Goal: Task Accomplishment & Management: Use online tool/utility

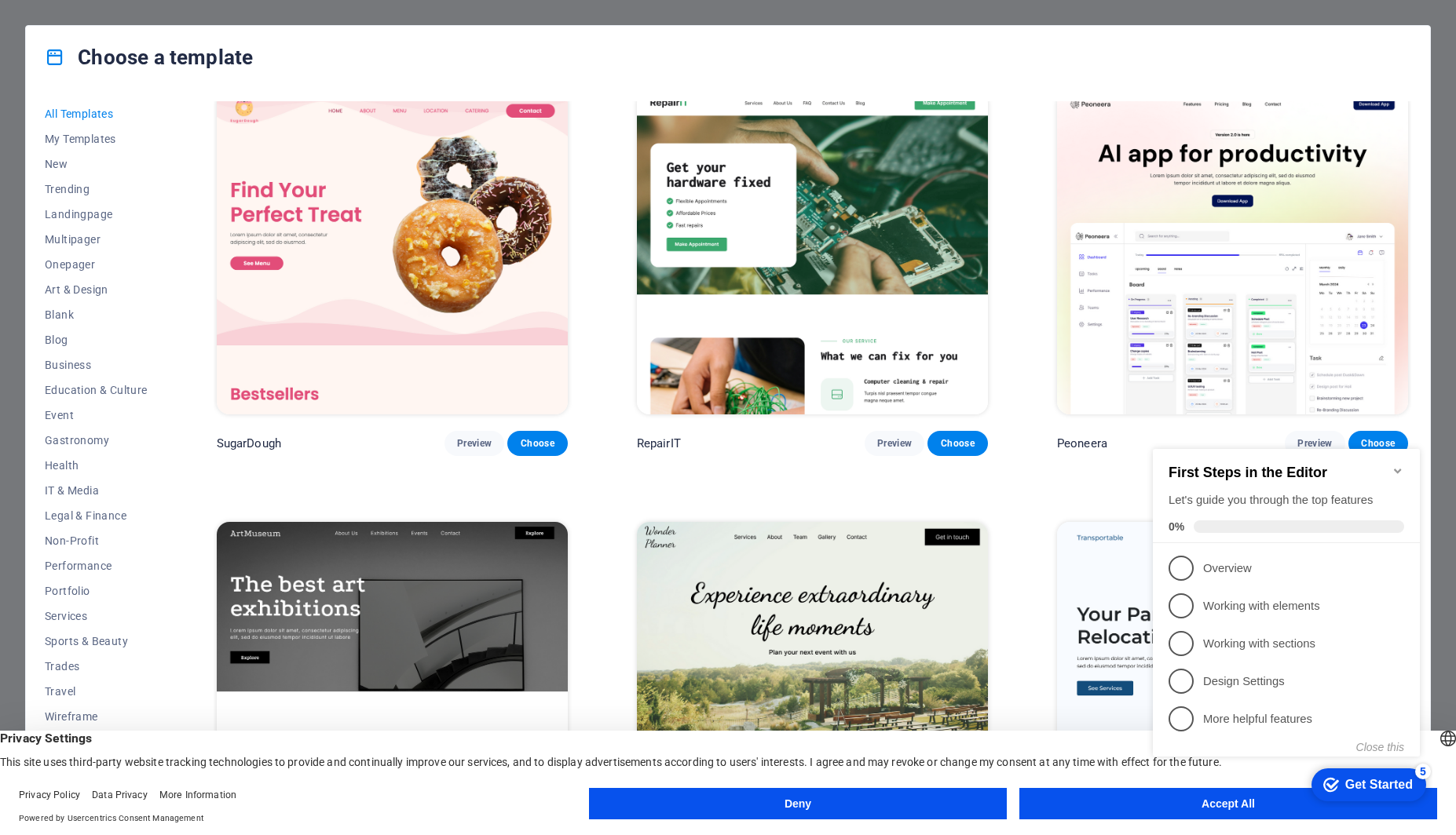
scroll to position [16, 0]
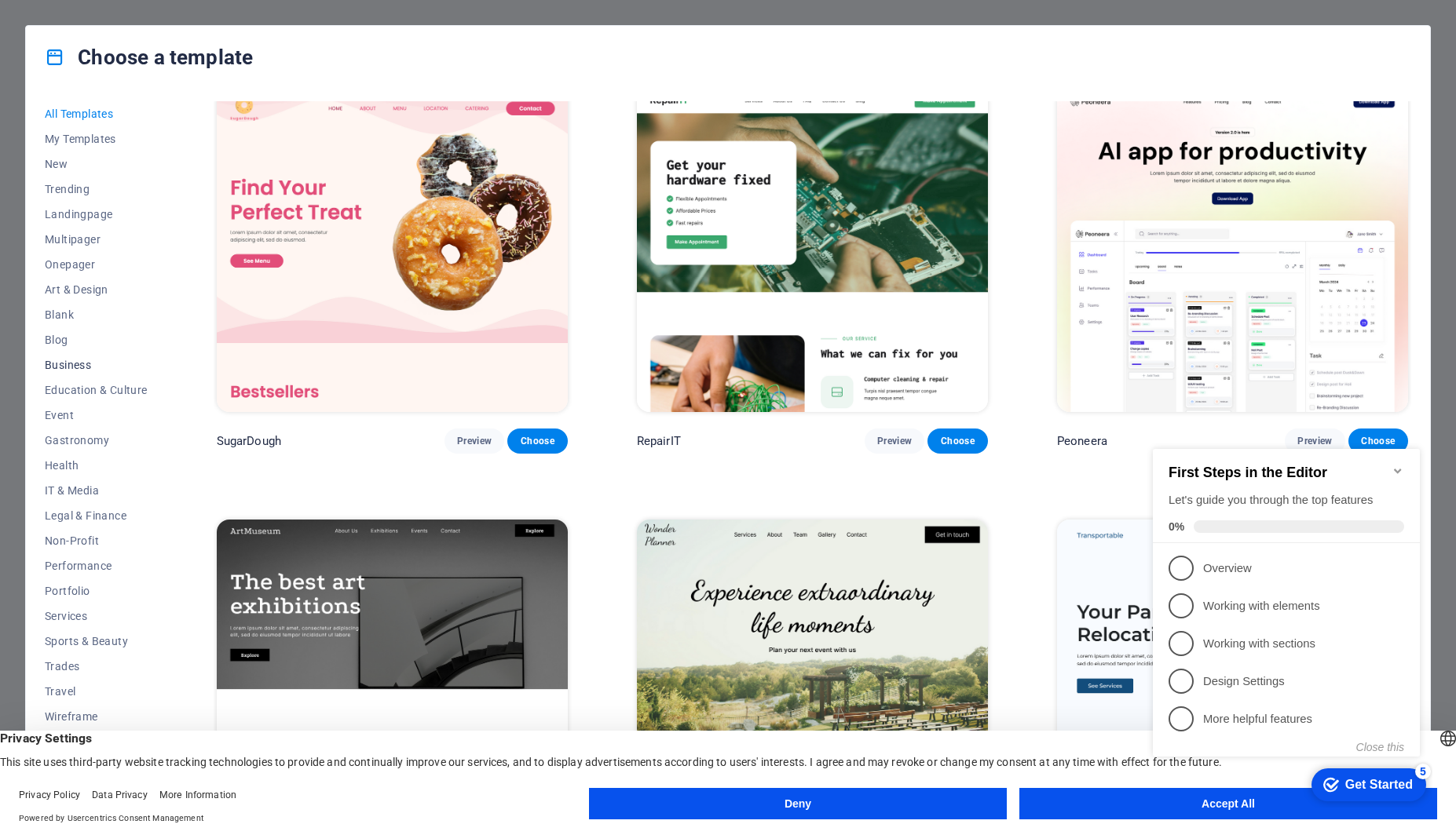
click at [75, 364] on span "Business" at bounding box center [96, 364] width 103 height 12
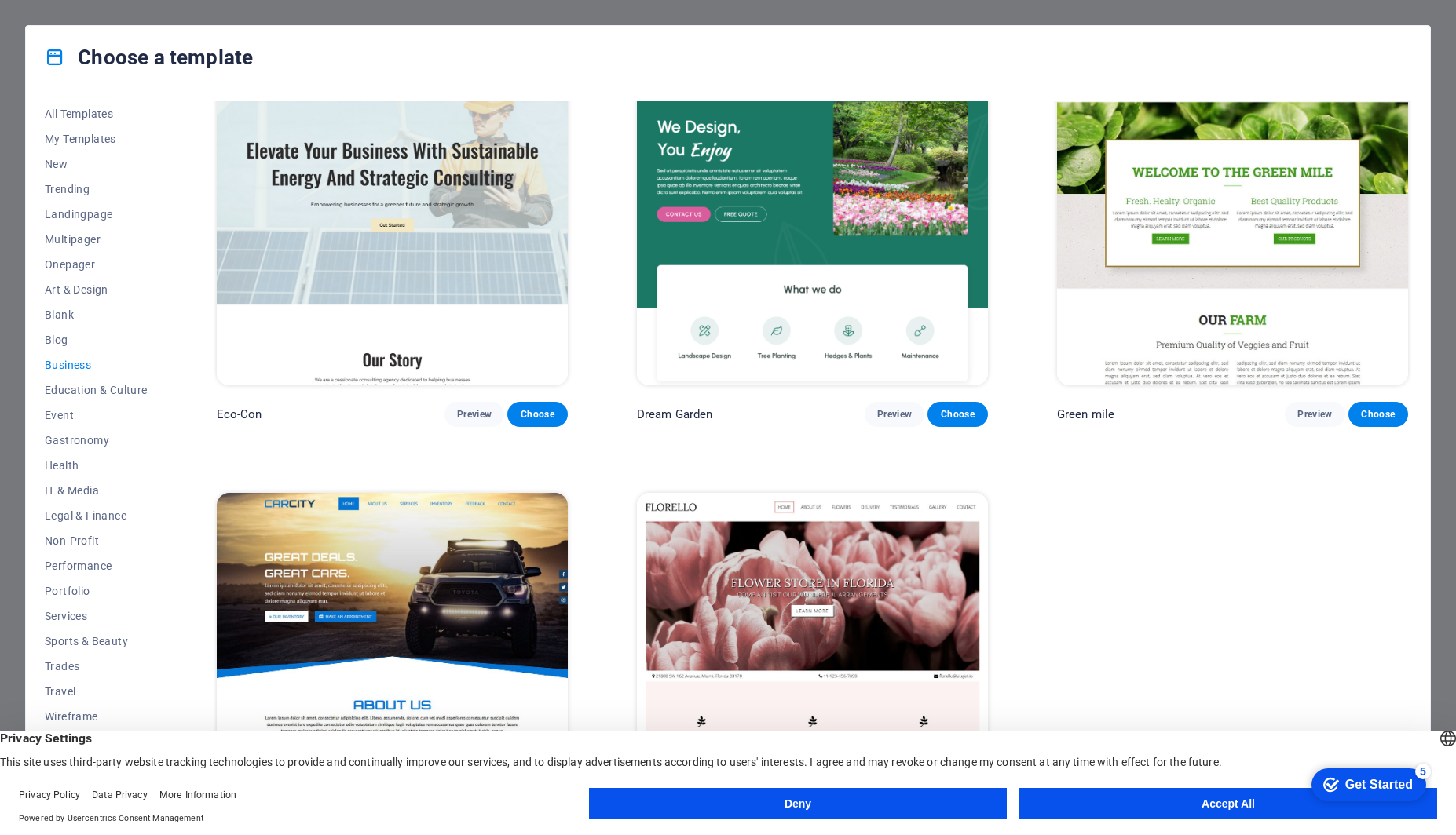
scroll to position [105, 0]
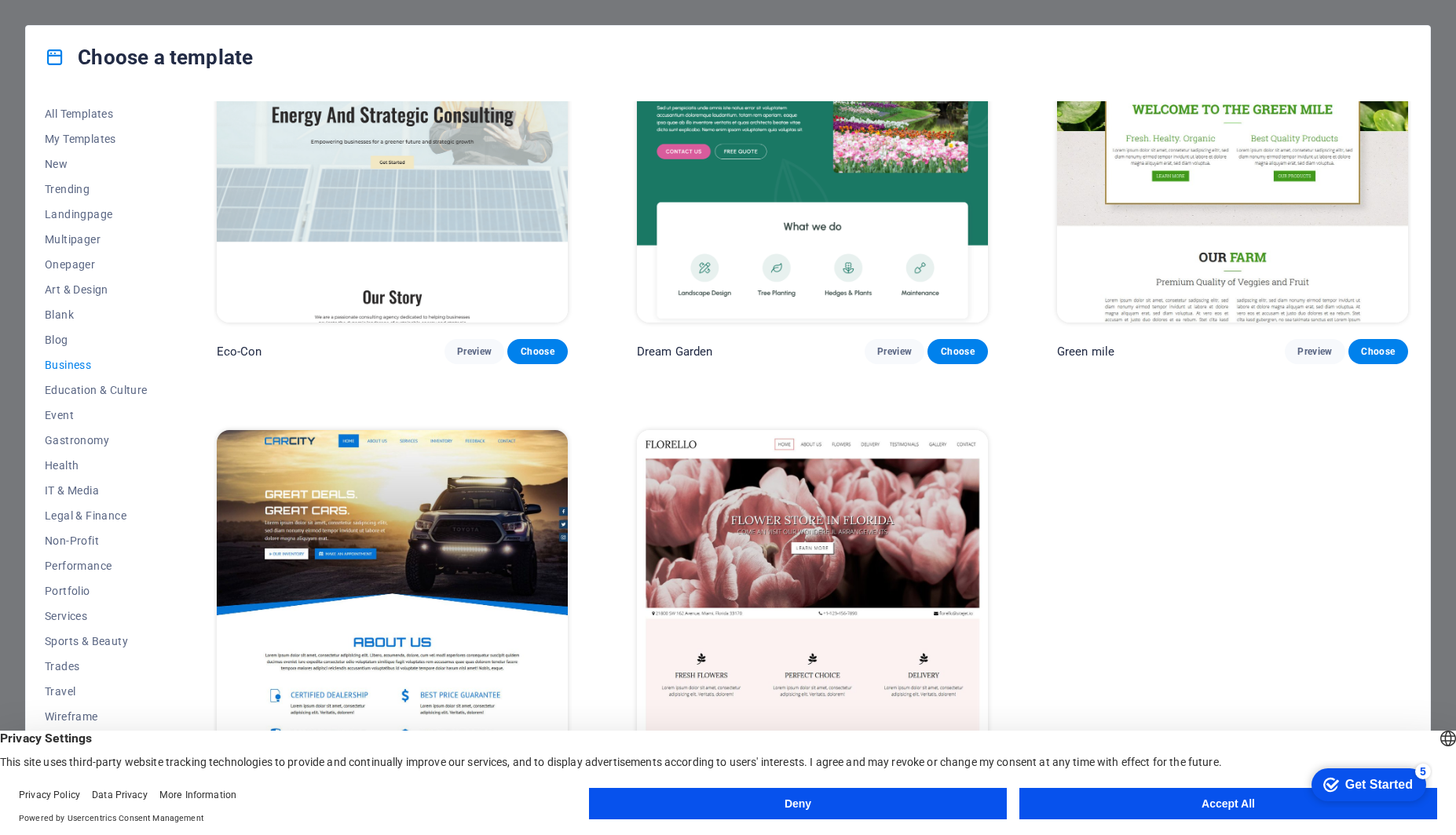
click at [1240, 807] on button "Accept All" at bounding box center [1227, 803] width 417 height 32
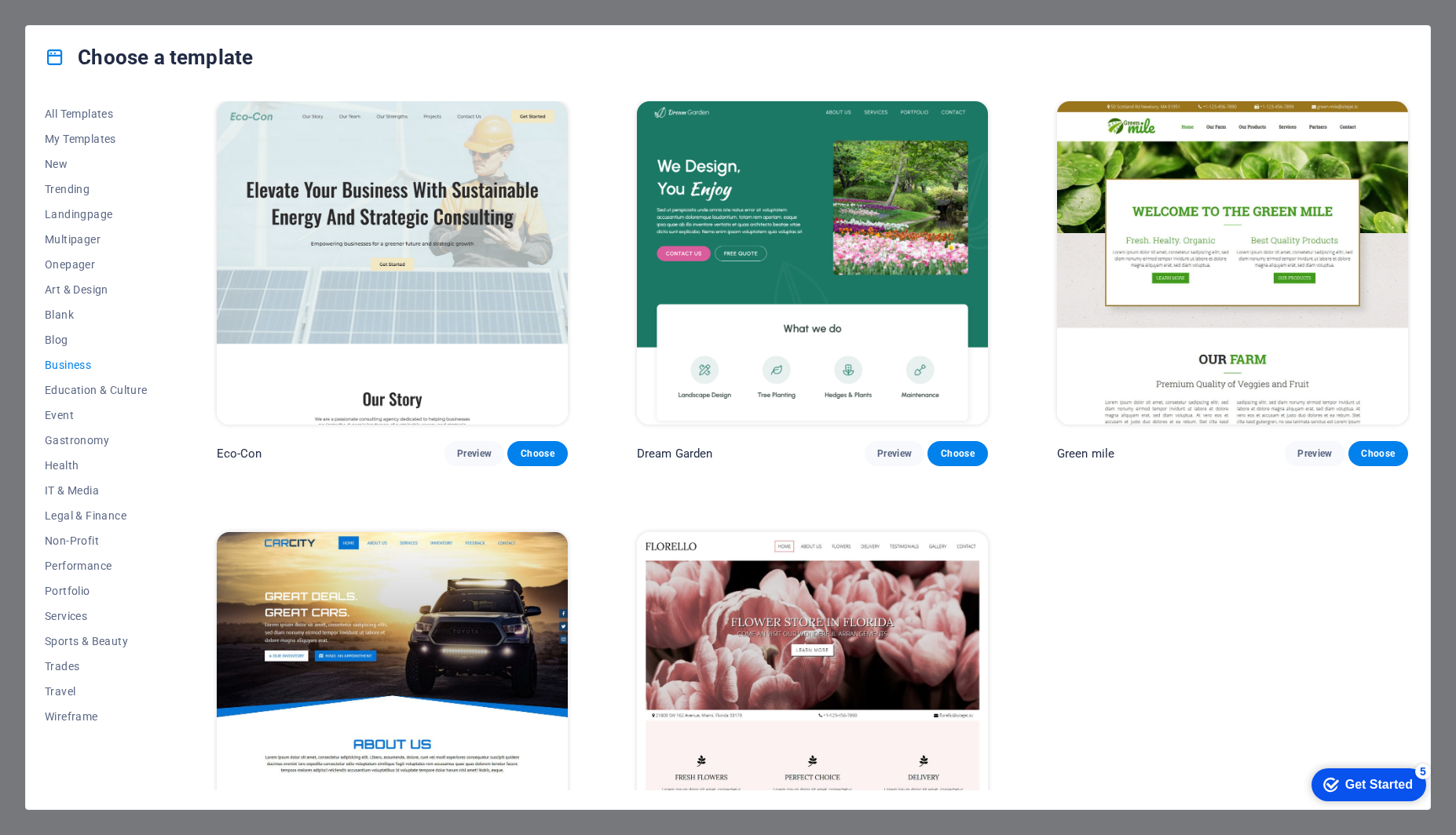
scroll to position [0, 0]
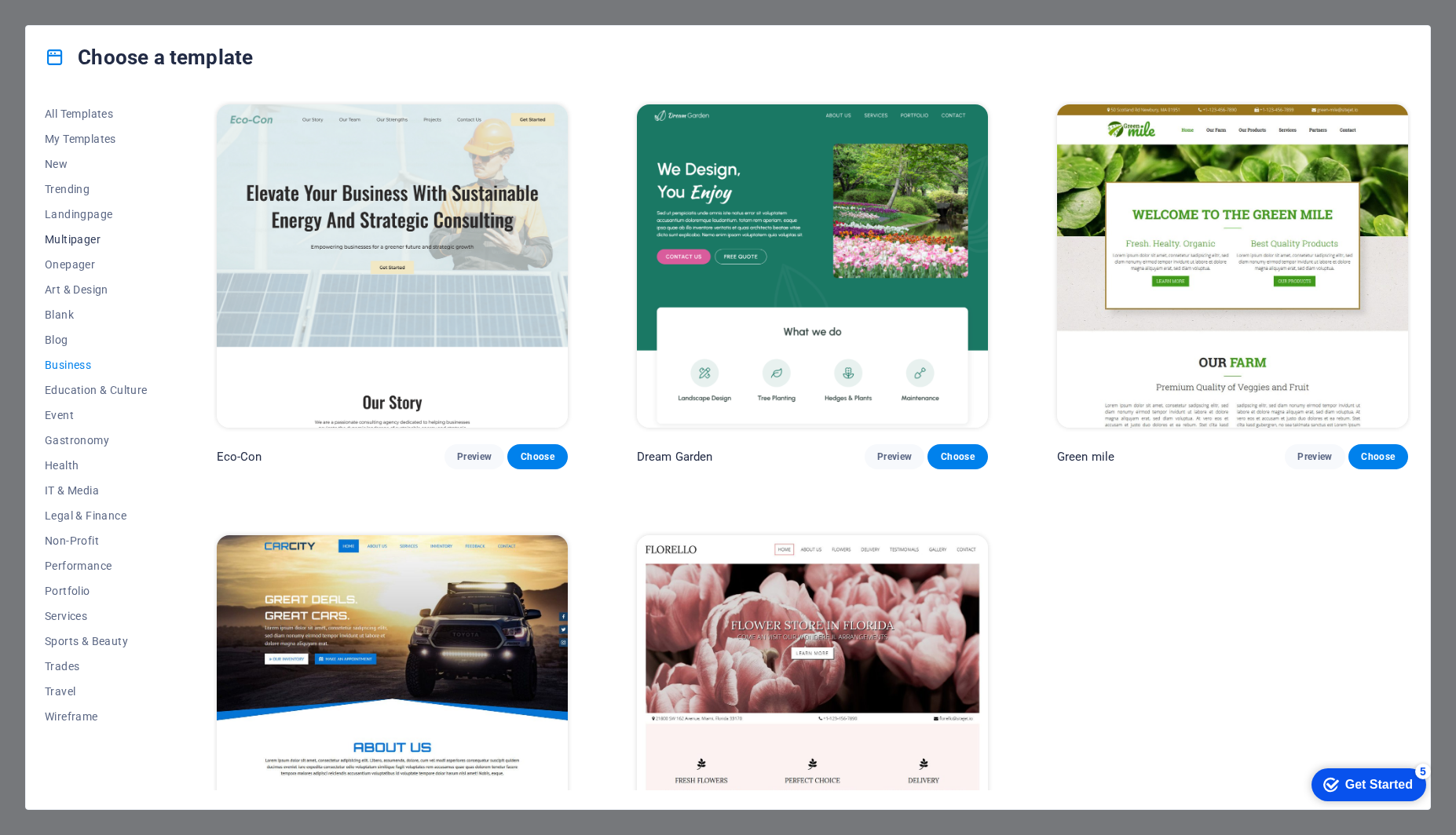
click at [86, 239] on span "Multipager" at bounding box center [96, 239] width 103 height 12
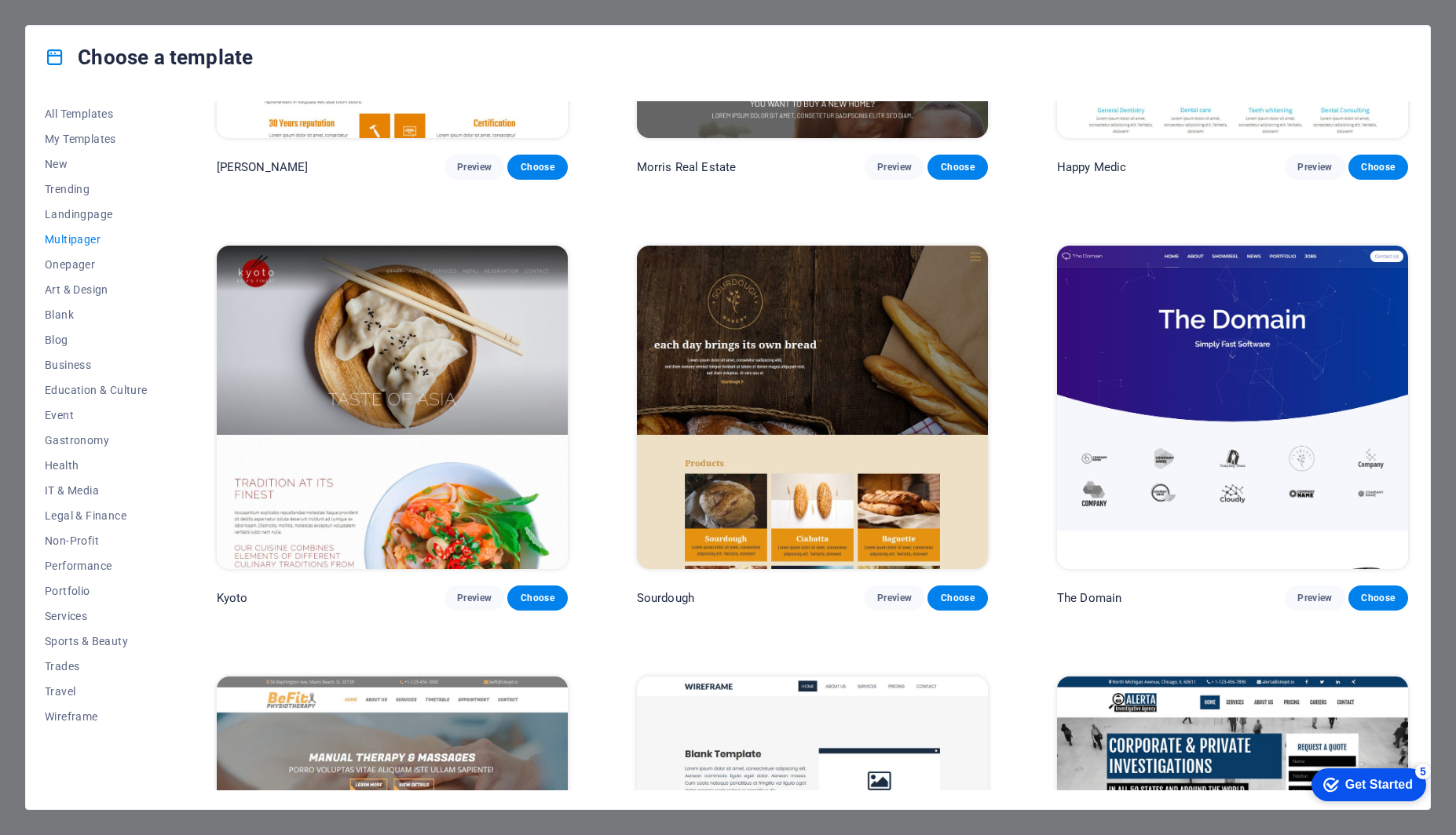
scroll to position [5452, 0]
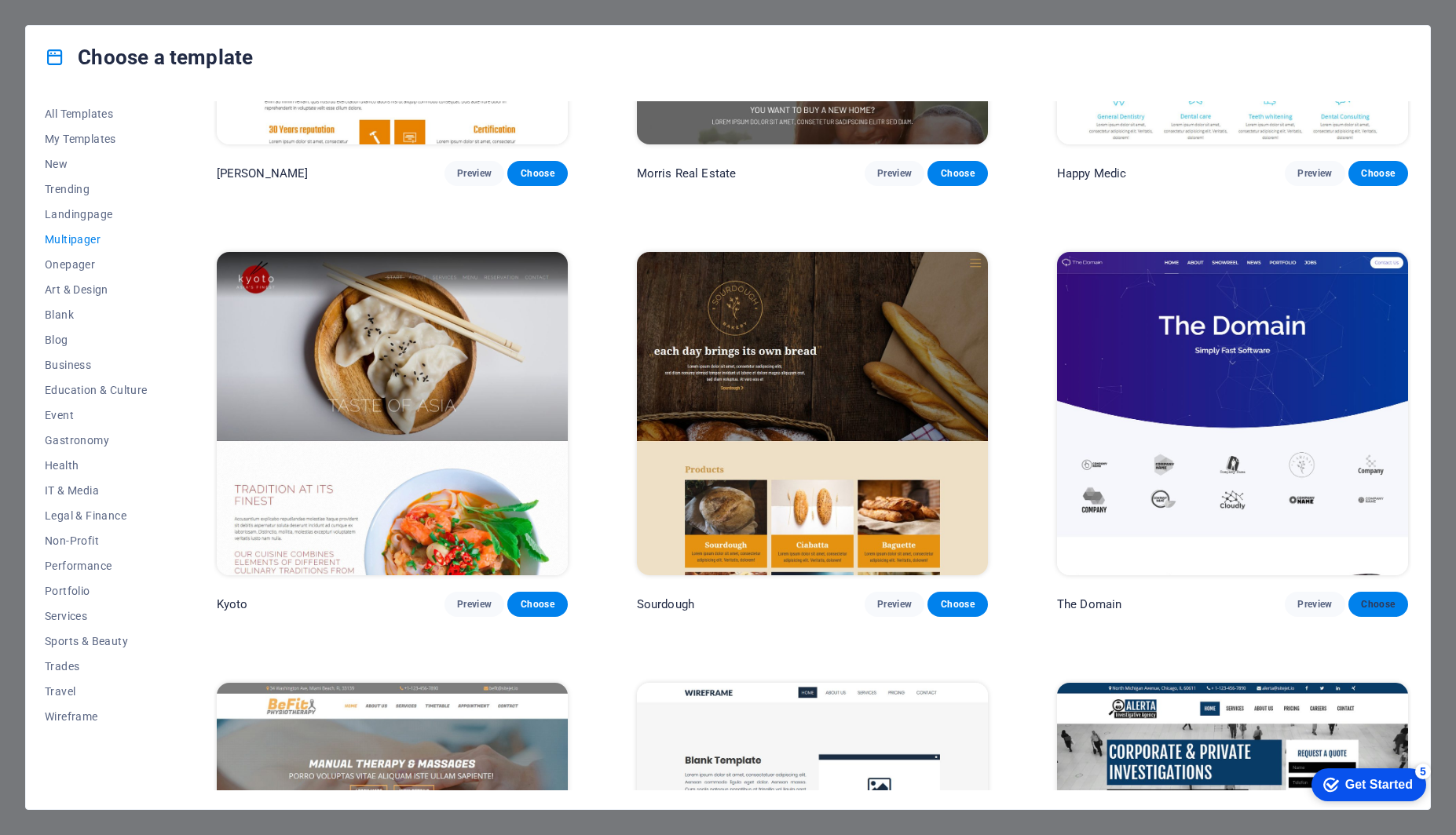
click at [1372, 598] on span "Choose" at bounding box center [1378, 604] width 35 height 12
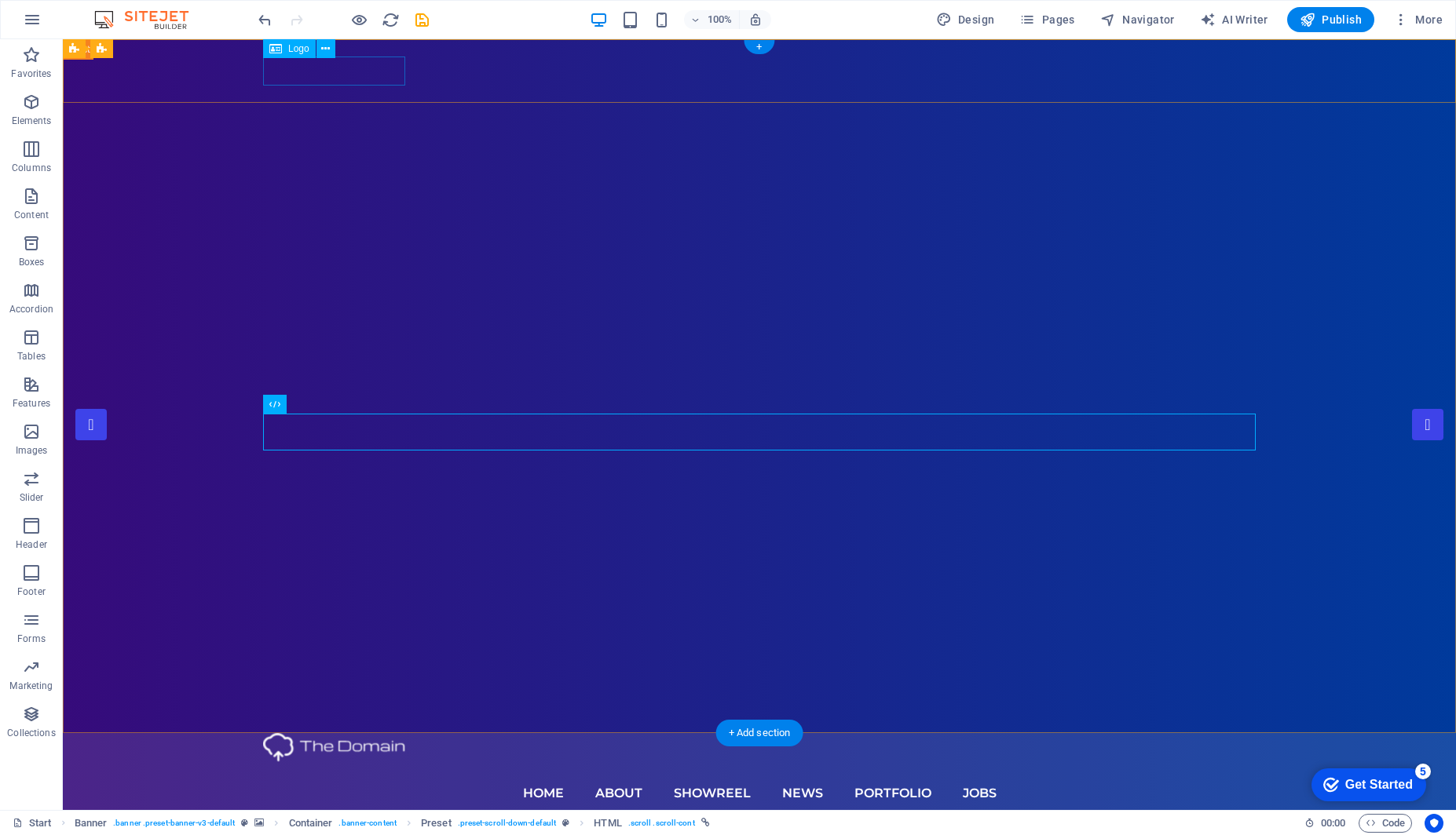
click at [359, 733] on div at bounding box center [759, 747] width 992 height 29
click at [329, 53] on button at bounding box center [325, 48] width 19 height 19
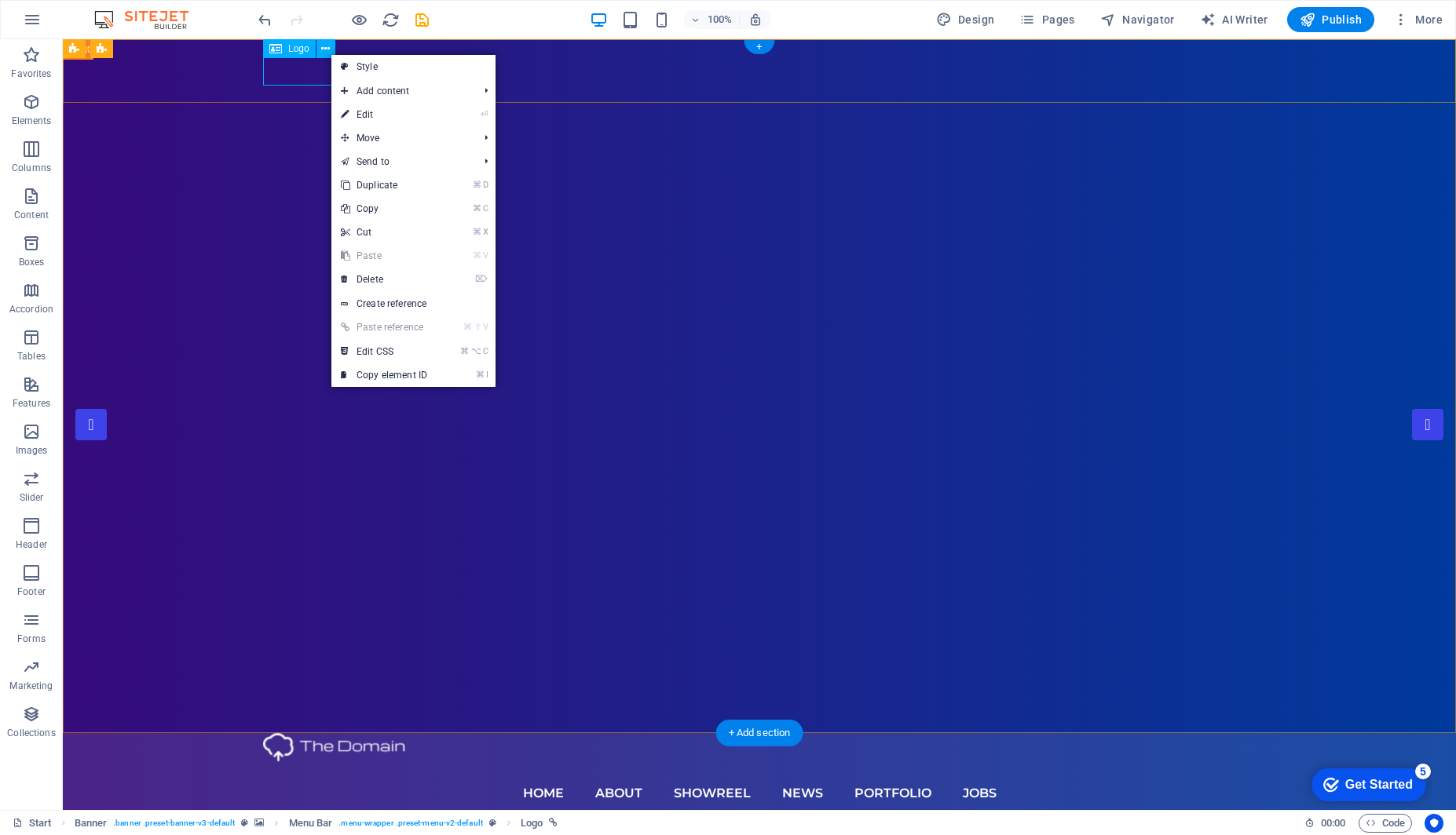
click at [311, 733] on div at bounding box center [759, 747] width 992 height 29
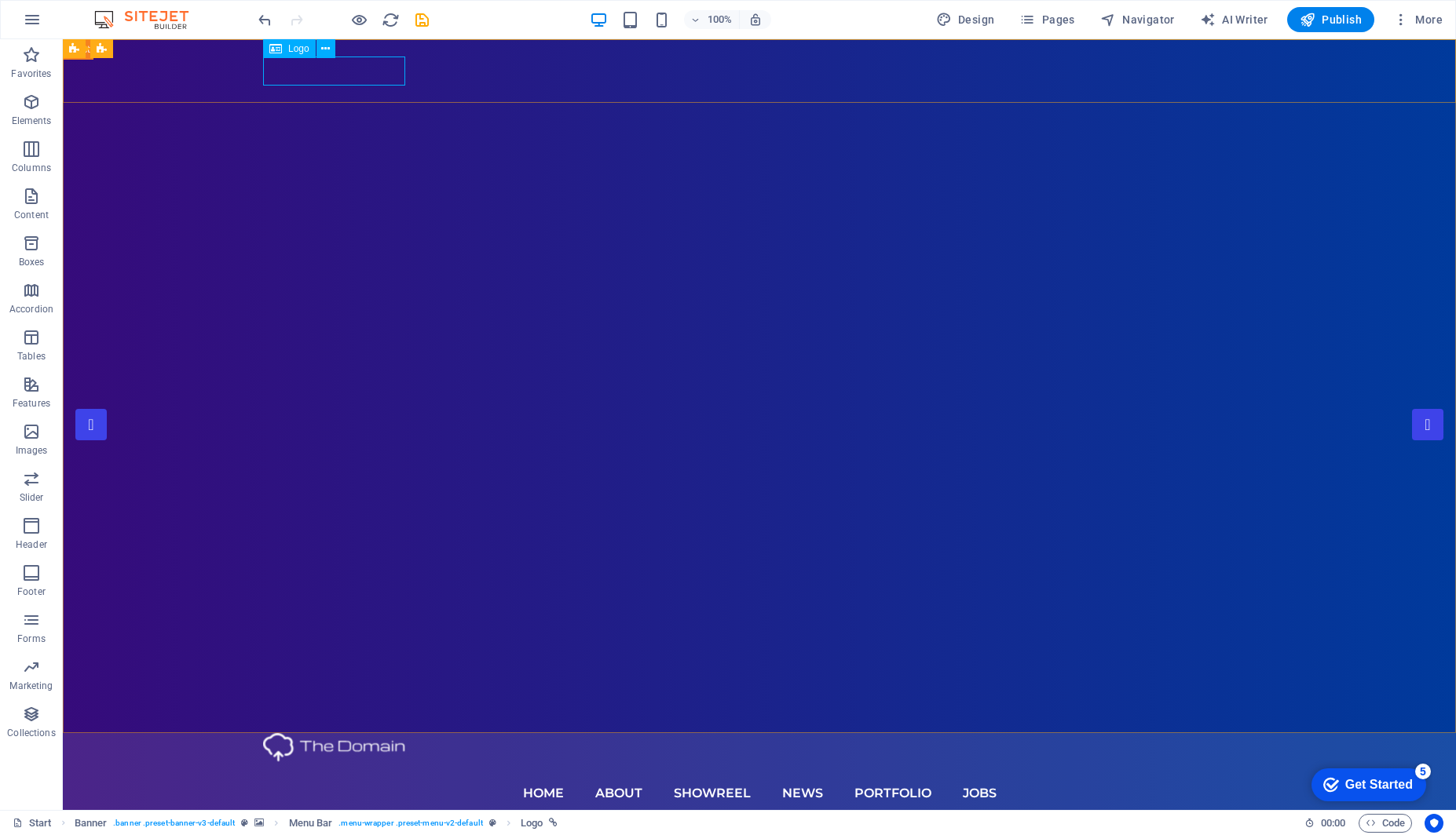
click at [290, 53] on span "Logo" at bounding box center [299, 48] width 22 height 9
click at [270, 42] on icon at bounding box center [275, 48] width 12 height 19
click at [274, 45] on icon at bounding box center [275, 48] width 12 height 19
select select "px"
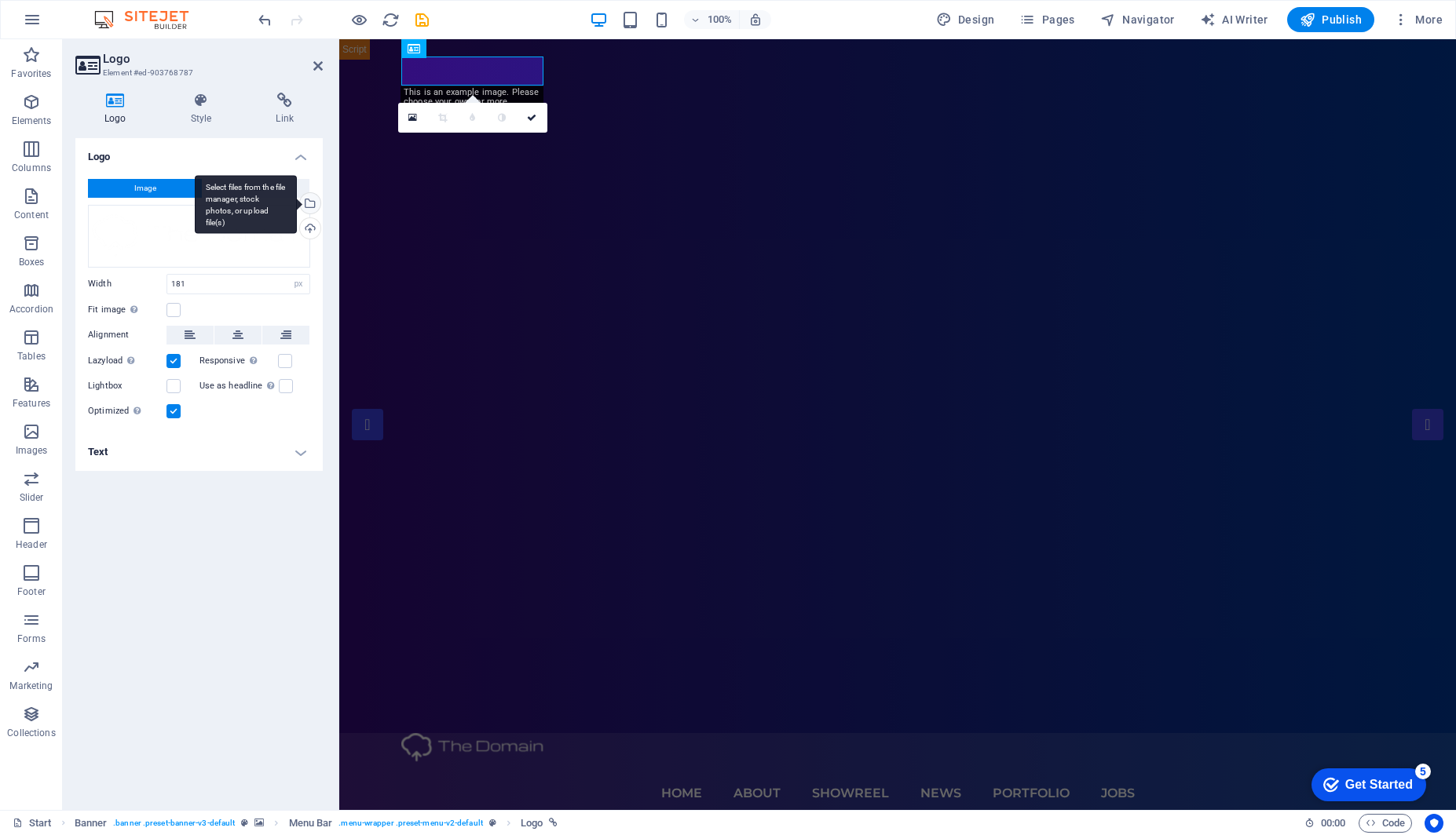
click at [309, 202] on div "Select files from the file manager, stock photos, or upload file(s)" at bounding box center [309, 205] width 23 height 23
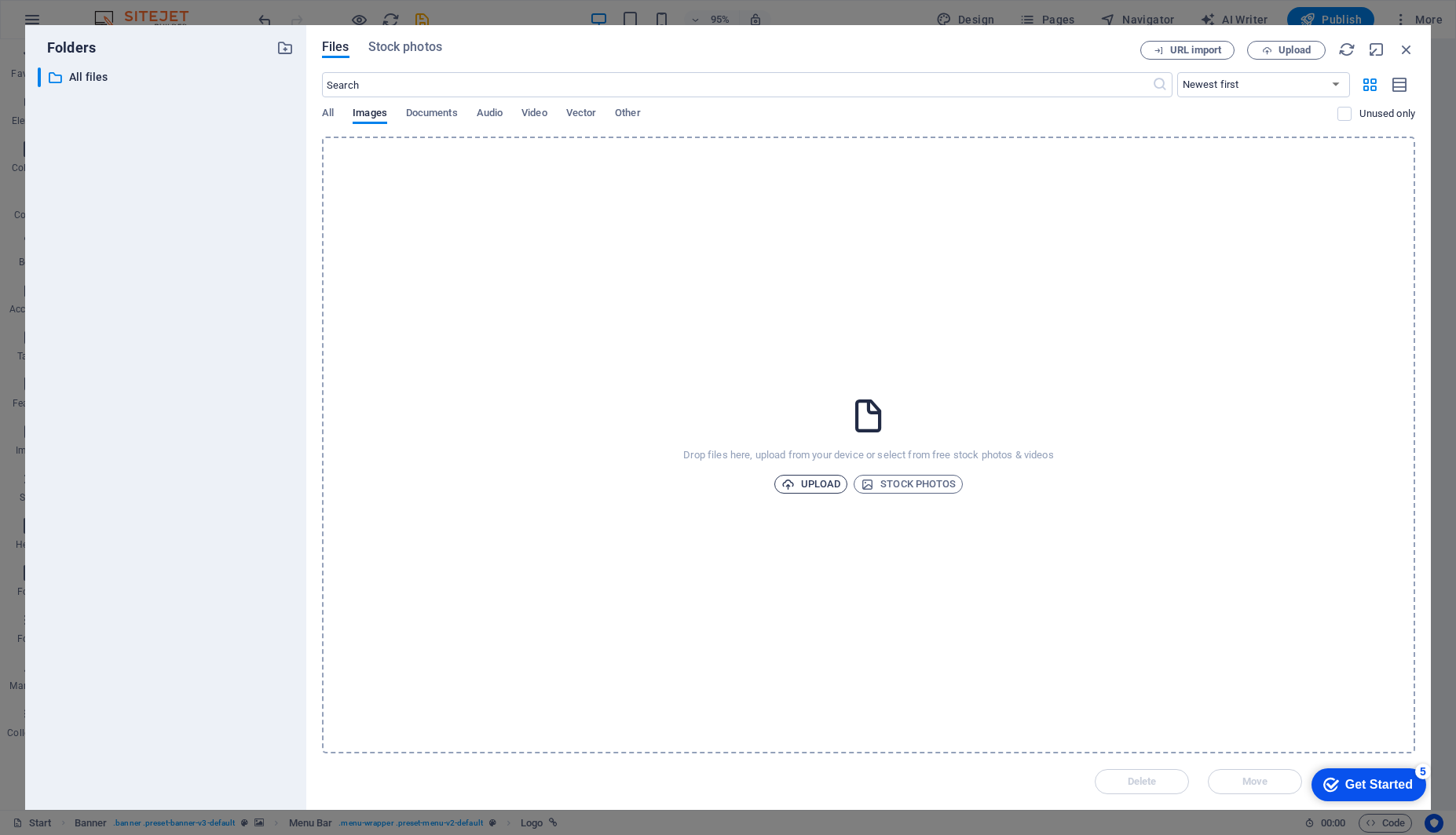
click at [809, 482] on span "Upload" at bounding box center [811, 484] width 60 height 19
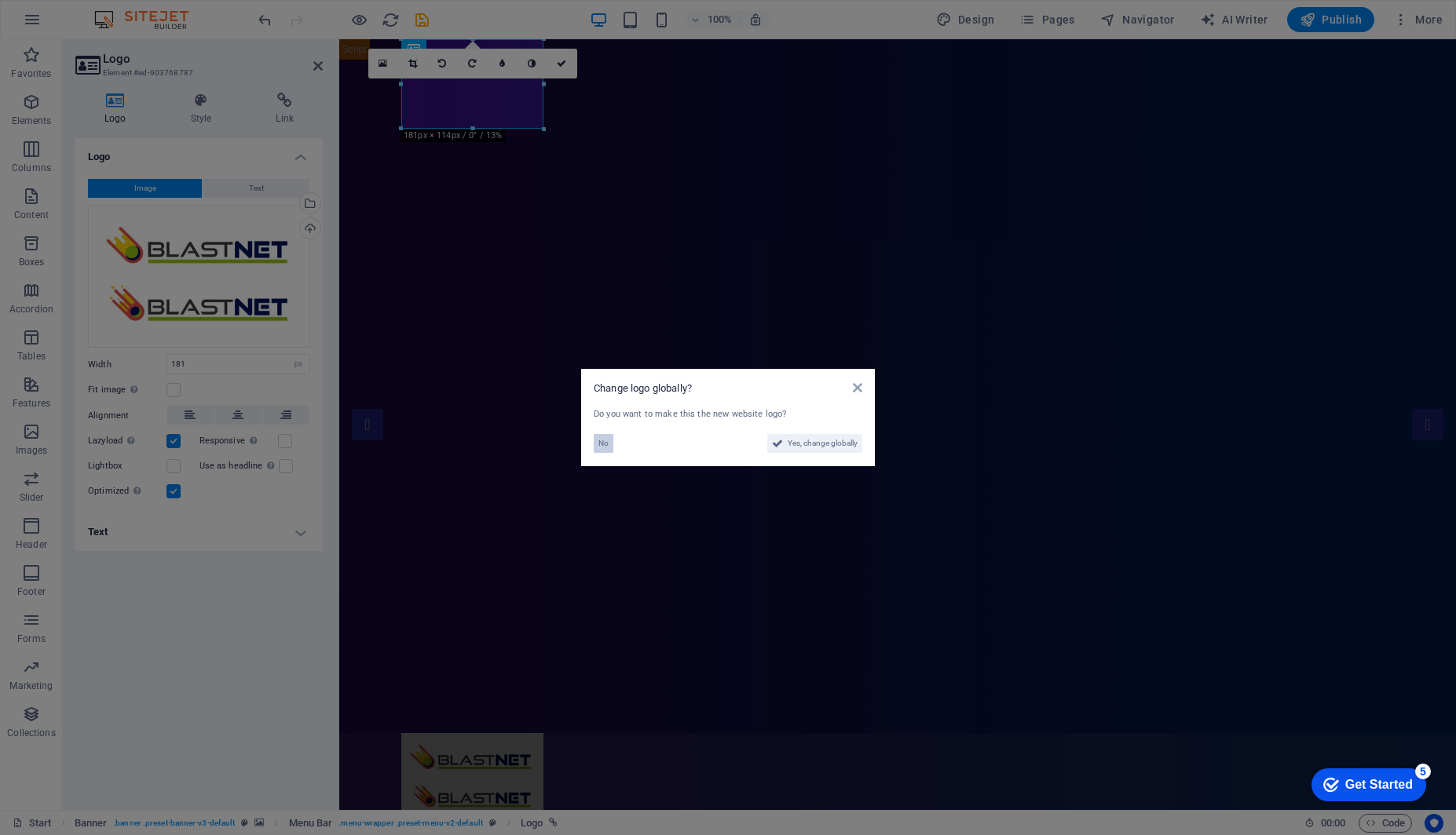
drag, startPoint x: 630, startPoint y: 446, endPoint x: 611, endPoint y: 447, distance: 19.0
click at [630, 446] on div "No" at bounding box center [660, 443] width 134 height 19
click at [609, 447] on button "No" at bounding box center [603, 443] width 20 height 19
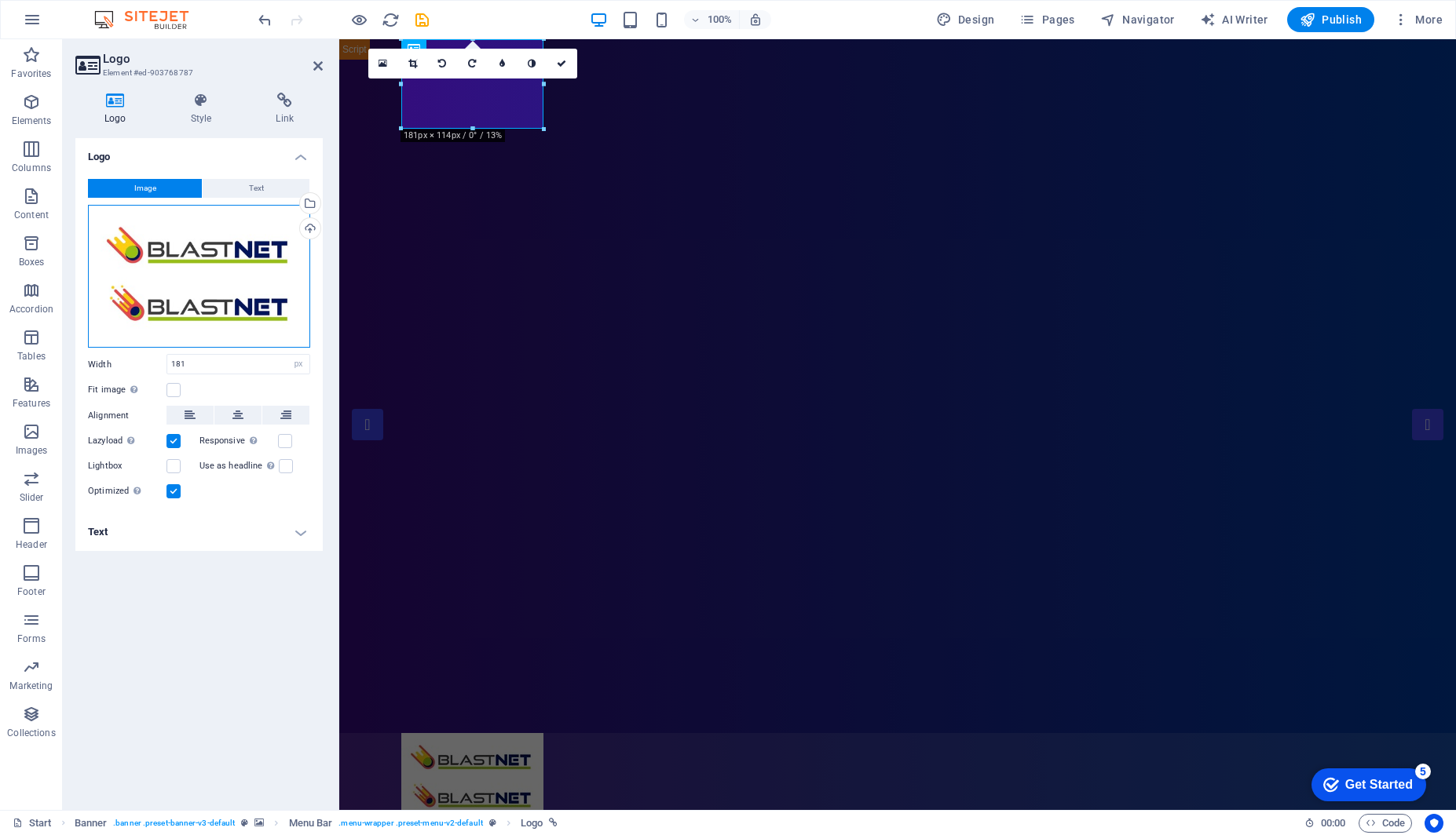
click at [281, 263] on div "Drag files here, click to choose files or select files from Files or our free s…" at bounding box center [199, 276] width 222 height 143
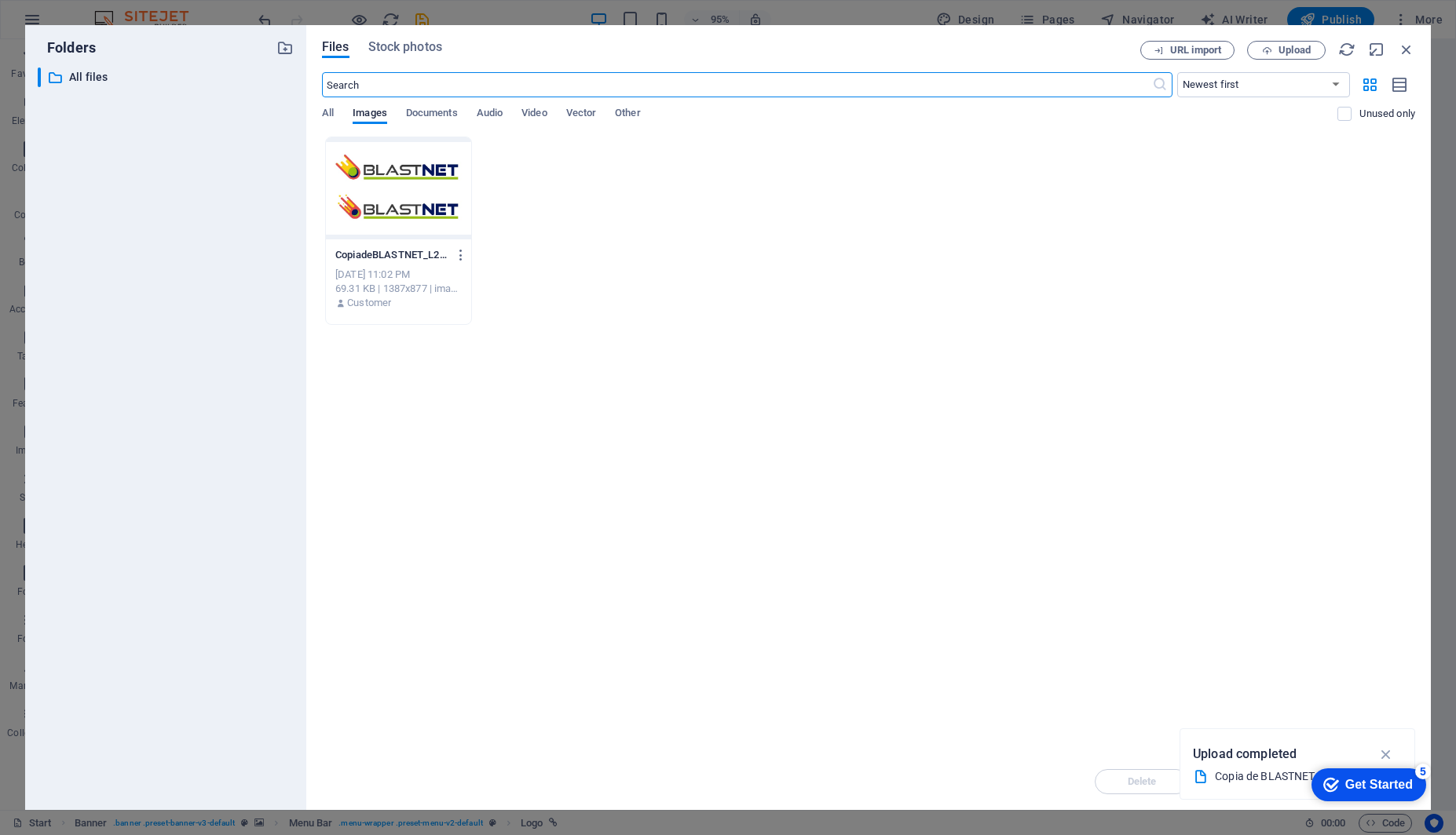
click at [385, 148] on div at bounding box center [398, 188] width 145 height 102
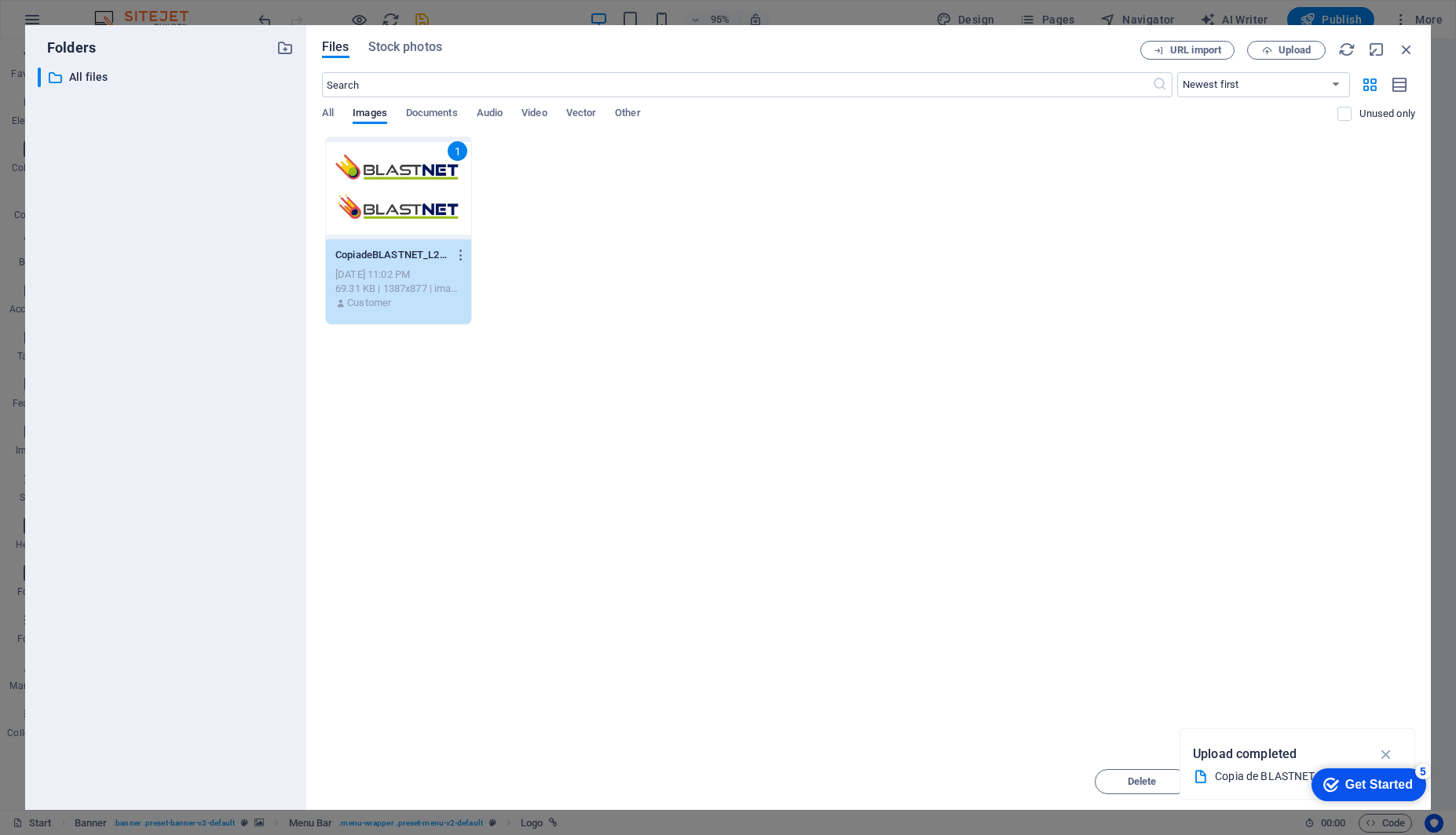
click at [1052, 559] on div "Drop files here to upload them instantly 1 CopiadeBLASTNET_L2-k3jujZJH5FZ911XMr…" at bounding box center [868, 445] width 1093 height 617
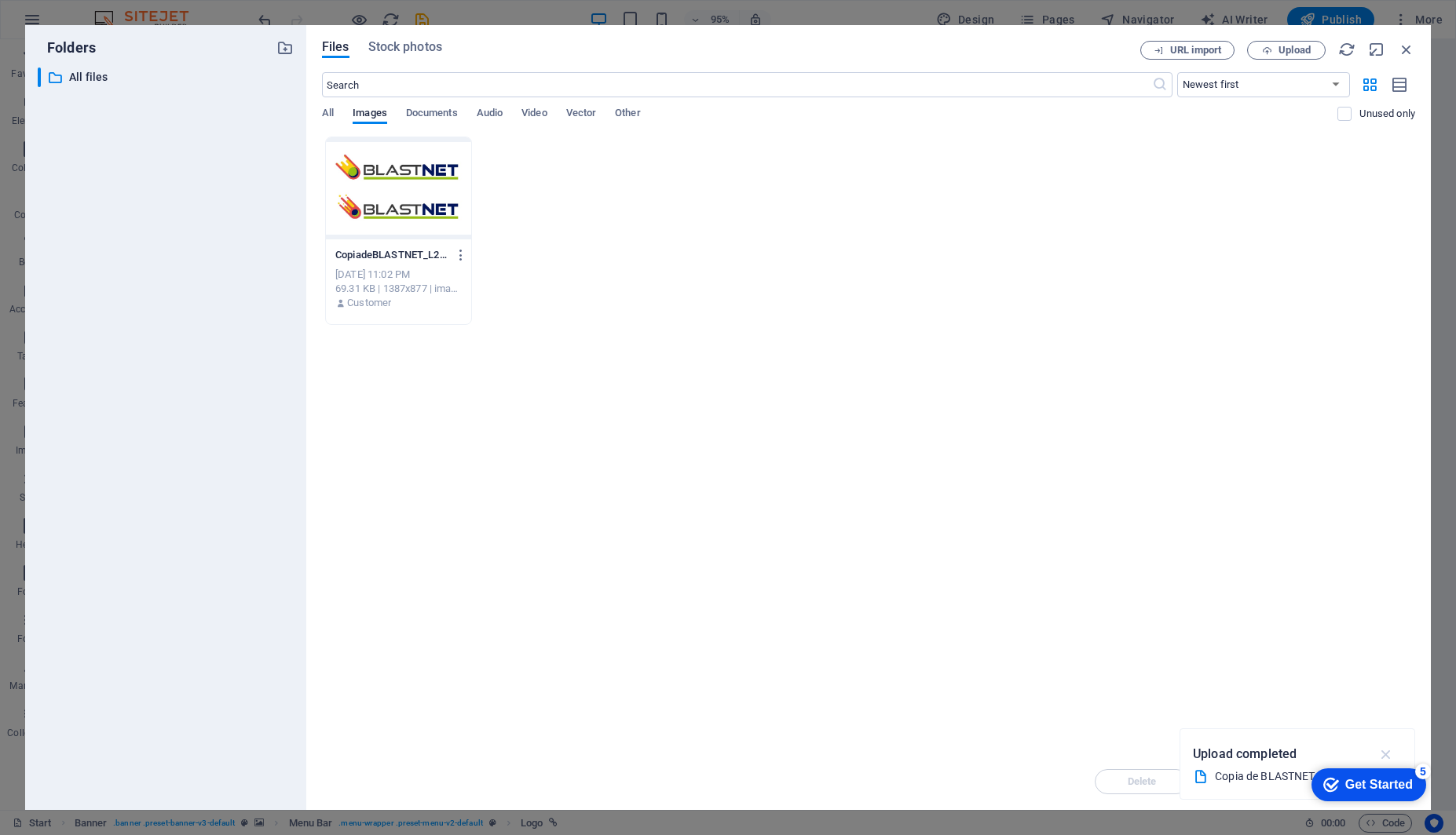
click at [1391, 753] on icon "button" at bounding box center [1386, 754] width 18 height 17
click at [516, 230] on div "CopiadeBLASTNET_L2-k3jujZJH5FZ911XMrGK7Pw.jpeg CopiadeBLASTNET_L2-k3jujZJH5FZ91…" at bounding box center [868, 231] width 1093 height 188
click at [1269, 49] on icon "button" at bounding box center [1267, 51] width 10 height 10
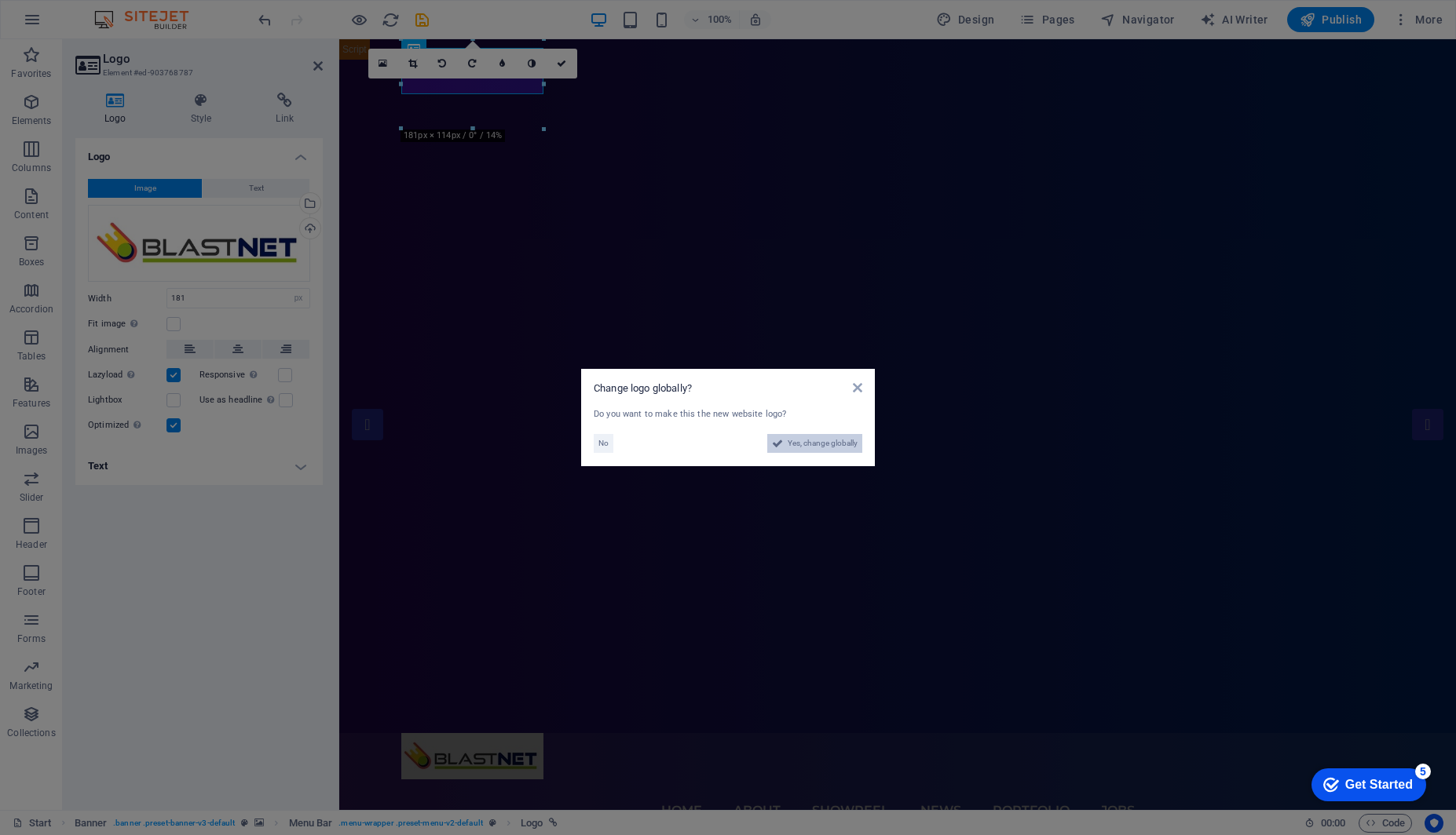
click at [827, 439] on span "Yes, change globally" at bounding box center [822, 443] width 70 height 19
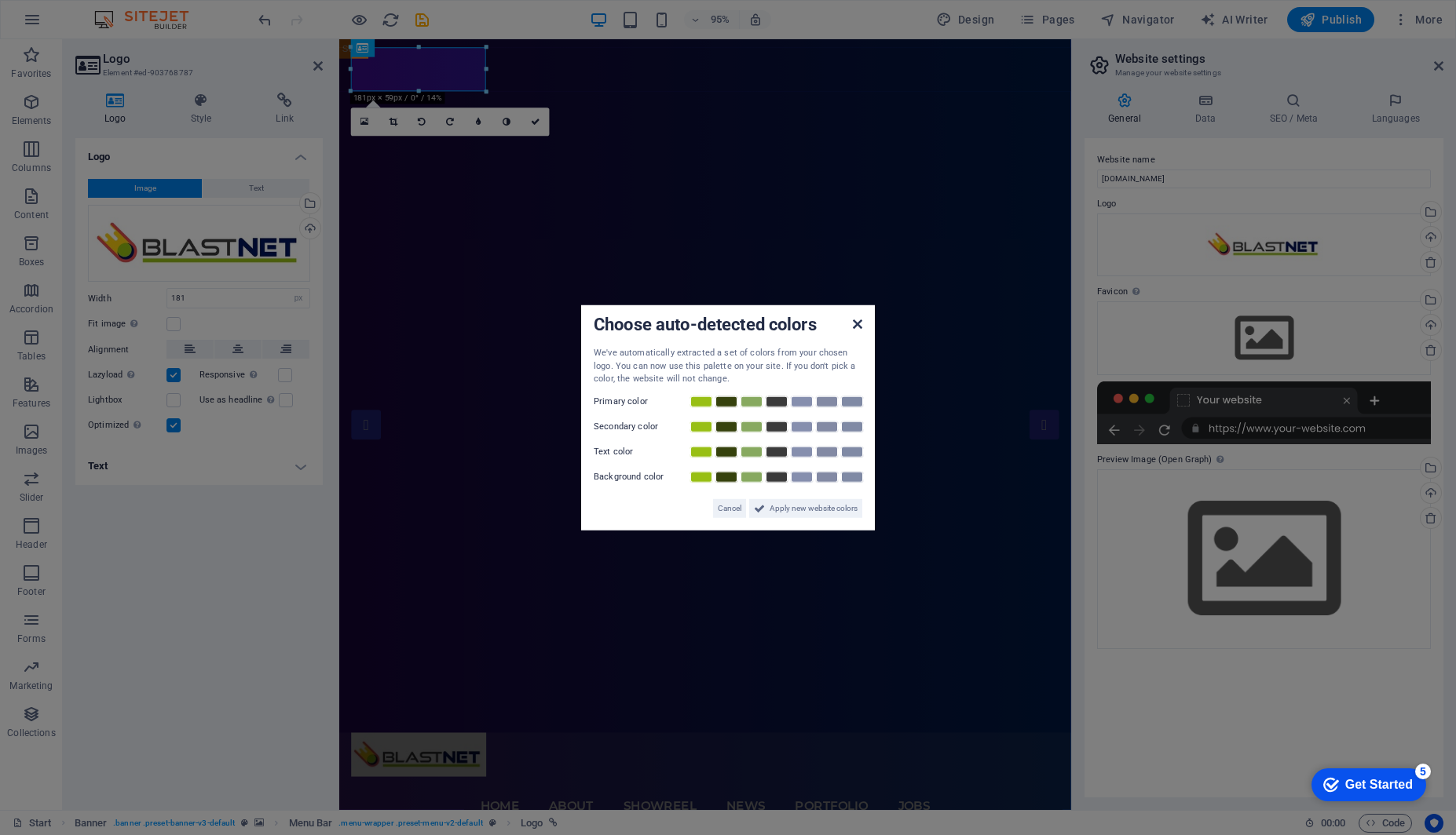
click at [856, 324] on icon at bounding box center [857, 323] width 9 height 12
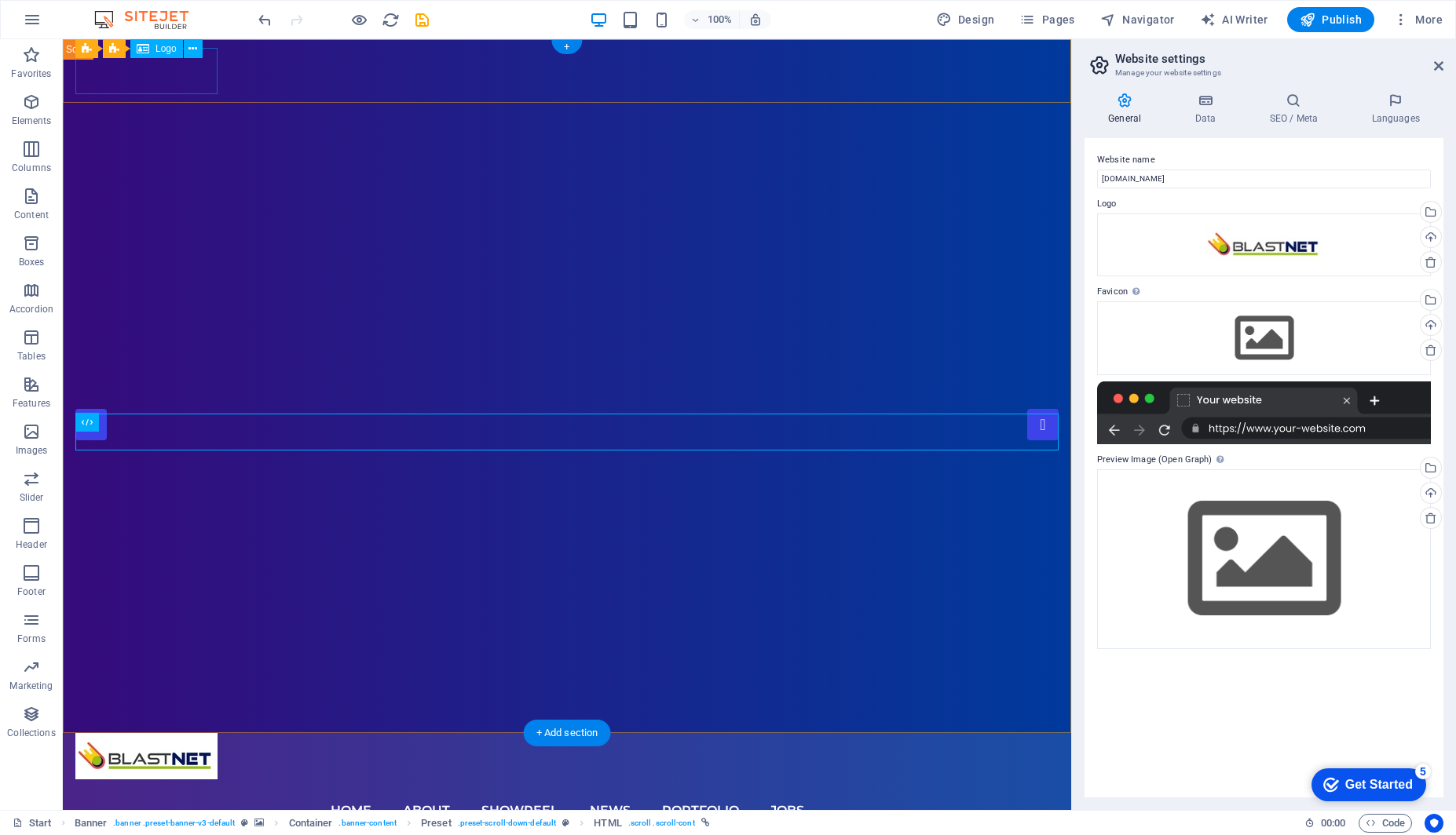
click at [153, 733] on div at bounding box center [567, 756] width 983 height 46
drag, startPoint x: 156, startPoint y: 73, endPoint x: 174, endPoint y: 73, distance: 18.0
click at [175, 733] on div at bounding box center [567, 756] width 983 height 46
click at [150, 50] on div "Logo" at bounding box center [156, 48] width 52 height 19
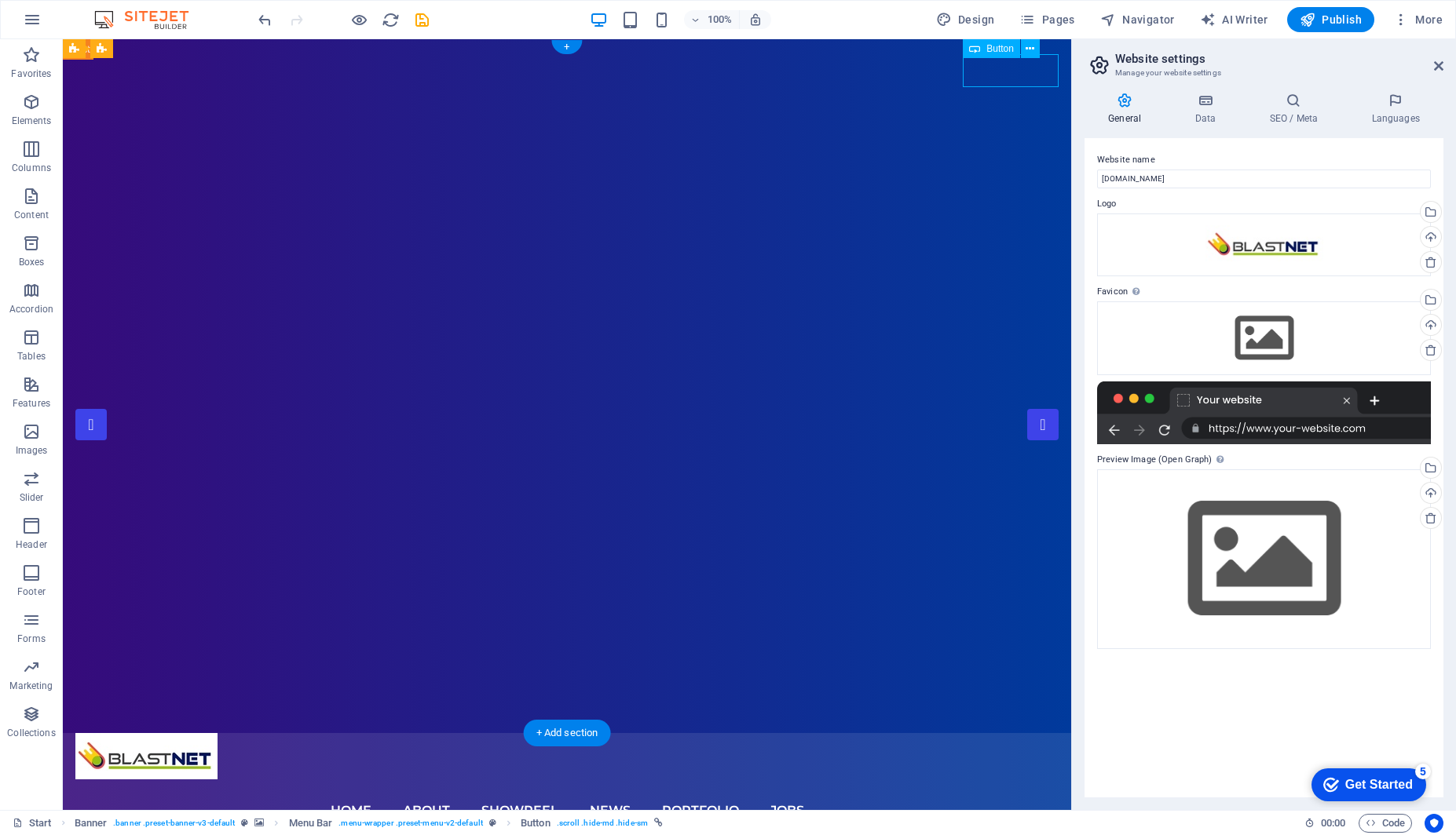
click at [1002, 53] on span "Button" at bounding box center [1000, 48] width 27 height 9
click at [979, 46] on icon at bounding box center [974, 48] width 11 height 19
click at [984, 46] on div "Button" at bounding box center [991, 48] width 57 height 19
click at [984, 46] on div "Button" at bounding box center [991, 48] width 57 height 19
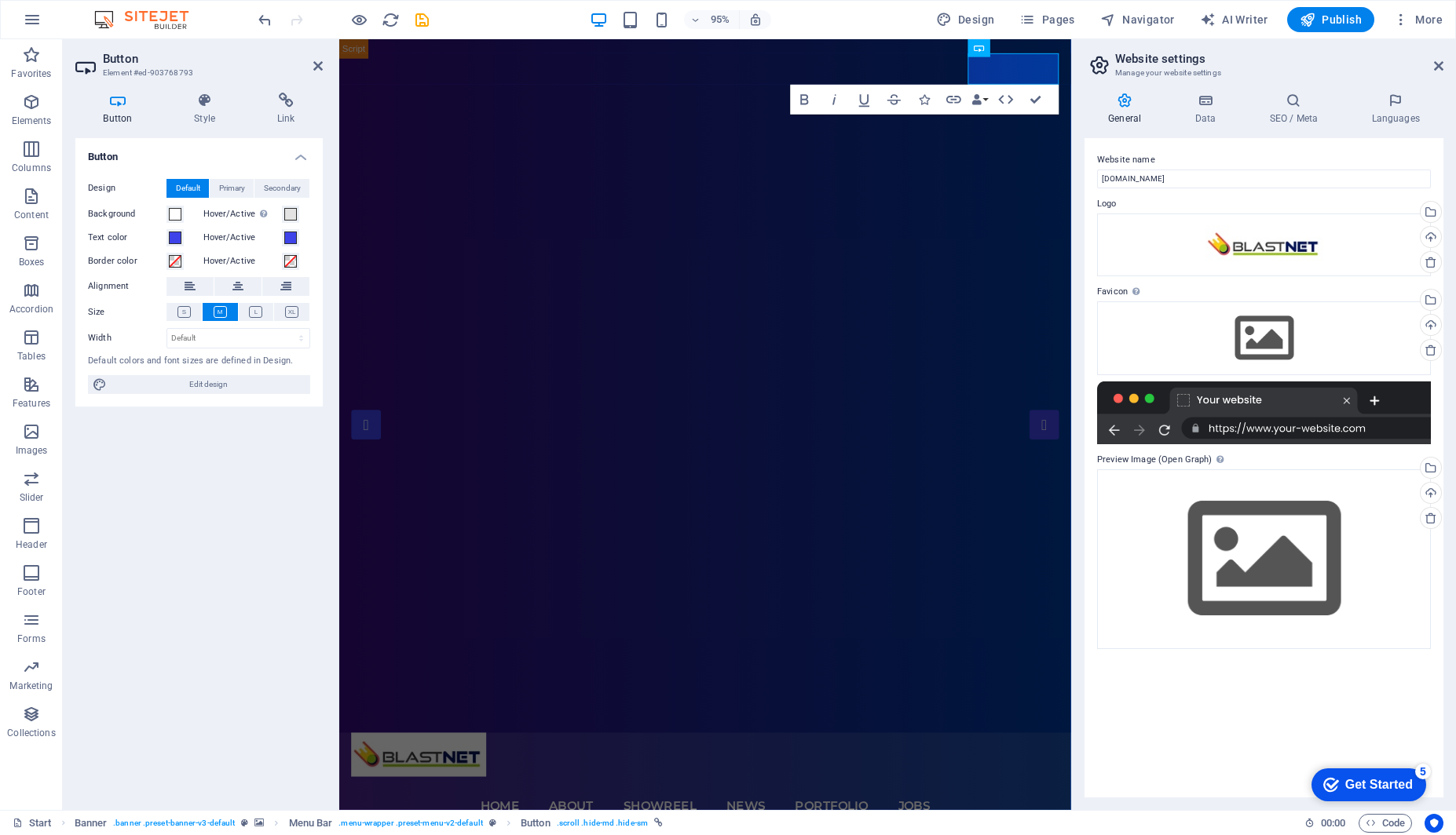
click at [231, 459] on div "Button Design Default Primary Secondary Background Hover/Active Switch to previ…" at bounding box center [199, 468] width 247 height 659
click at [1352, 788] on div "Get Started" at bounding box center [1378, 784] width 67 height 14
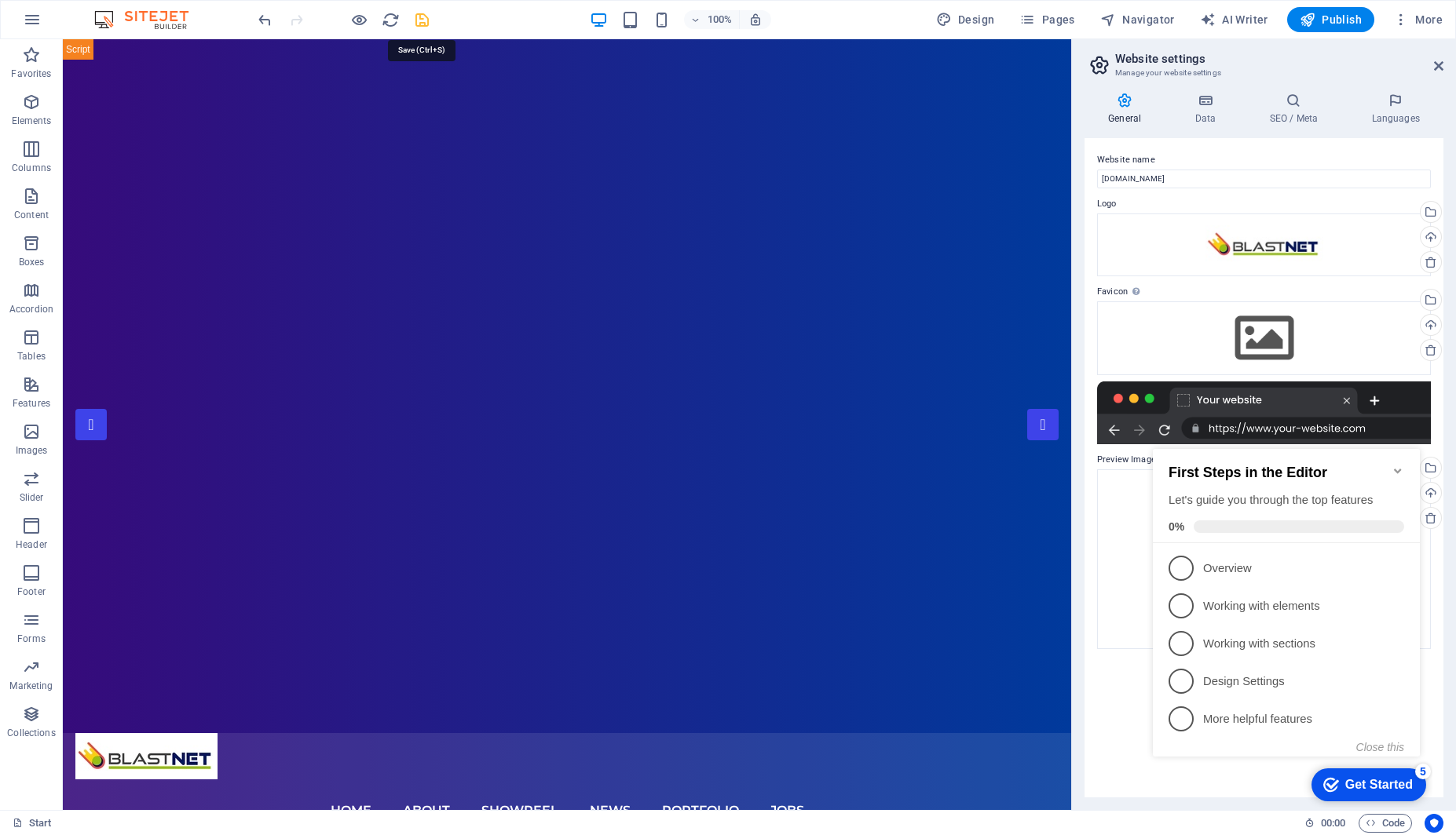
click at [422, 19] on icon "save" at bounding box center [422, 20] width 18 height 18
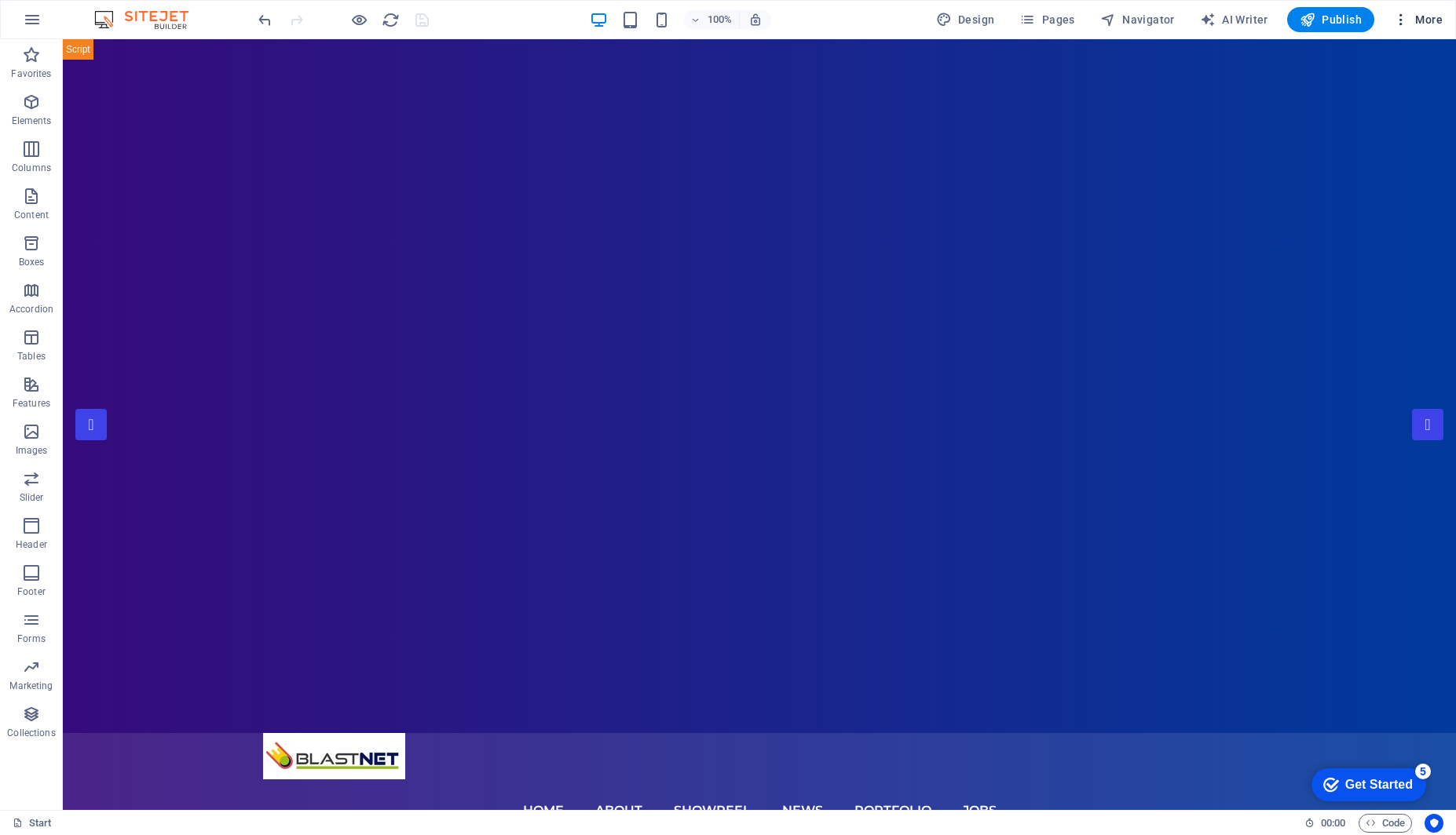
click at [1405, 22] on icon "button" at bounding box center [1400, 19] width 16 height 16
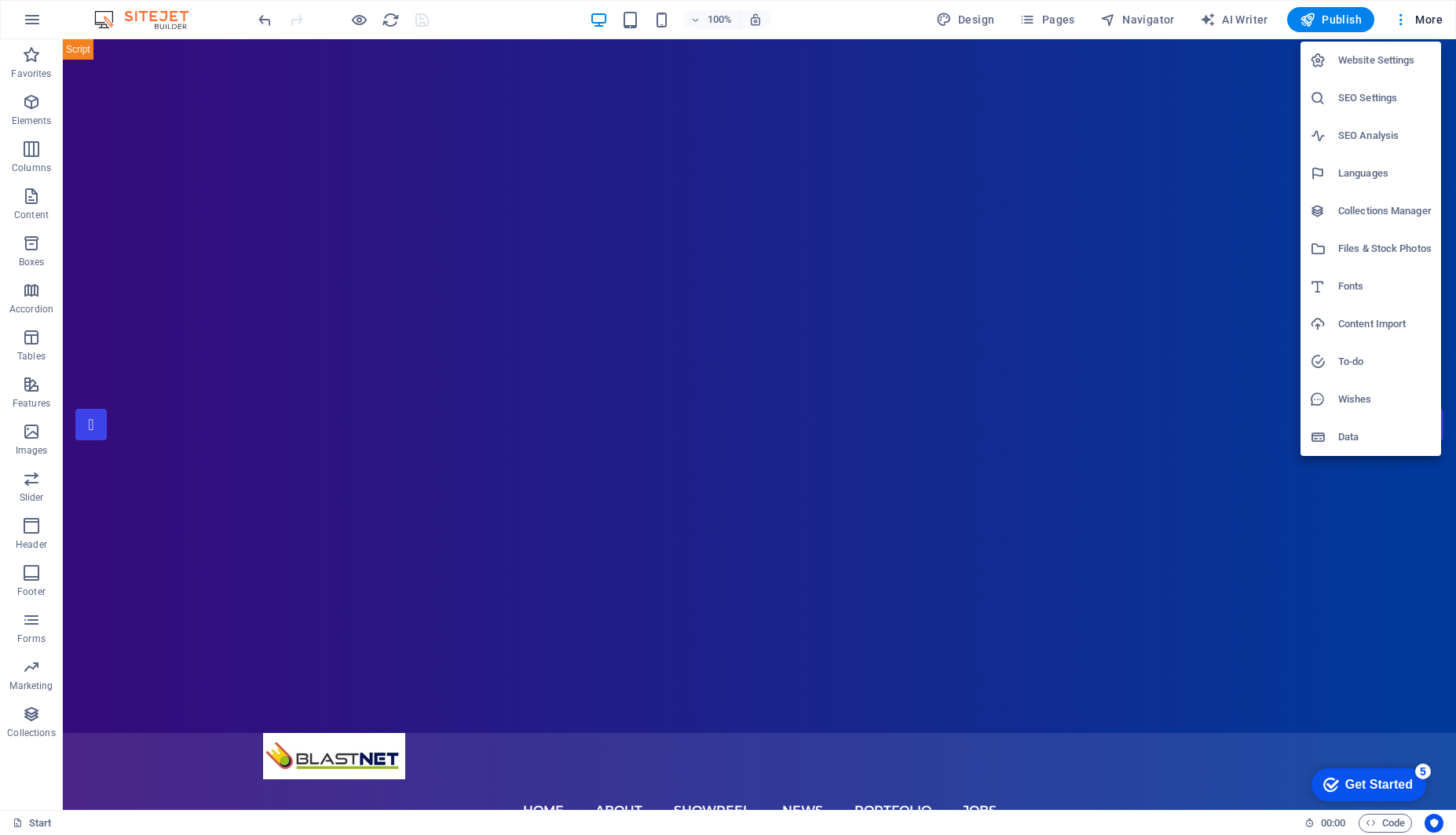
click at [1429, 20] on div at bounding box center [728, 417] width 1456 height 835
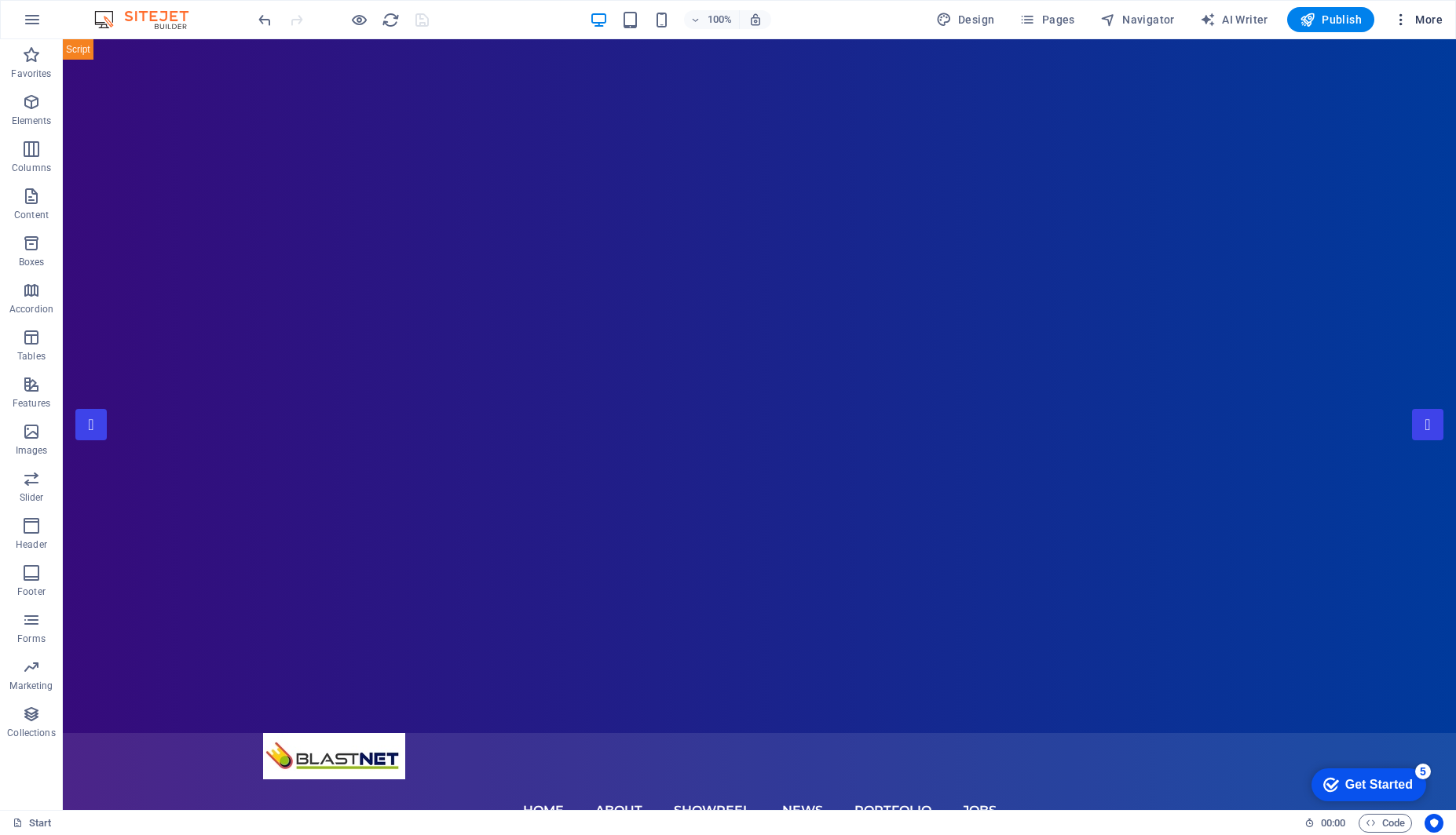
click at [1429, 19] on span "More" at bounding box center [1418, 19] width 50 height 16
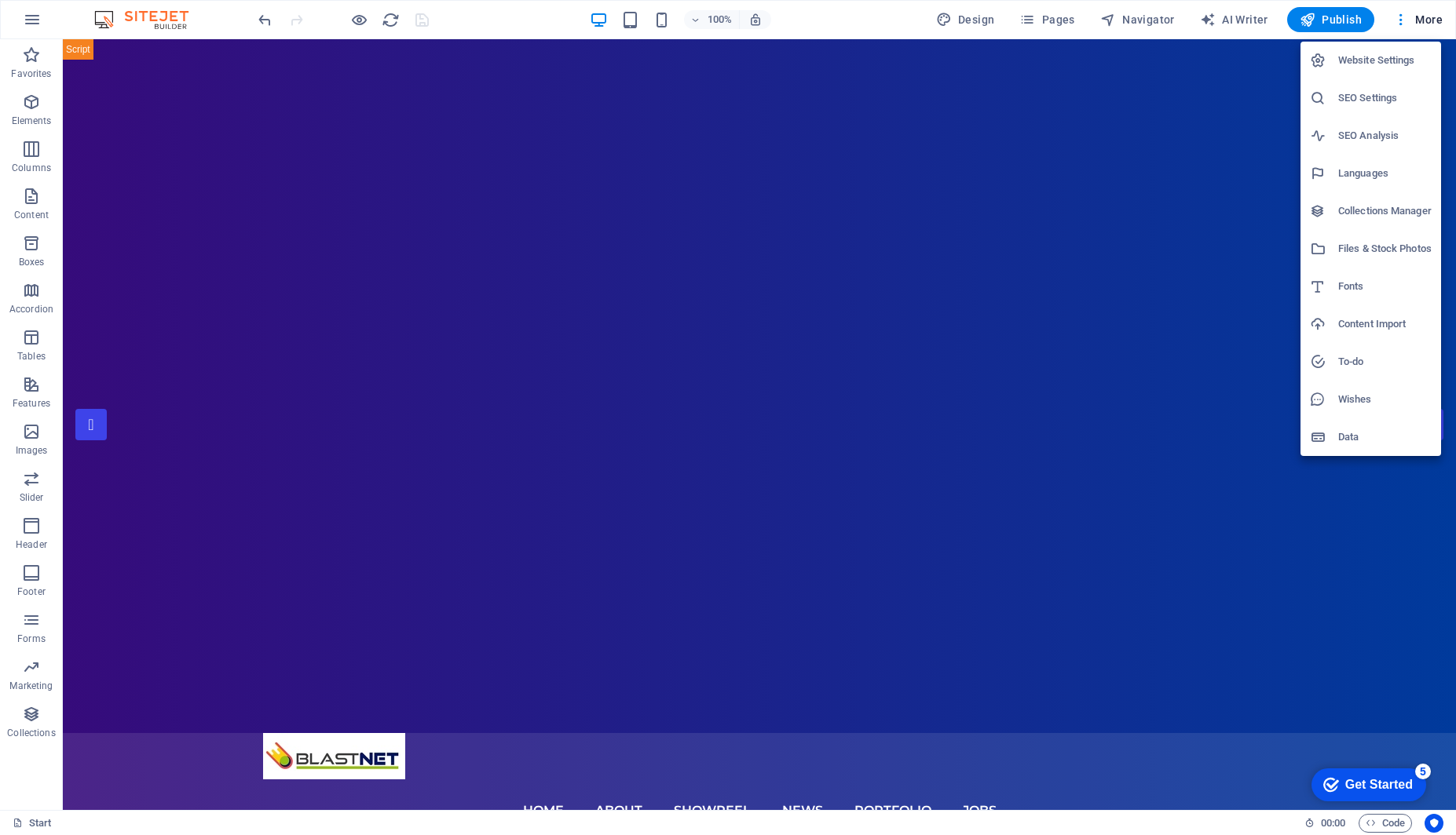
click at [1428, 19] on div at bounding box center [728, 417] width 1456 height 835
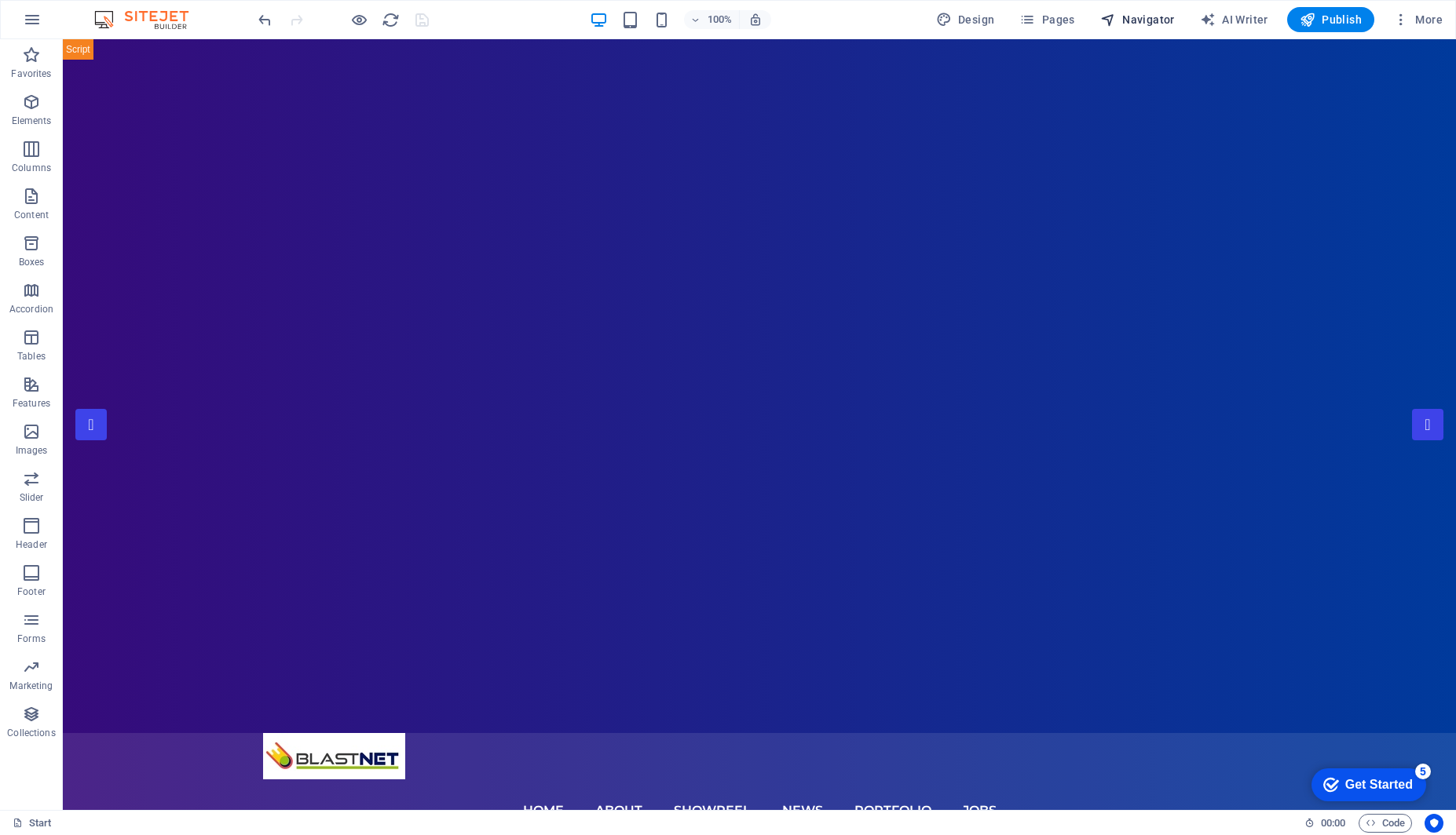
click at [1150, 12] on span "Navigator" at bounding box center [1137, 19] width 75 height 16
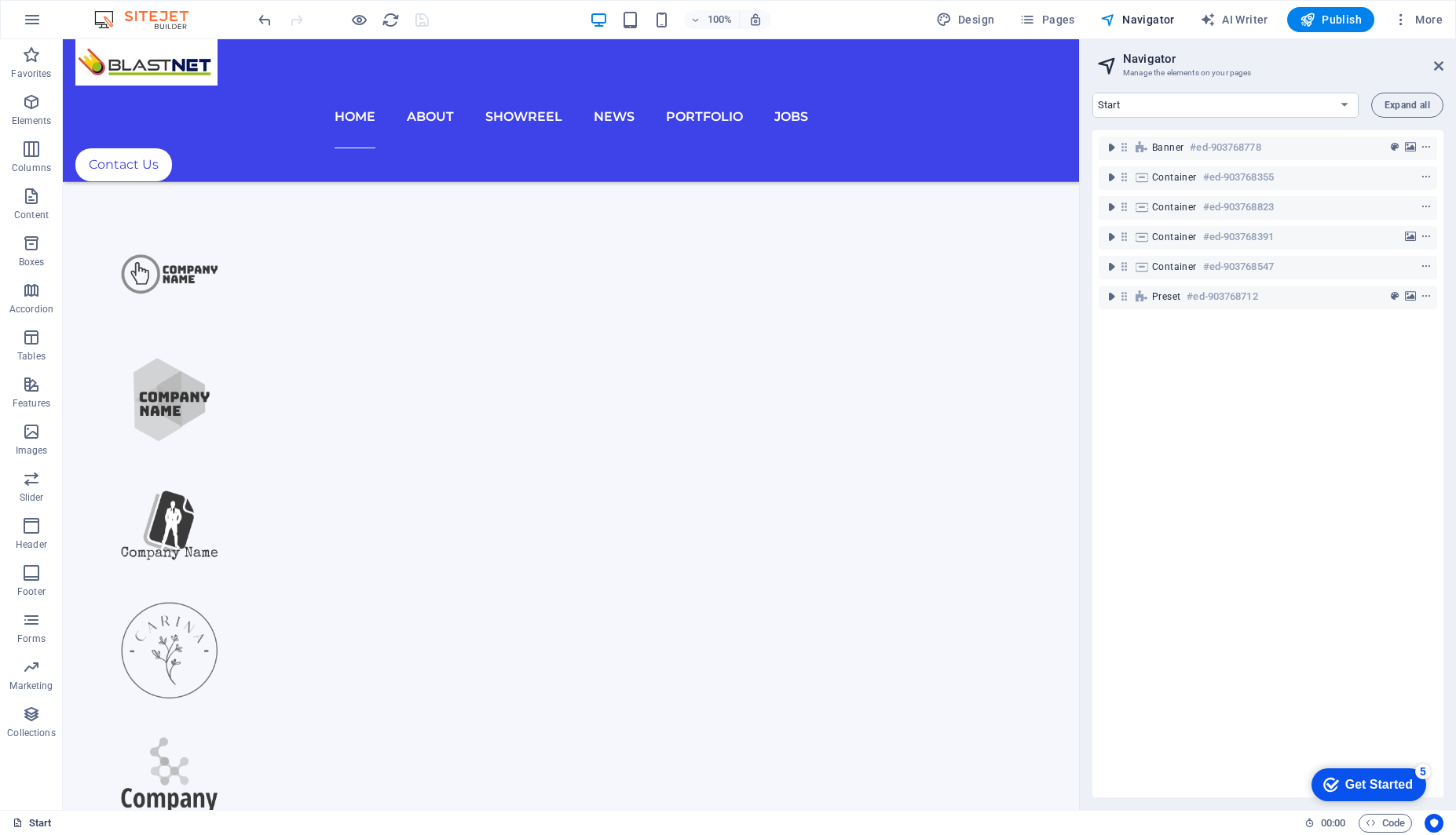
scroll to position [1149, 0]
click at [28, 818] on link "Start" at bounding box center [32, 823] width 39 height 19
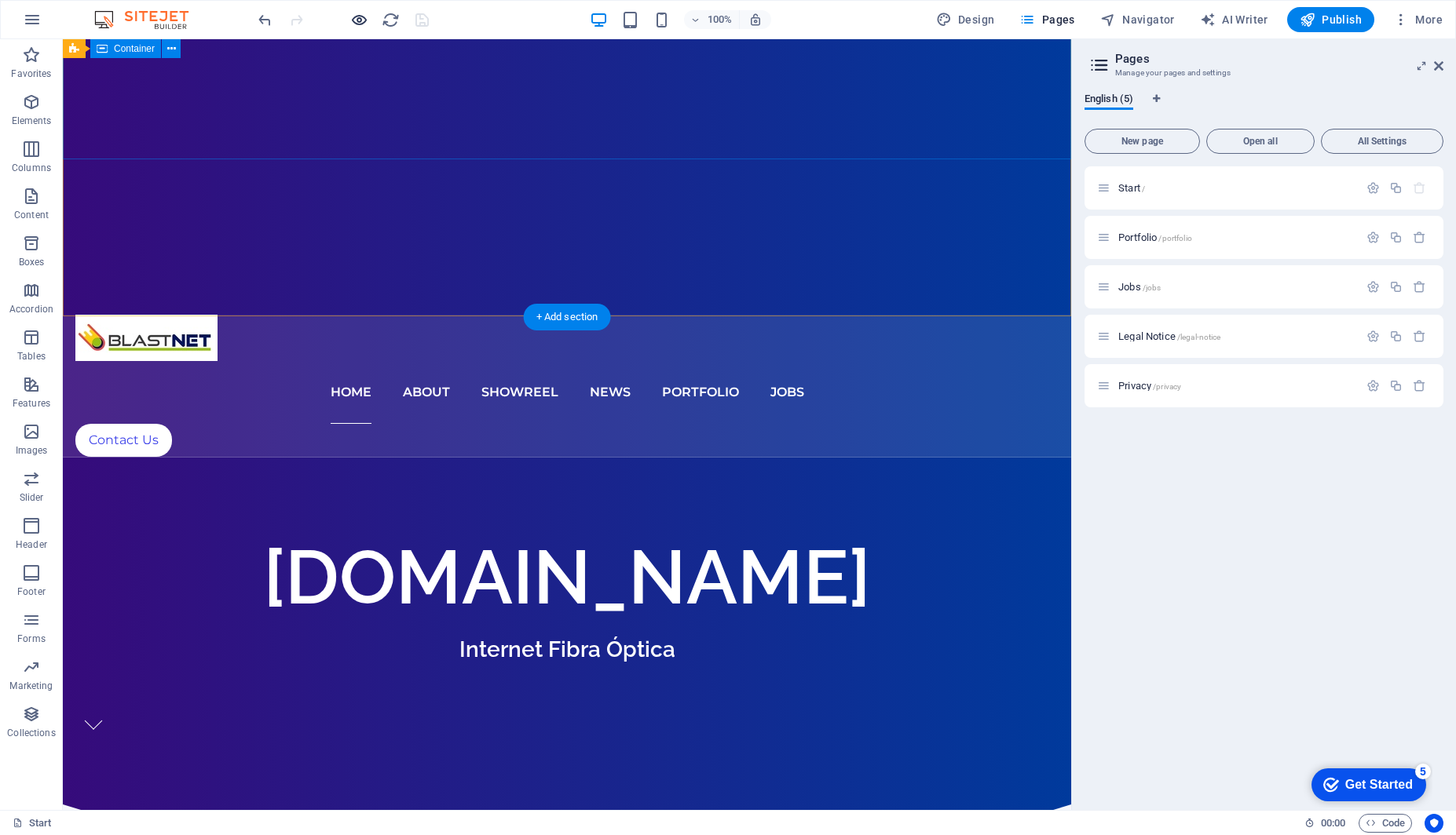
scroll to position [409, 0]
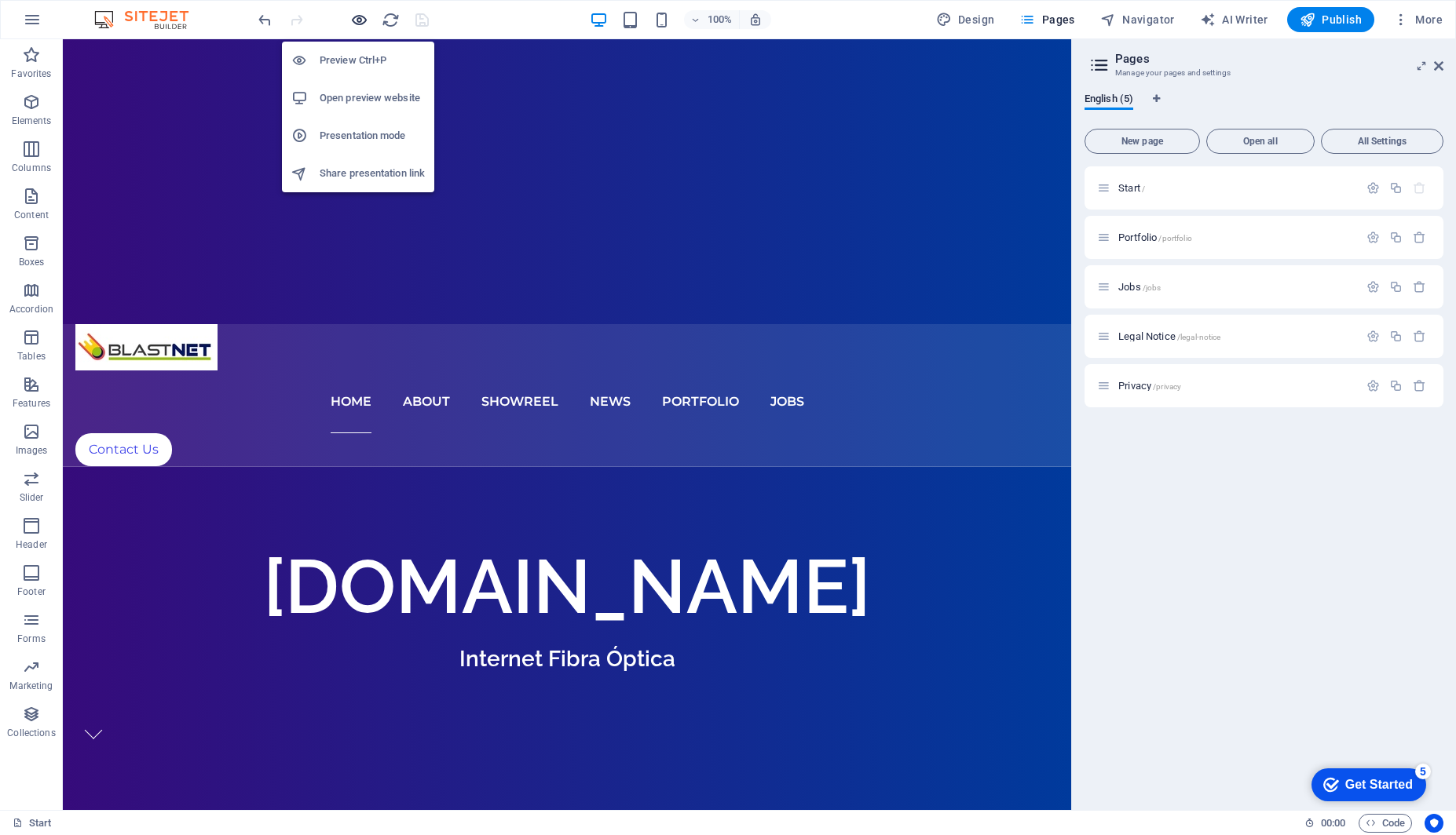
click at [358, 18] on icon "button" at bounding box center [359, 20] width 18 height 18
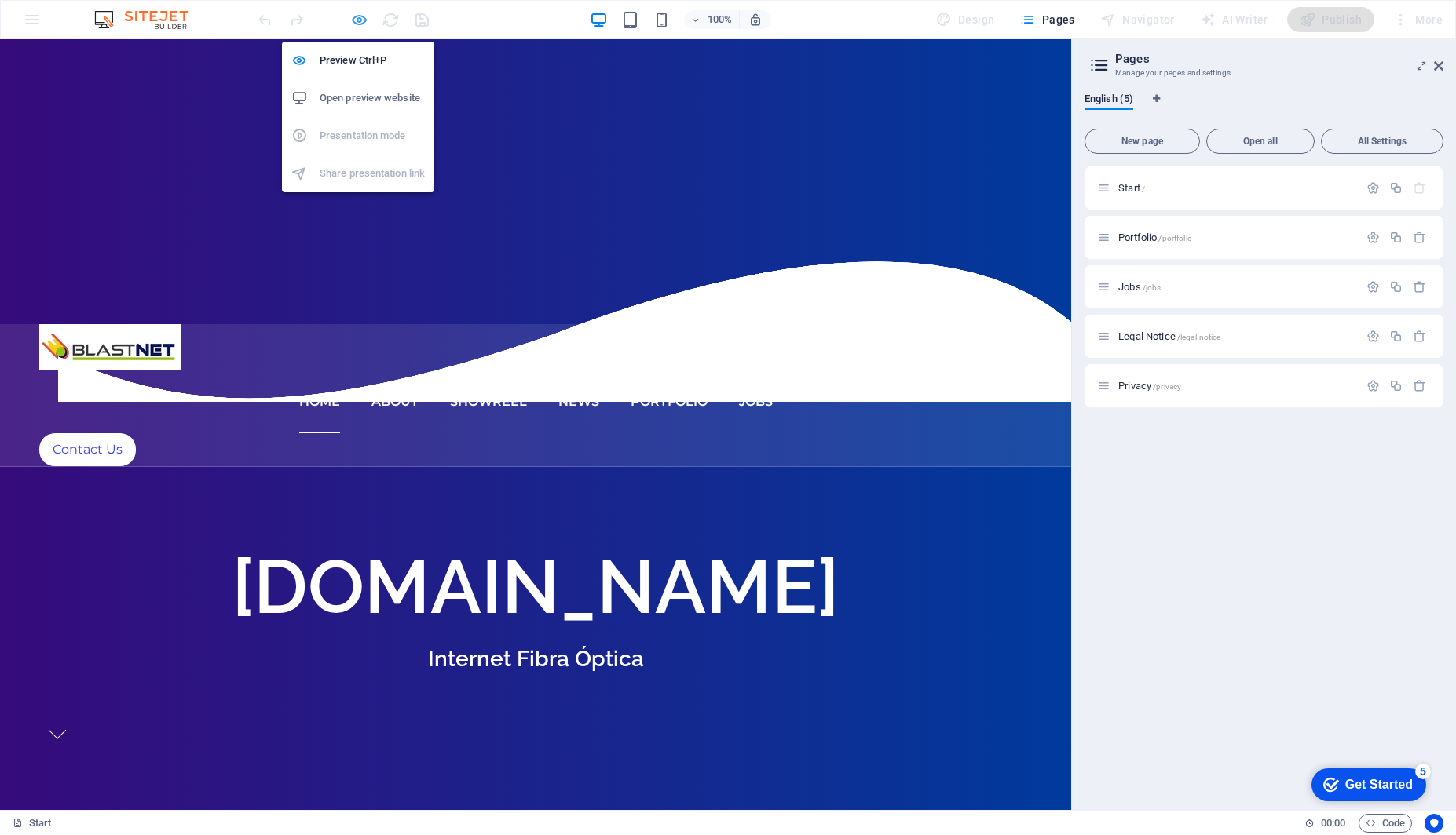
click at [358, 18] on icon "button" at bounding box center [359, 20] width 18 height 18
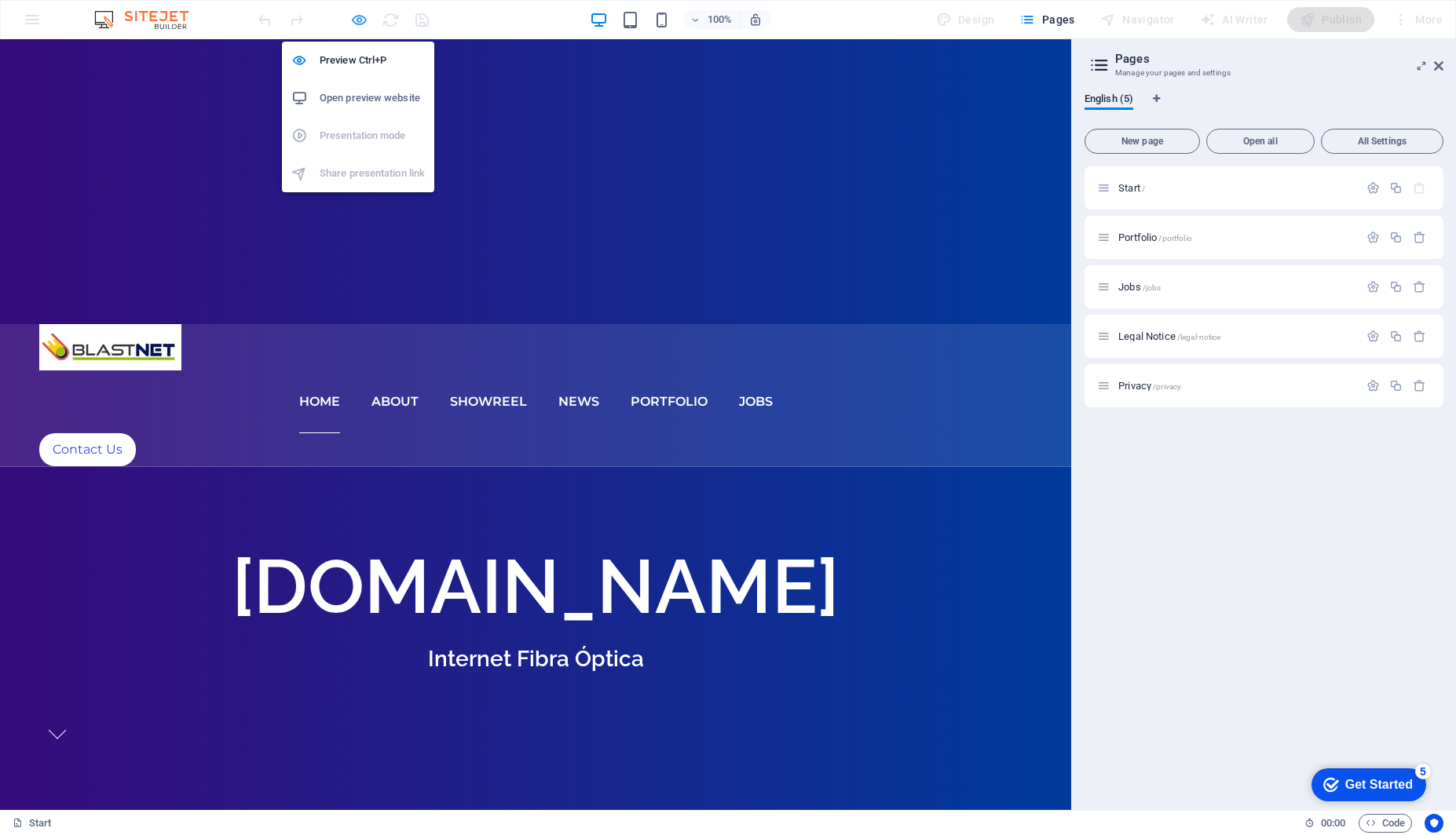
click at [358, 18] on icon "button" at bounding box center [359, 20] width 18 height 18
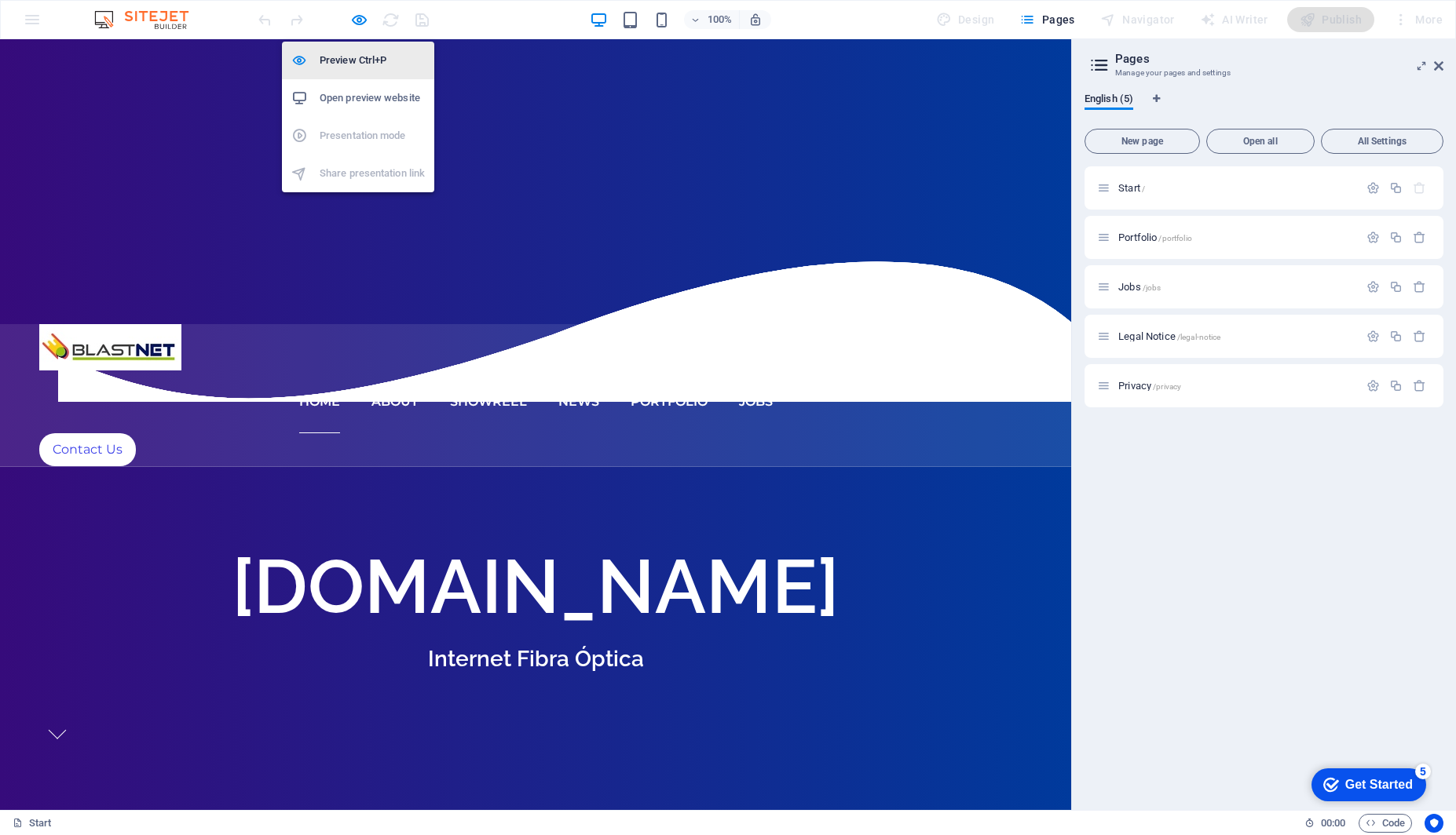
click at [338, 63] on h6 "Preview Ctrl+P" at bounding box center [372, 61] width 105 height 19
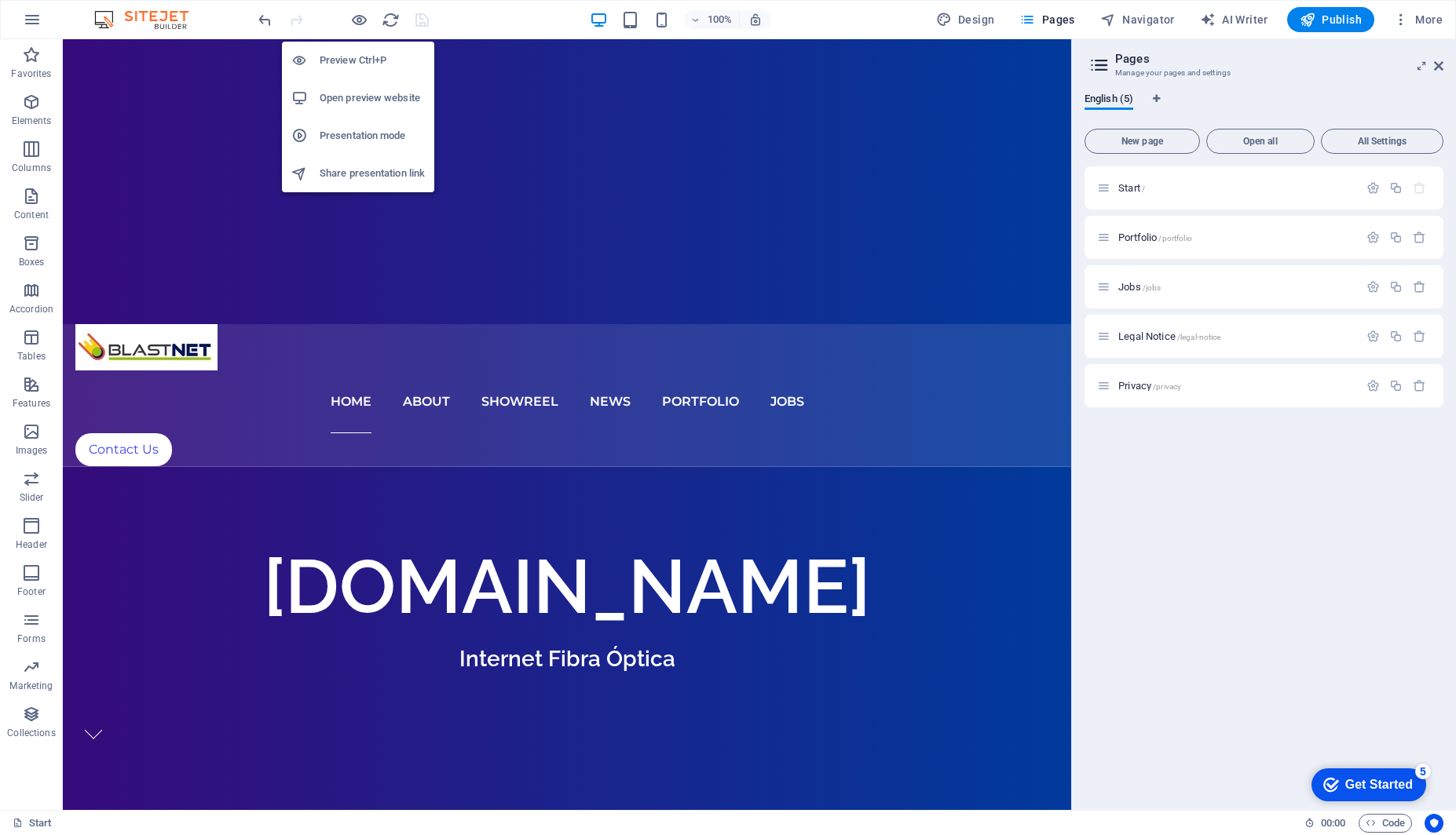
click at [341, 104] on h6 "Open preview website" at bounding box center [372, 98] width 105 height 19
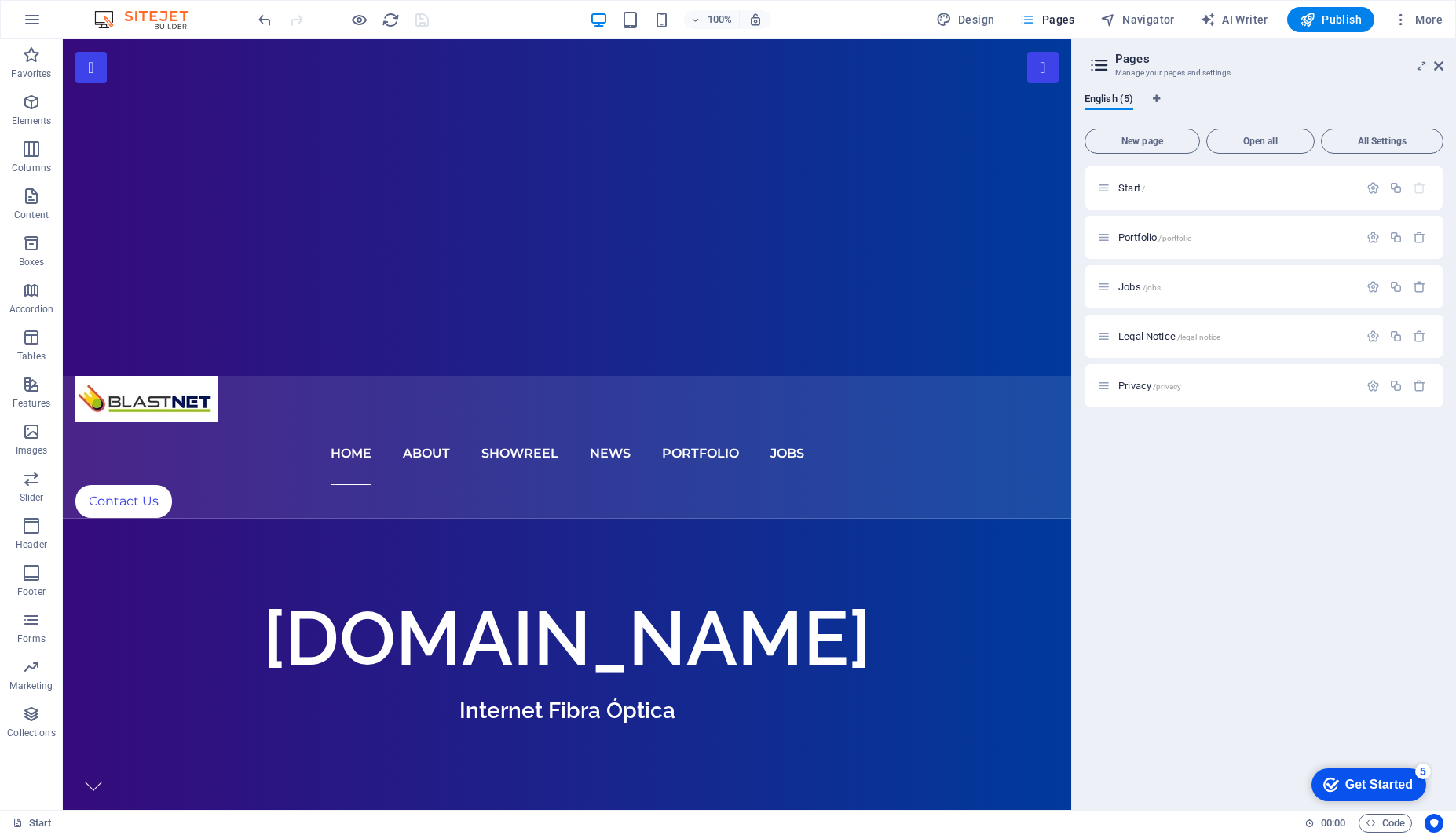
scroll to position [356, 0]
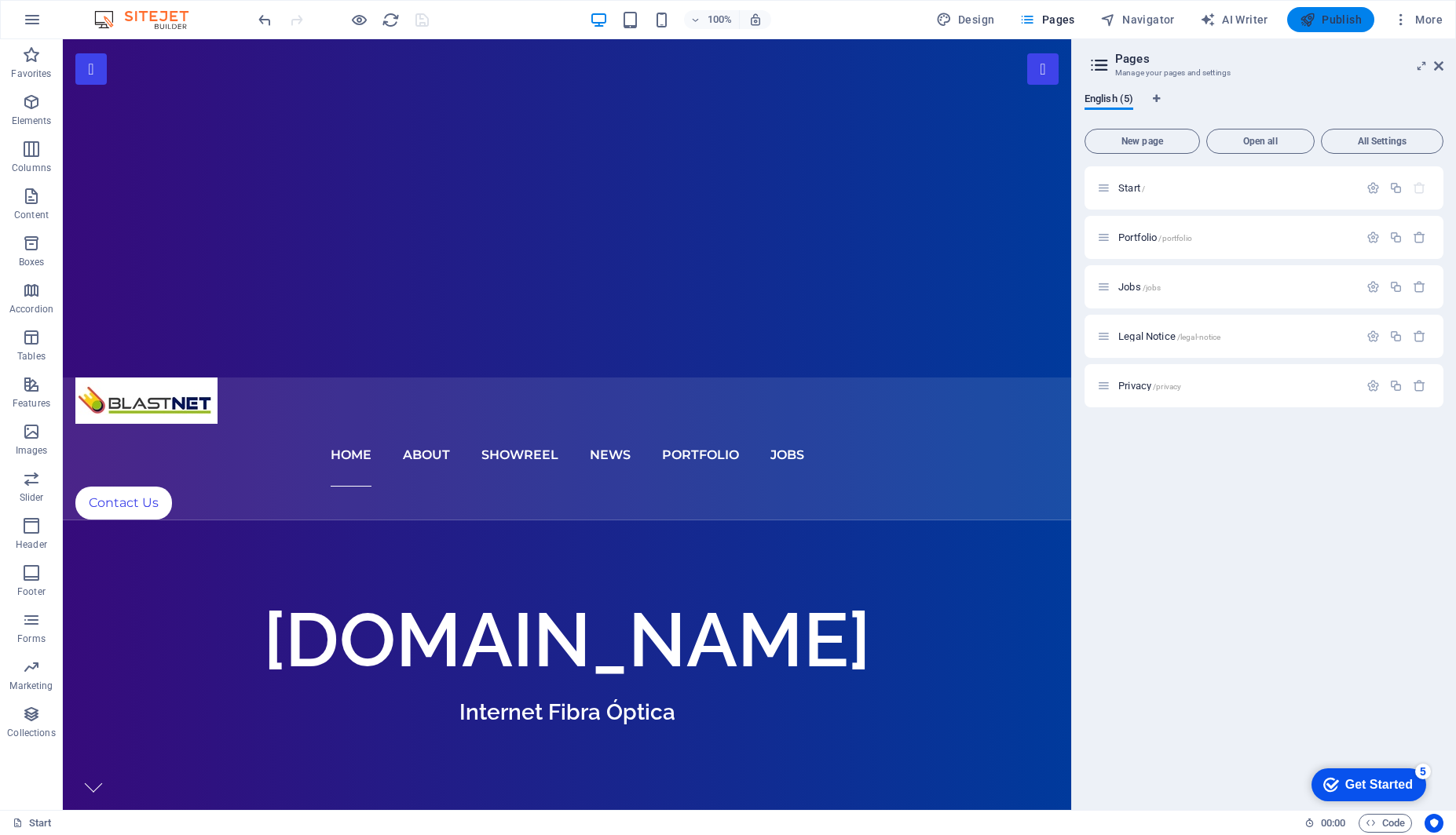
click at [1328, 21] on span "Publish" at bounding box center [1330, 19] width 62 height 16
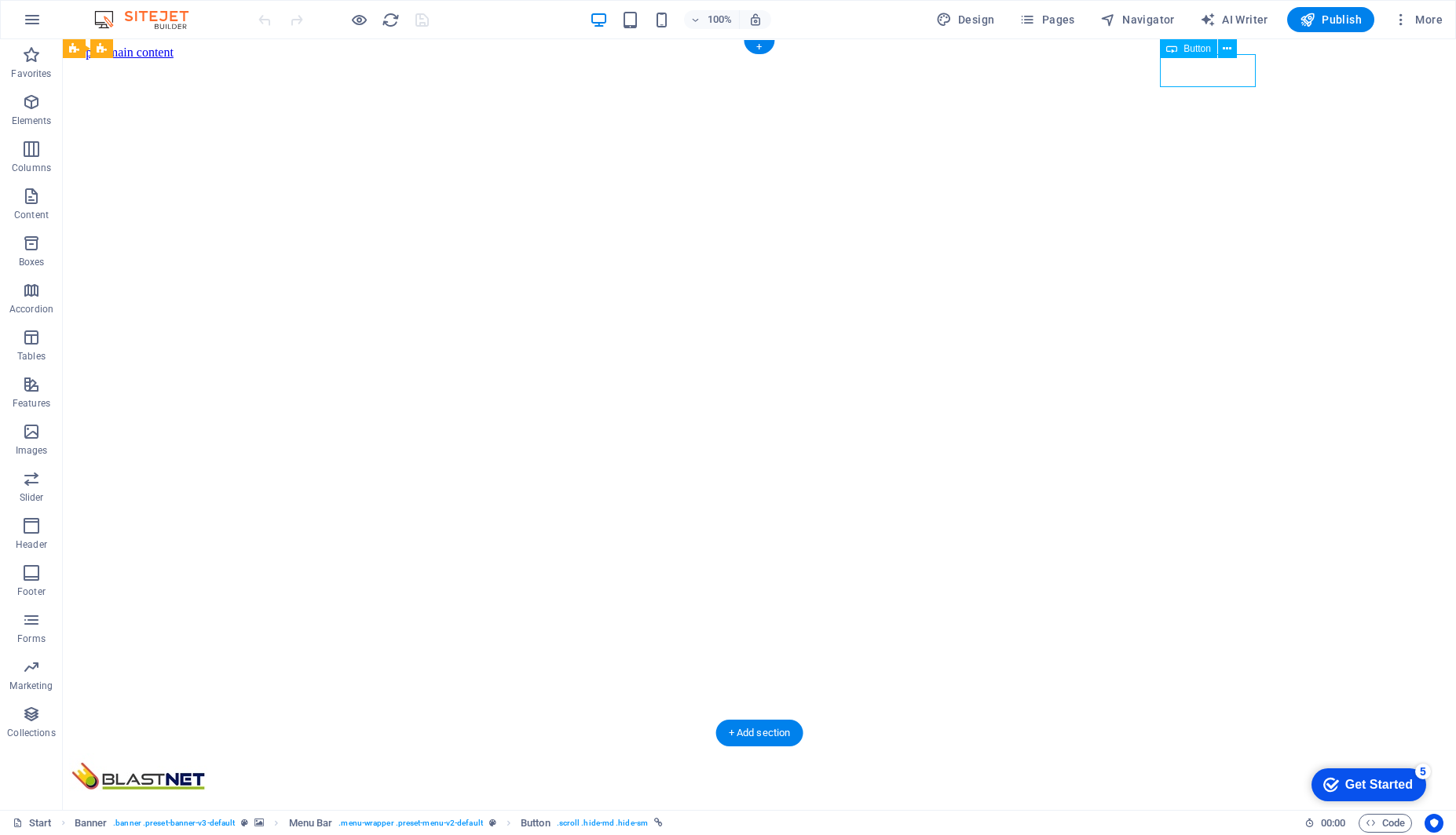
drag, startPoint x: 1189, startPoint y: 74, endPoint x: 913, endPoint y: 74, distance: 276.0
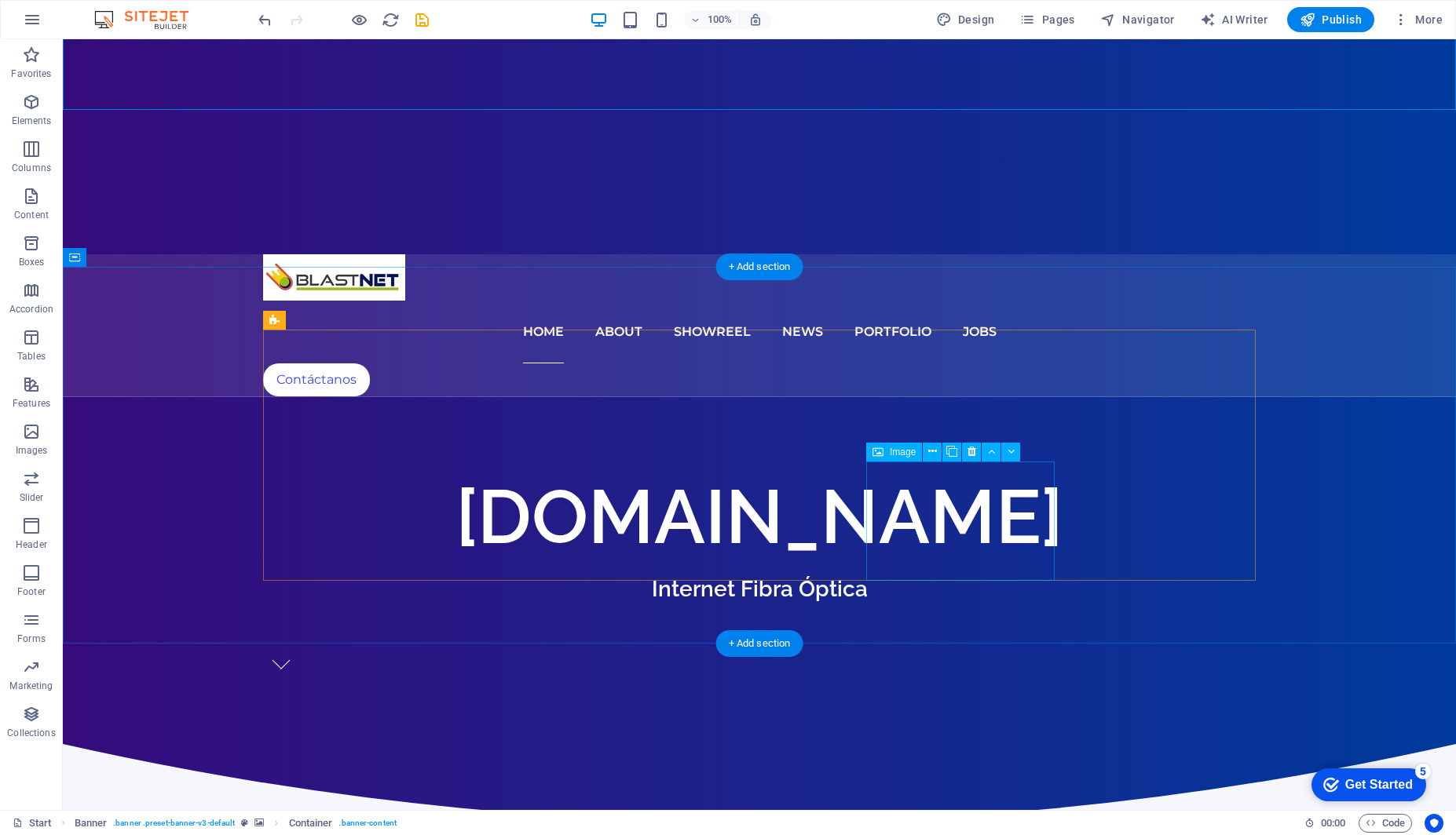
scroll to position [483, 0]
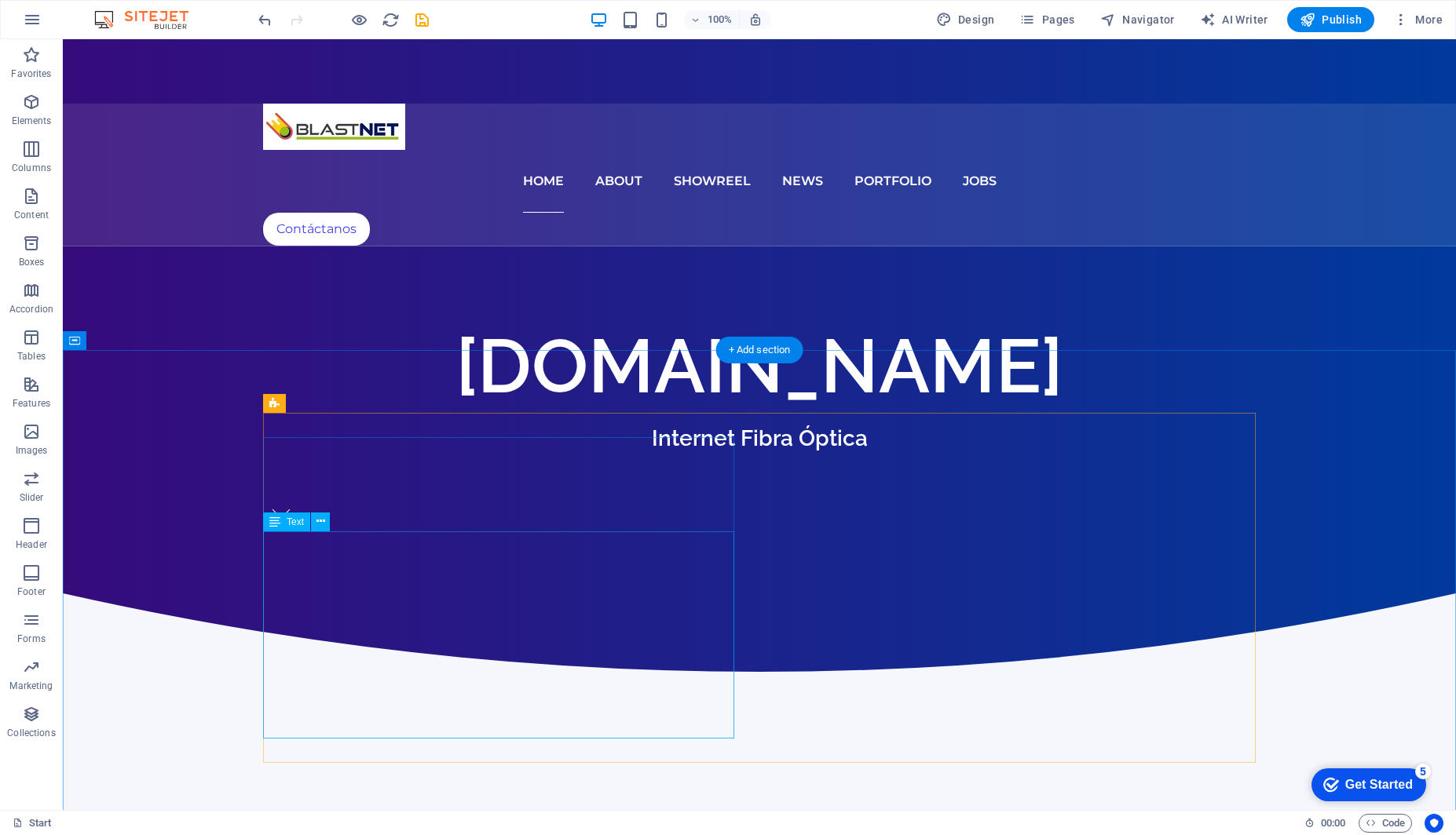
scroll to position [632, 0]
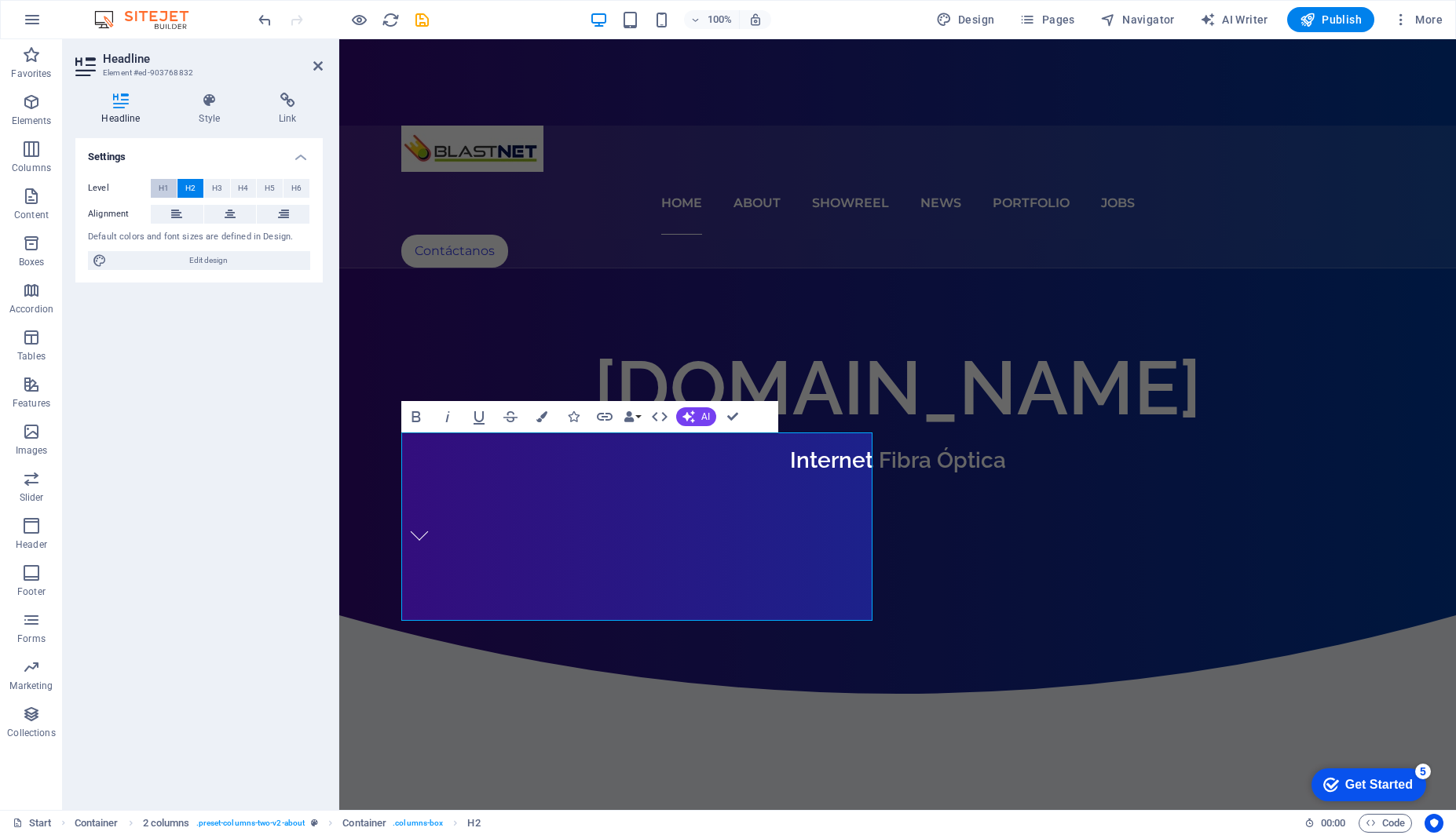
click at [160, 186] on span "H1" at bounding box center [163, 188] width 10 height 19
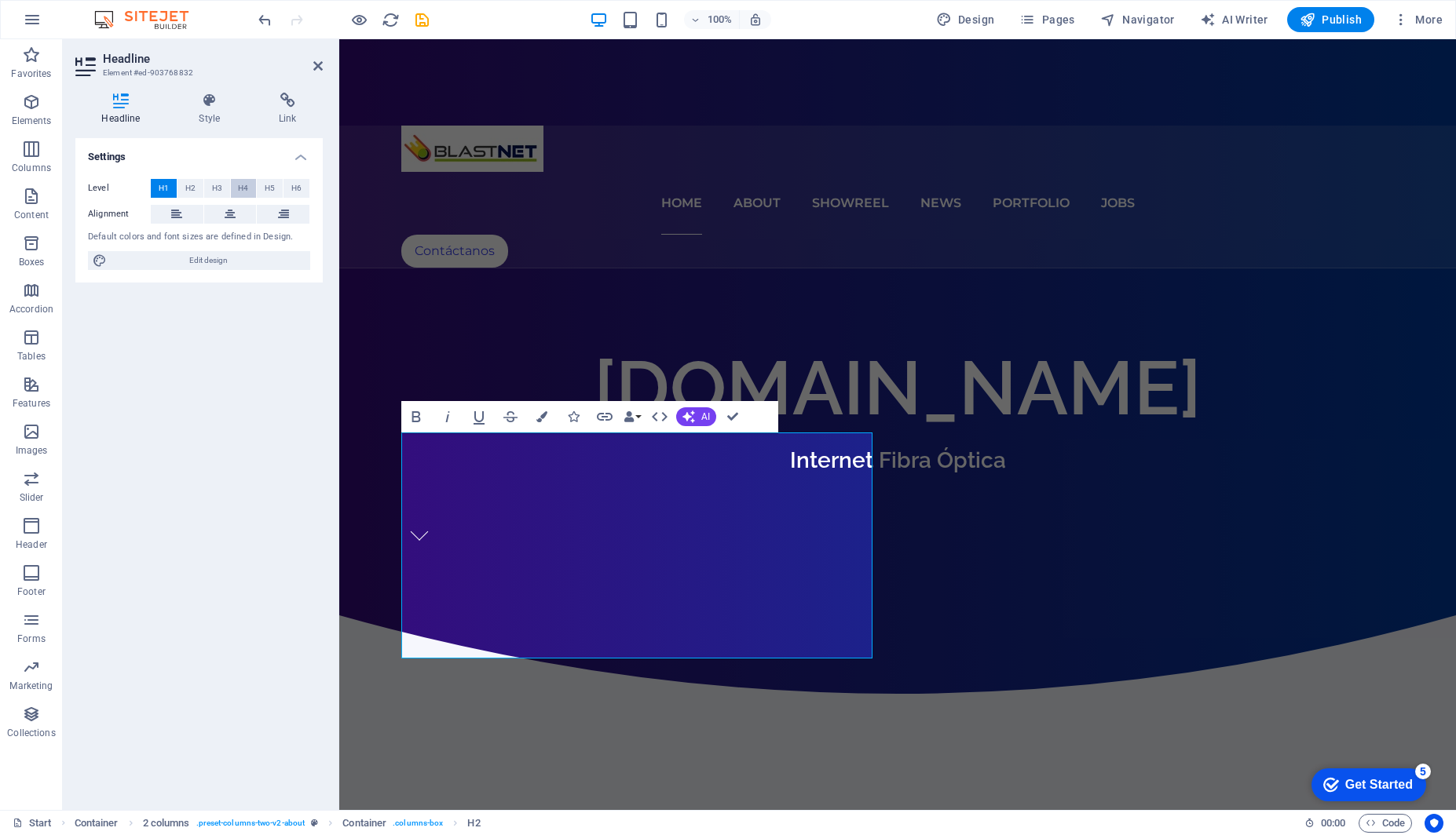
click at [239, 183] on span "H4" at bounding box center [243, 188] width 10 height 19
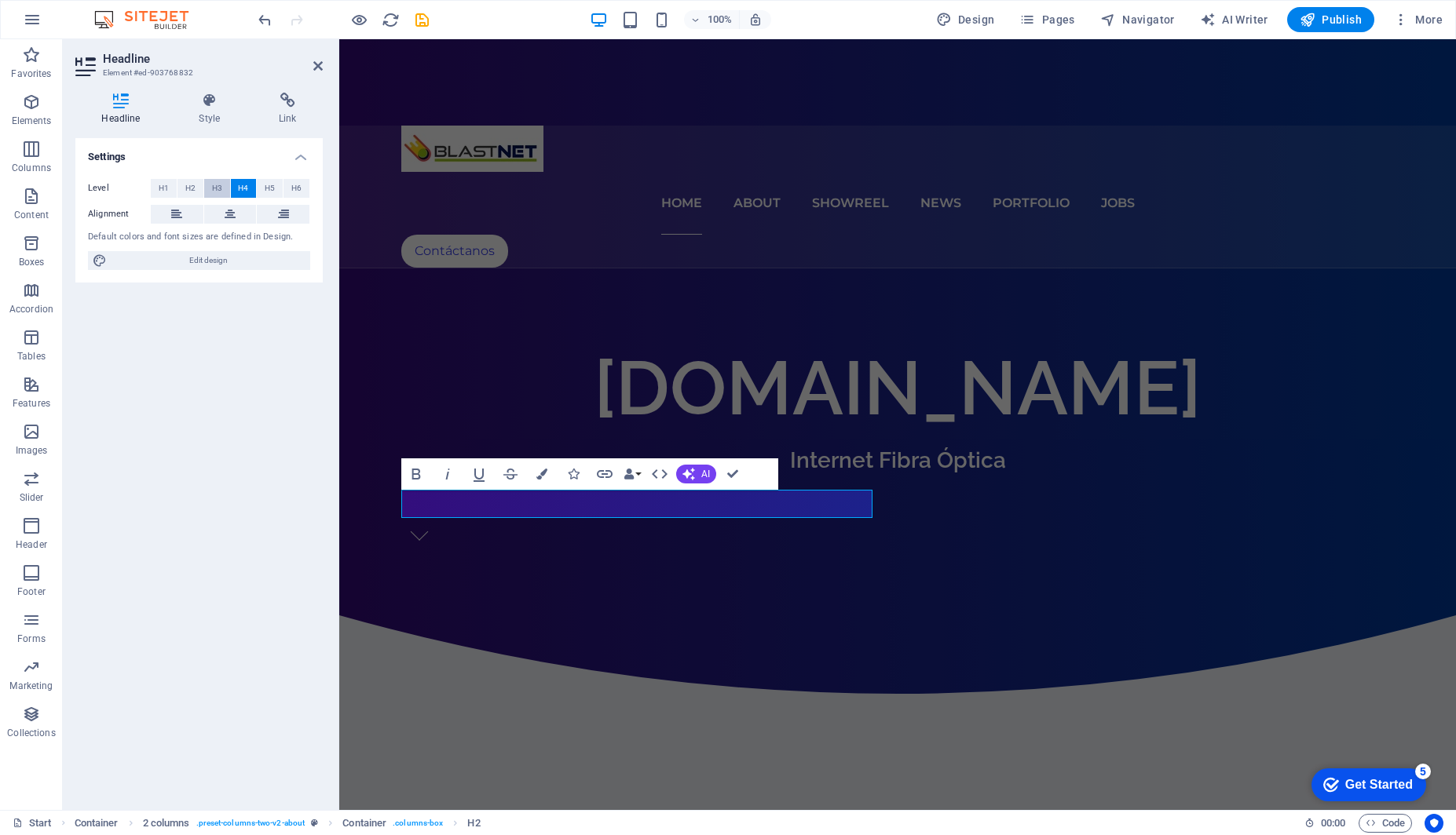
click at [219, 187] on span "H3" at bounding box center [217, 188] width 10 height 19
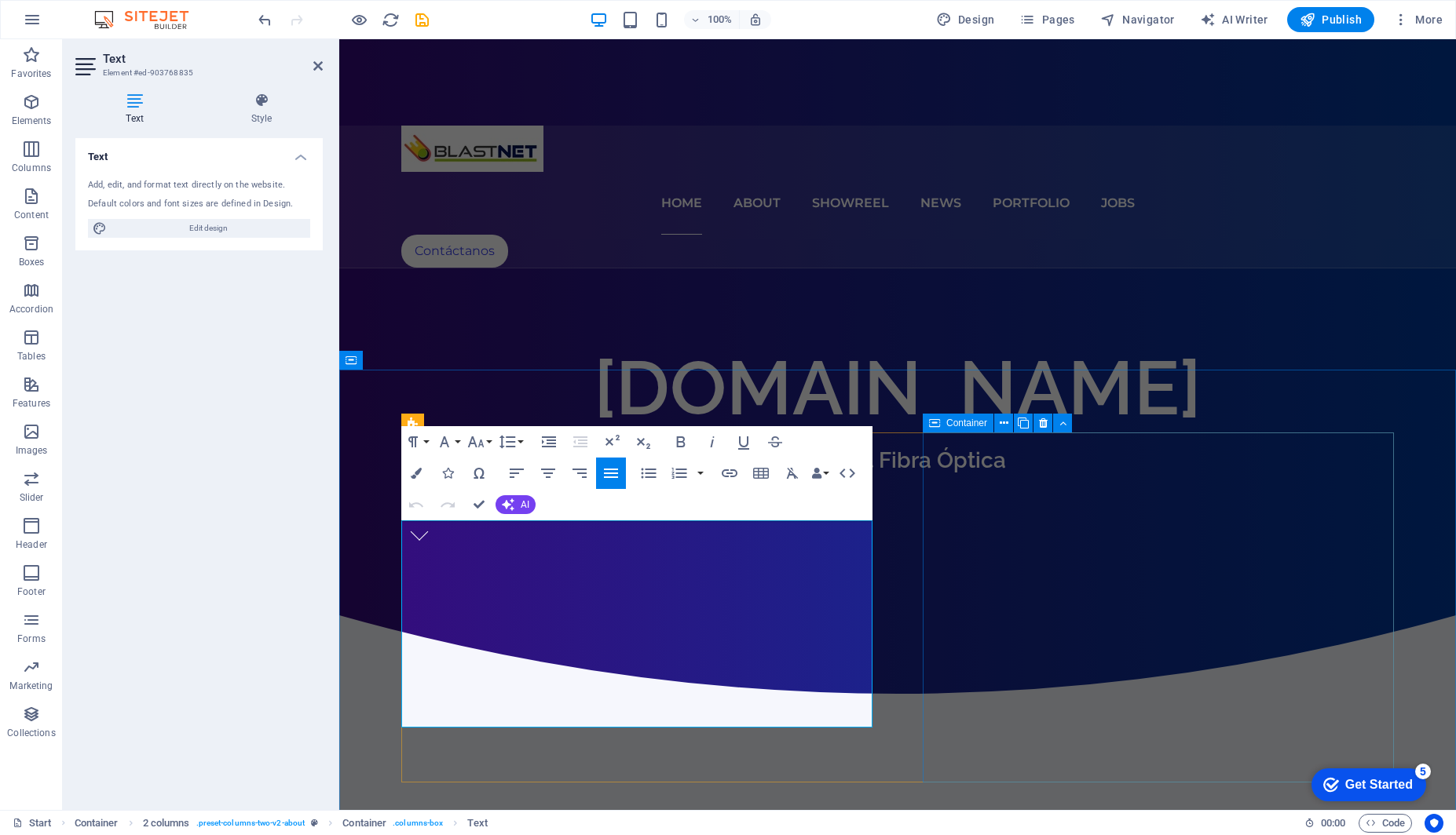
drag, startPoint x: 403, startPoint y: 529, endPoint x: 883, endPoint y: 715, distance: 514.8
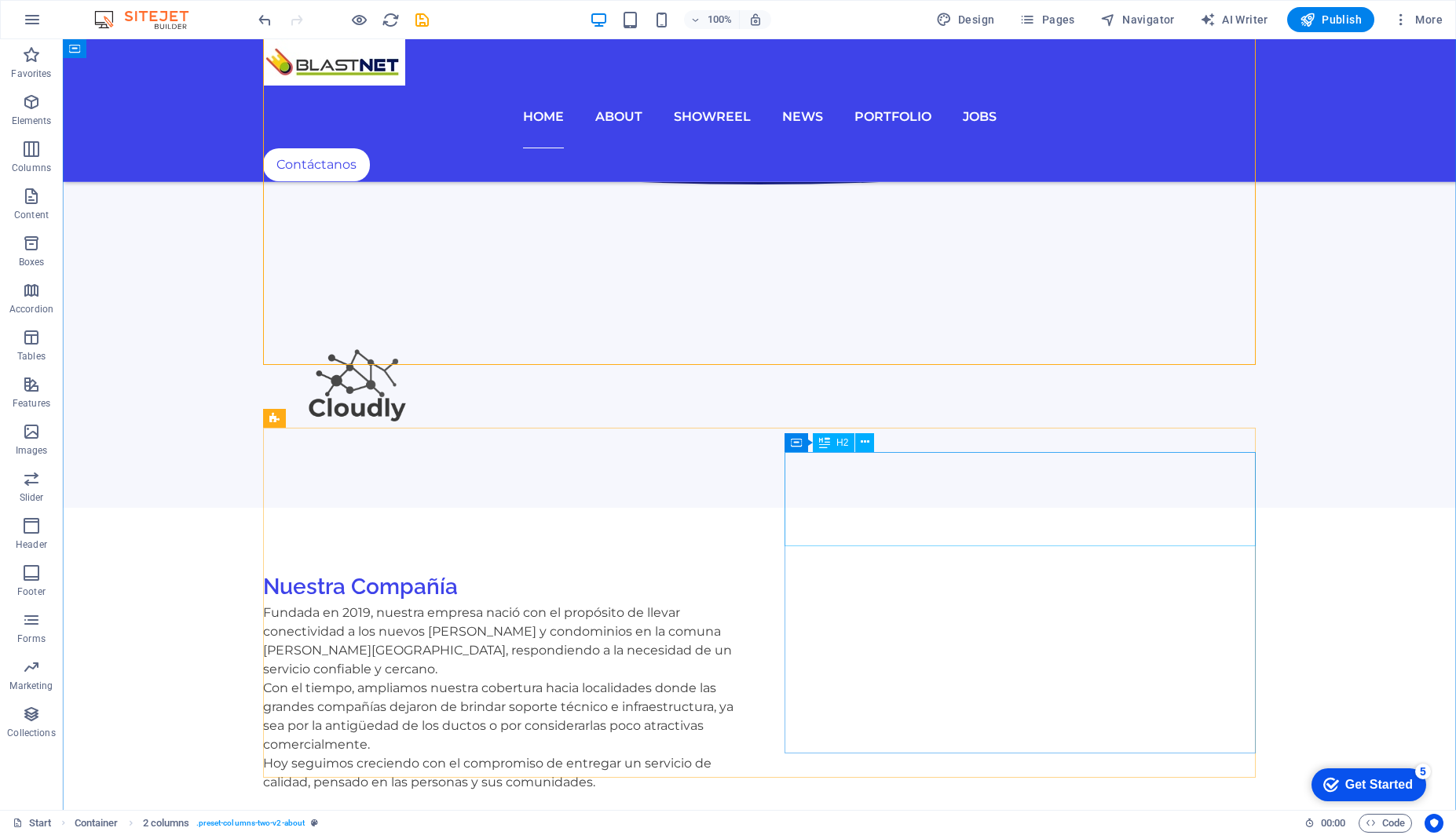
scroll to position [1039, 0]
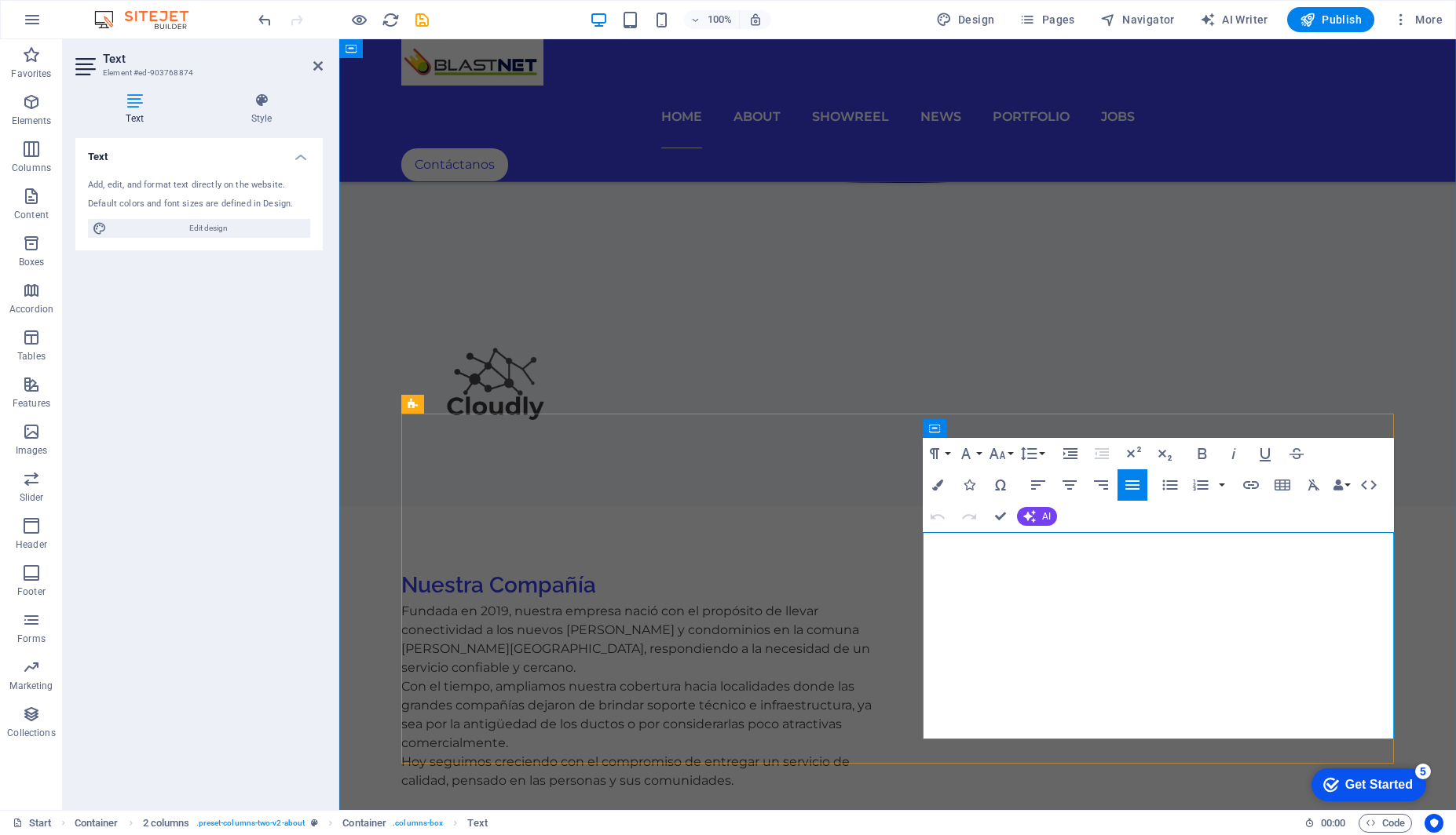
scroll to position [1067, 0]
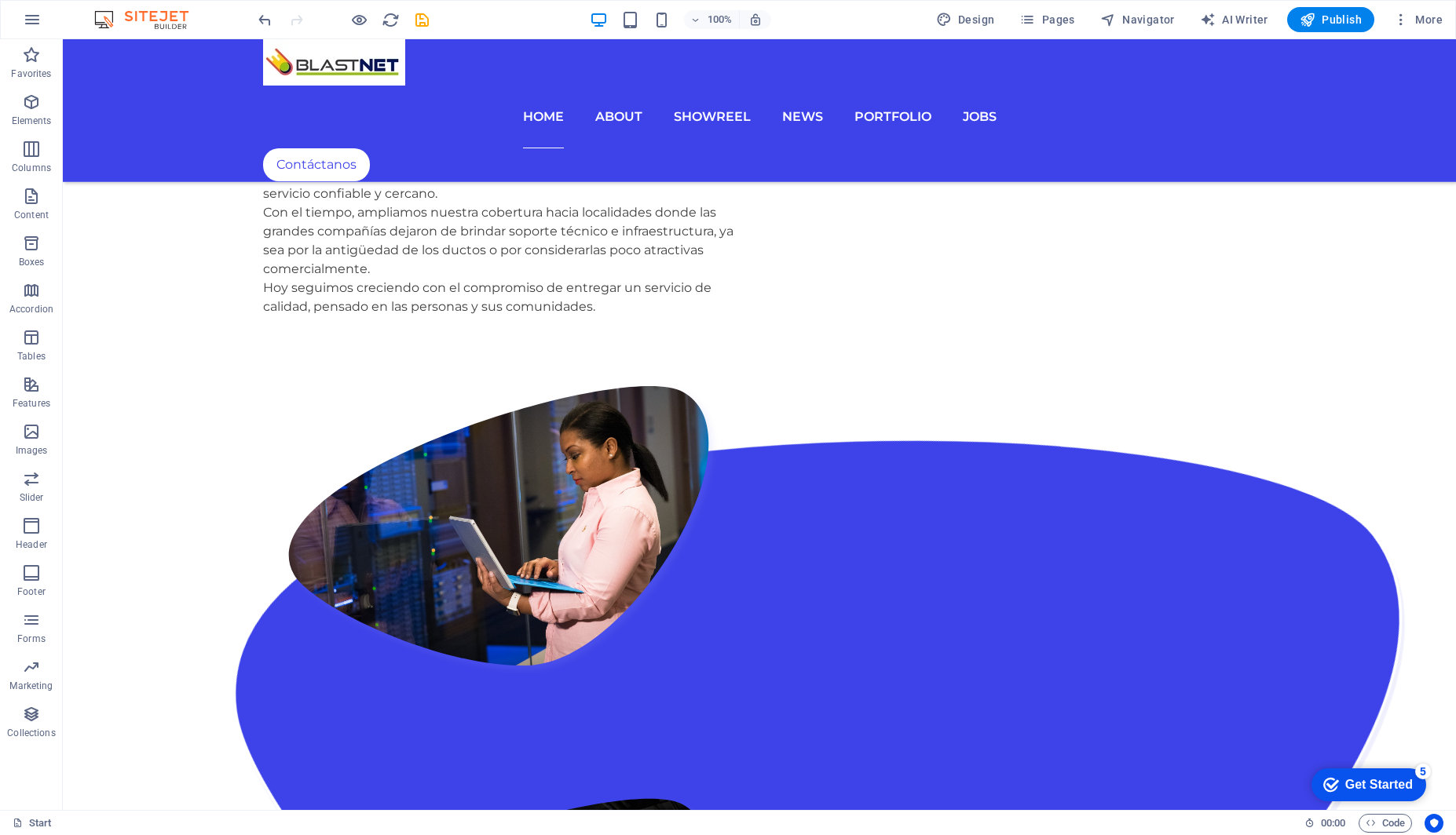
scroll to position [1518, 0]
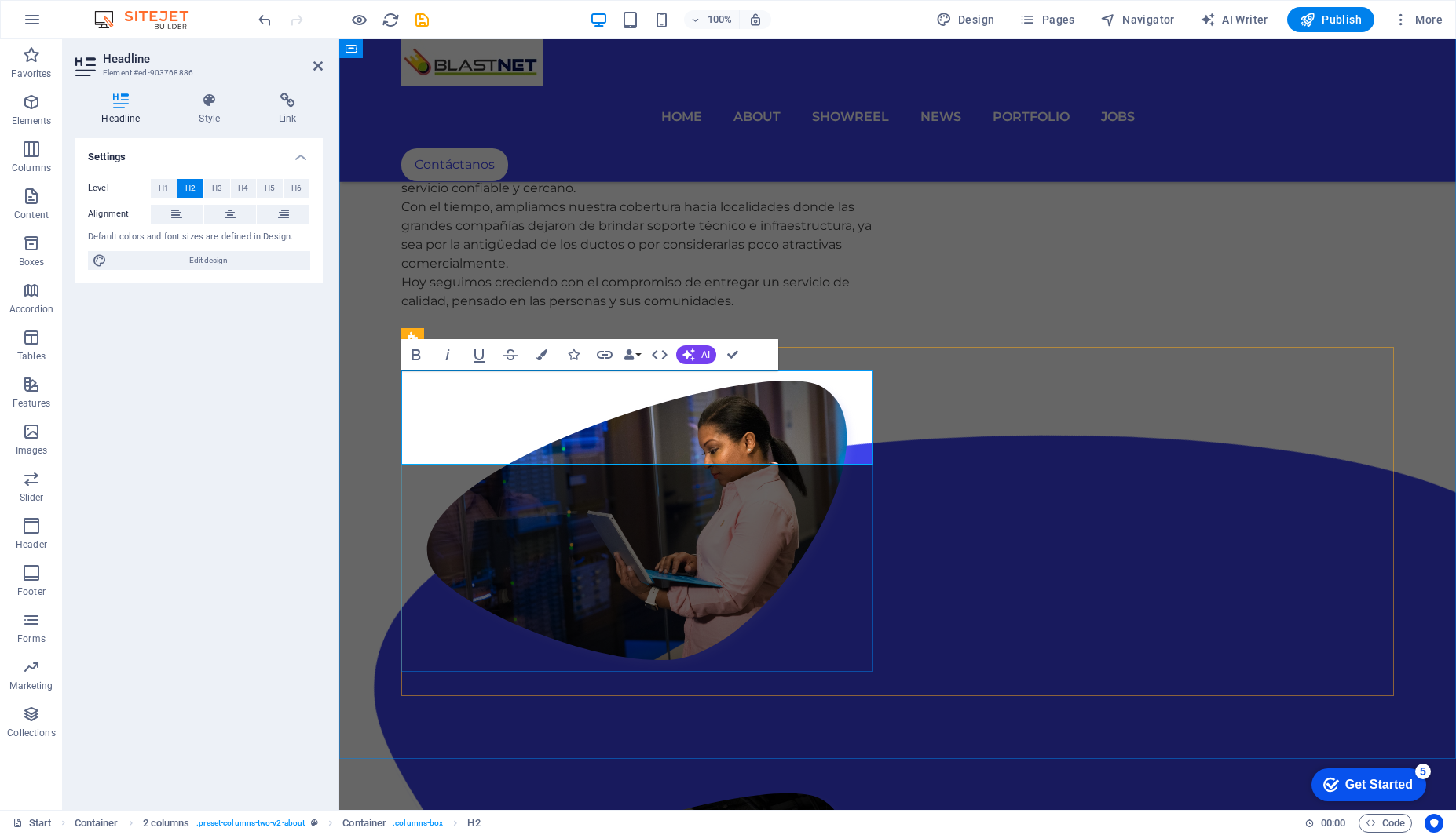
scroll to position [1494, 0]
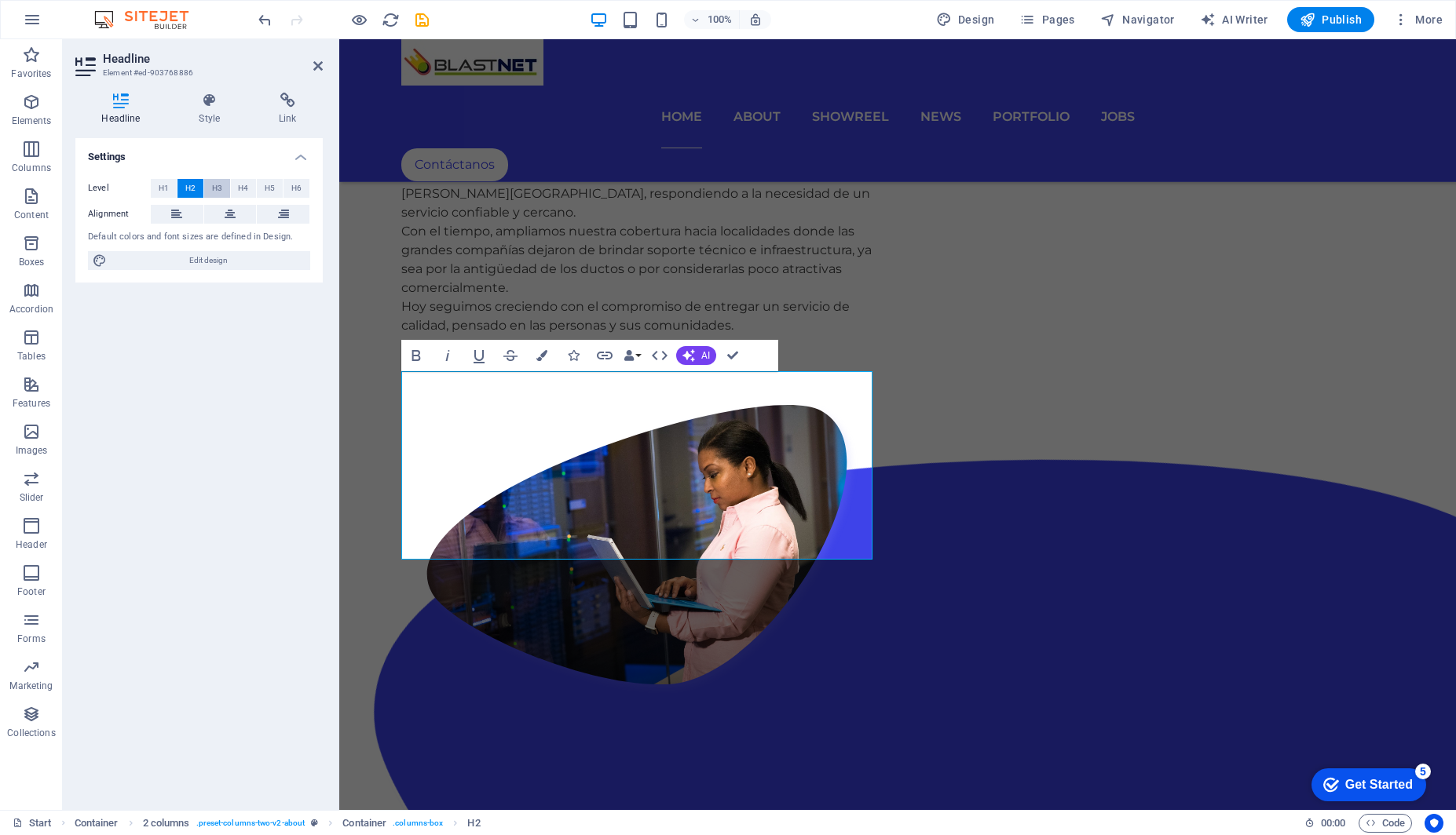
click at [223, 189] on button "H3" at bounding box center [217, 188] width 26 height 19
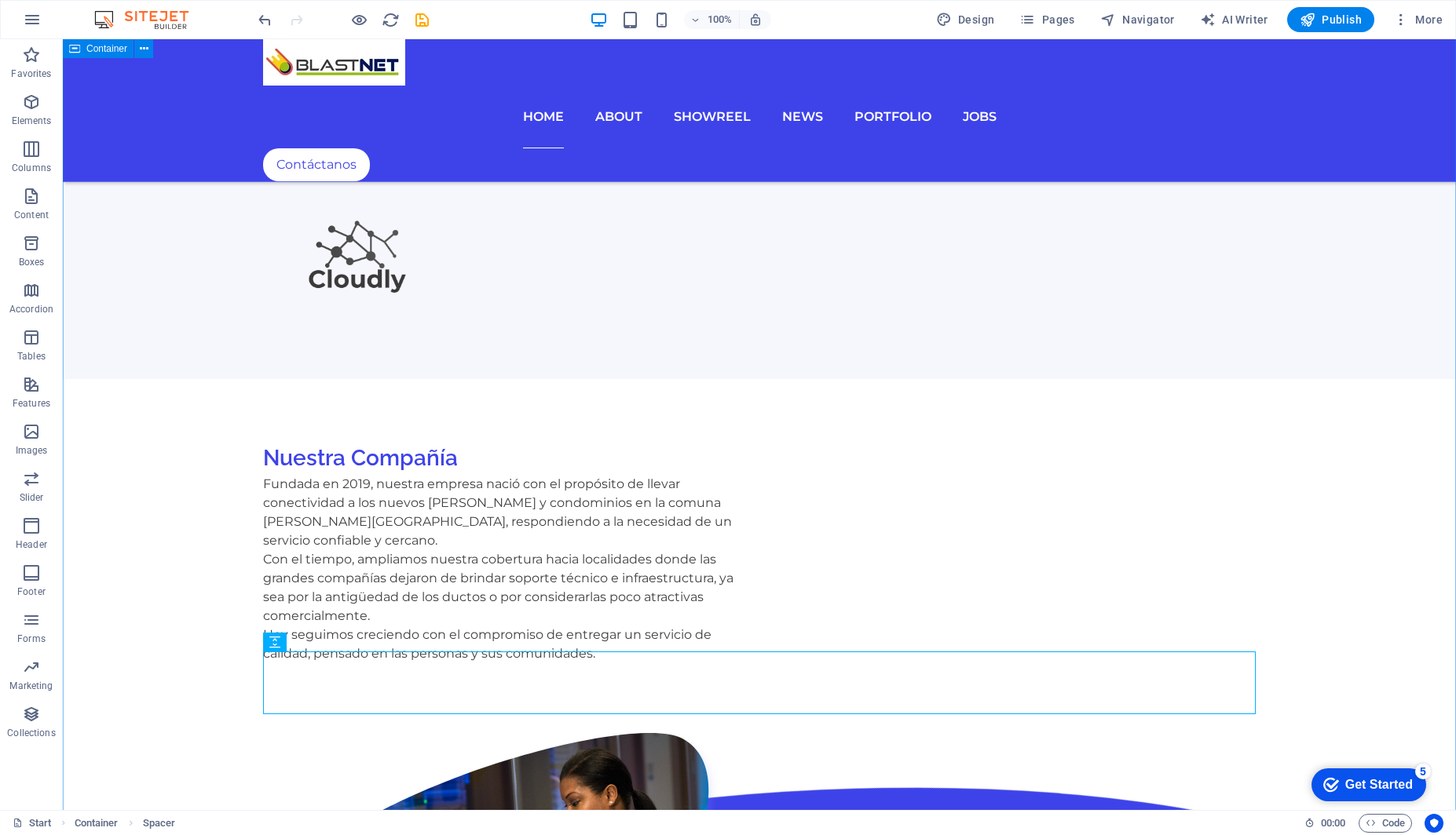
scroll to position [1167, 0]
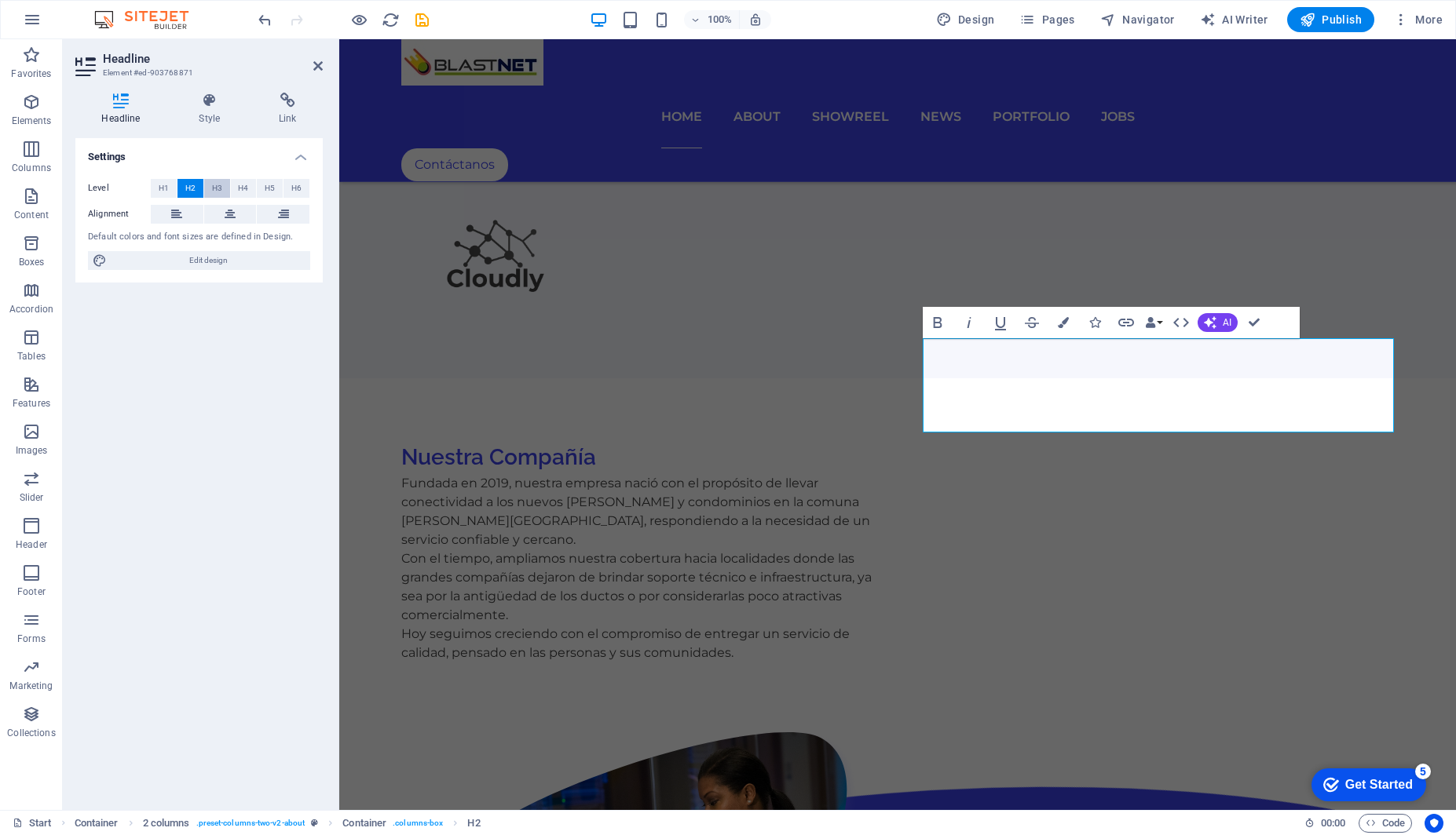
click at [222, 192] on button "H3" at bounding box center [217, 188] width 26 height 19
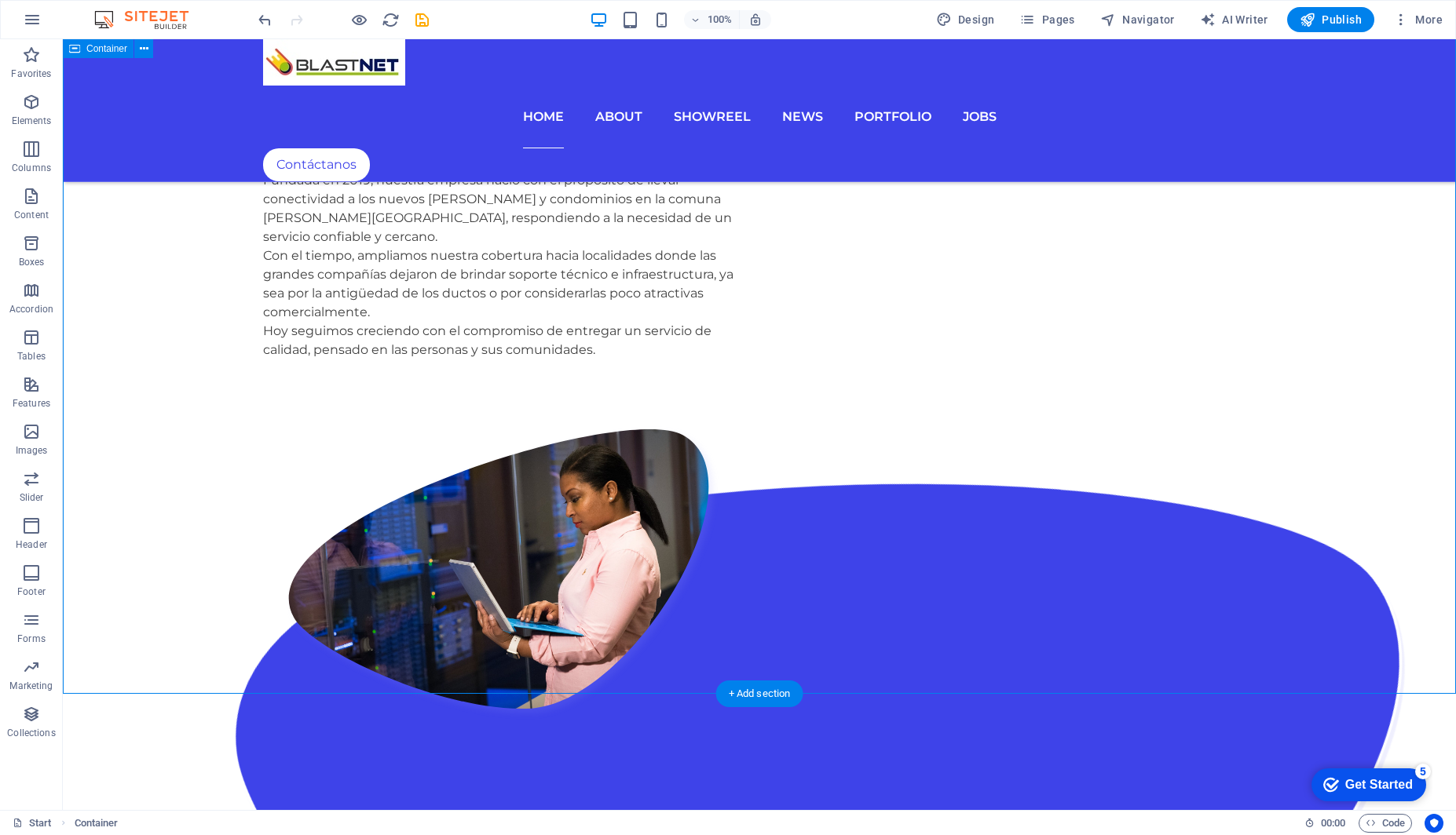
scroll to position [1339, 0]
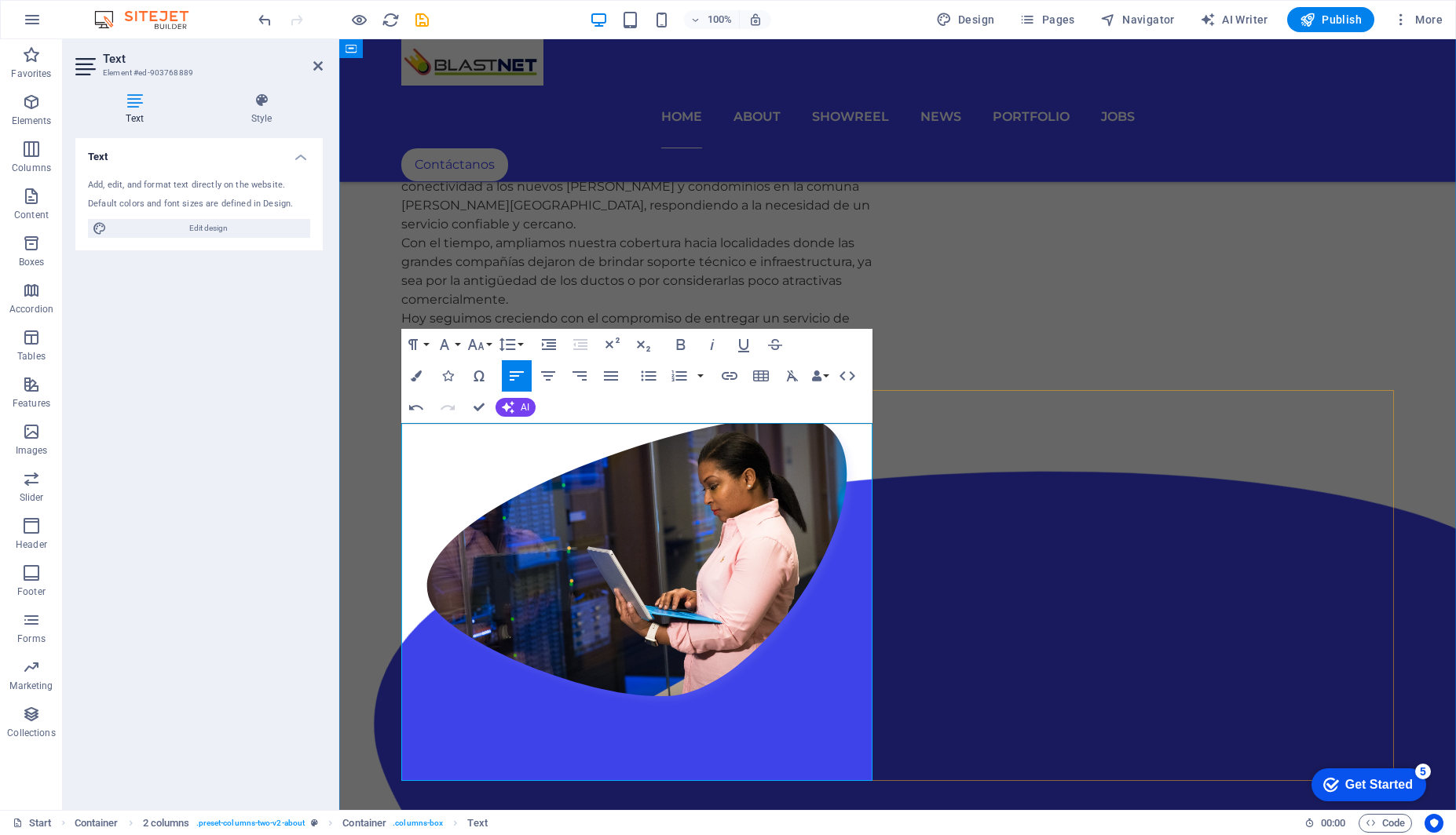
scroll to position [1485, 0]
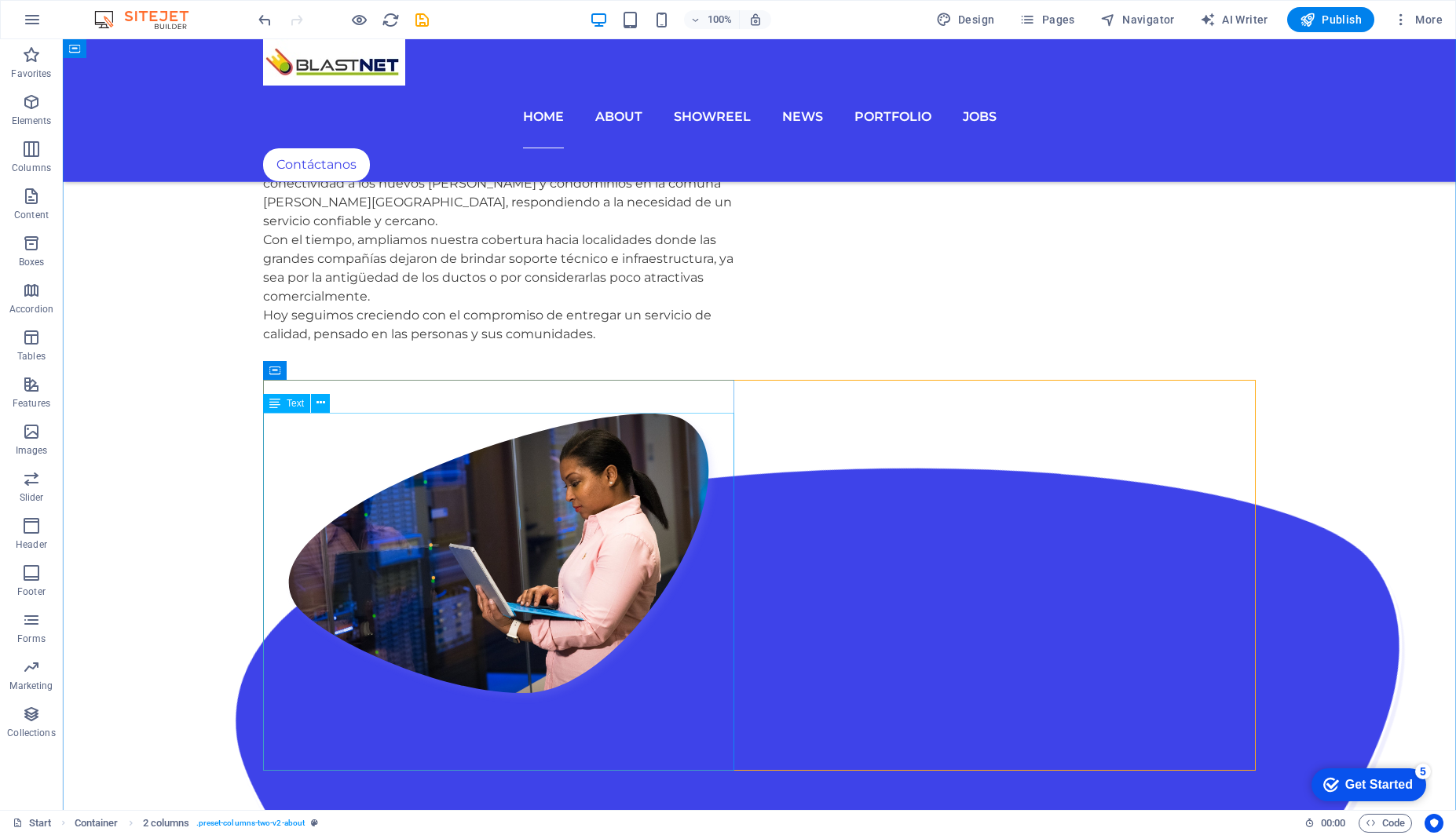
drag, startPoint x: 734, startPoint y: 563, endPoint x: 728, endPoint y: 411, distance: 152.1
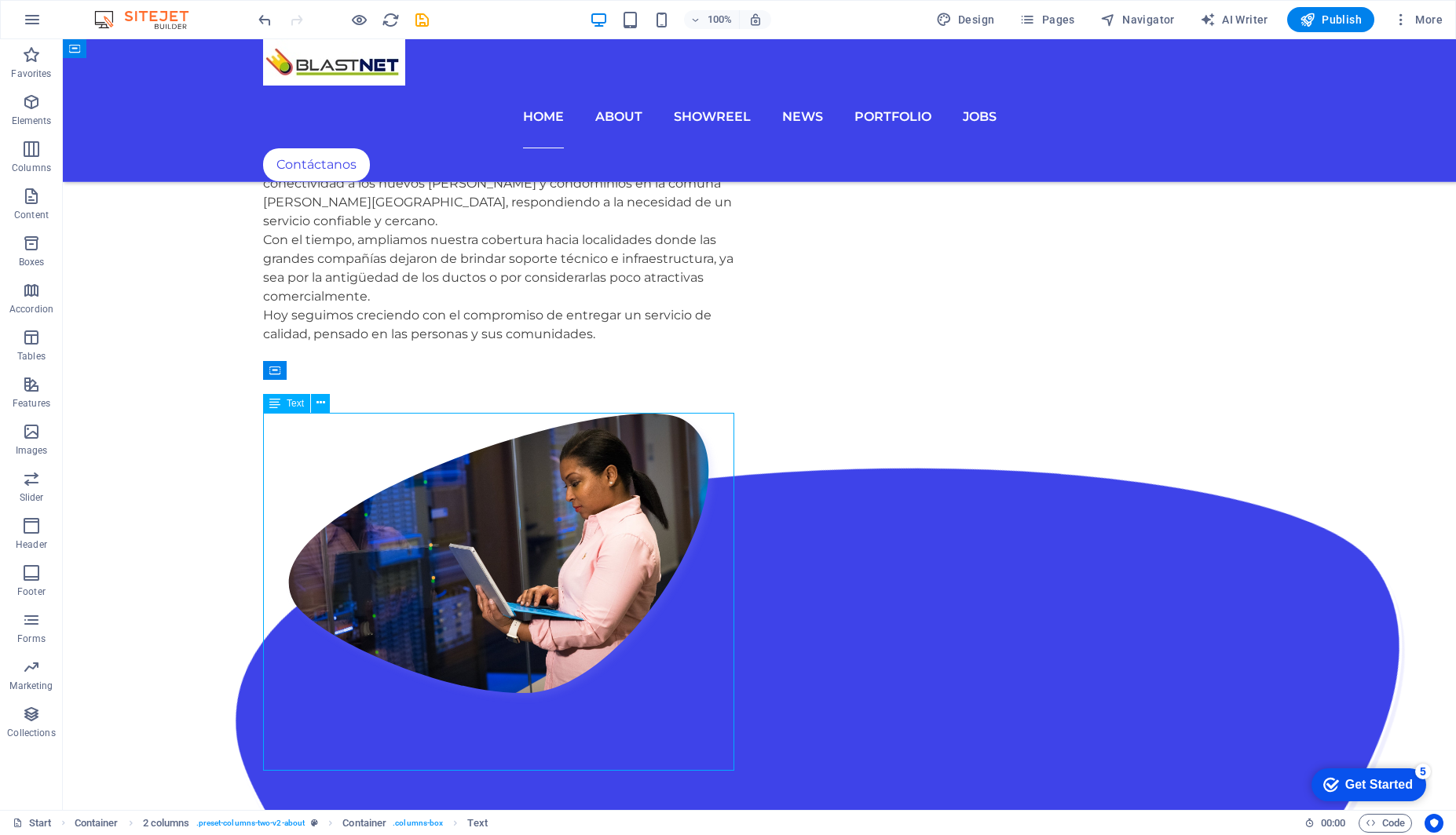
drag, startPoint x: 722, startPoint y: 585, endPoint x: 446, endPoint y: 585, distance: 276.0
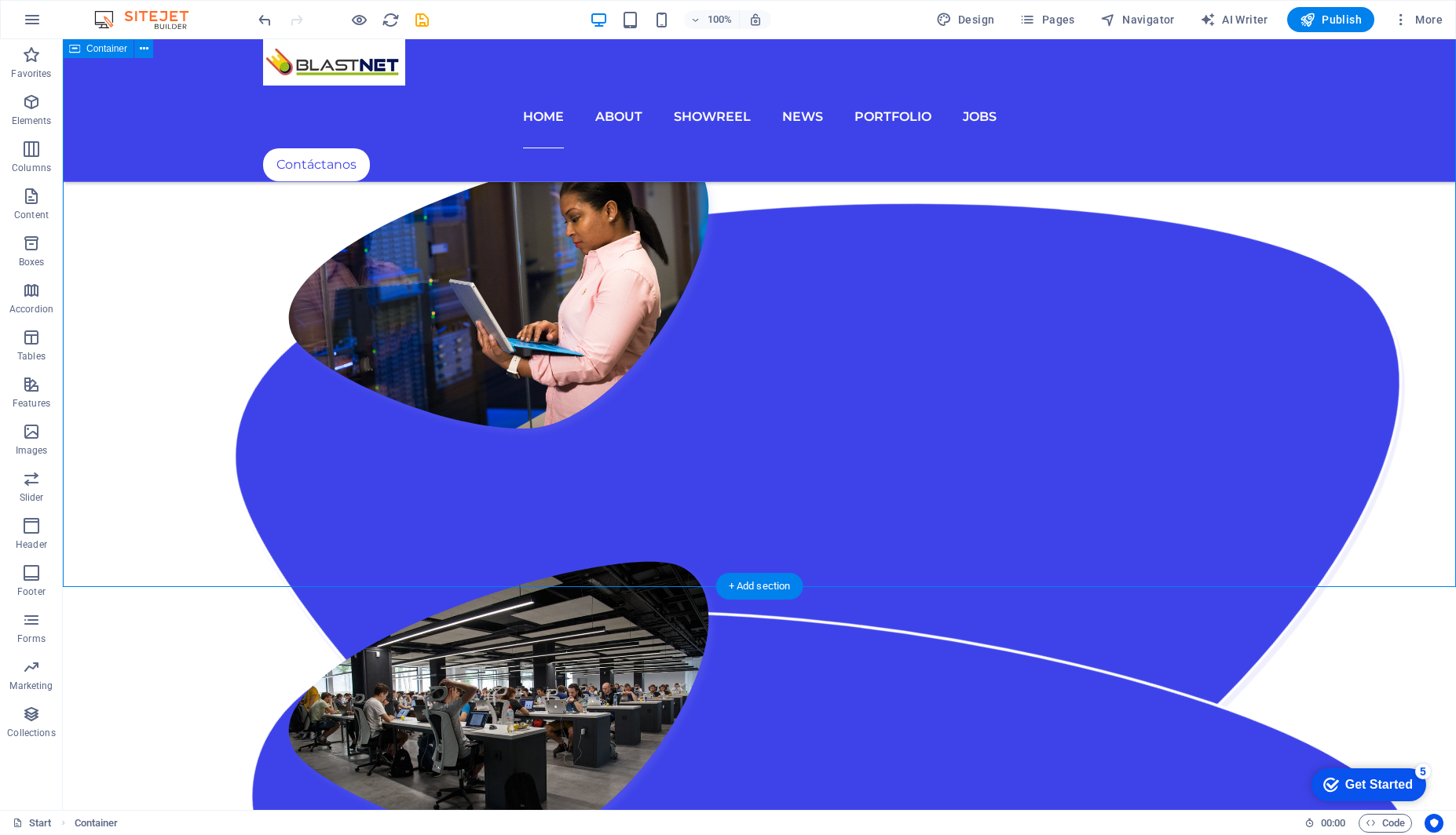
scroll to position [1782, 0]
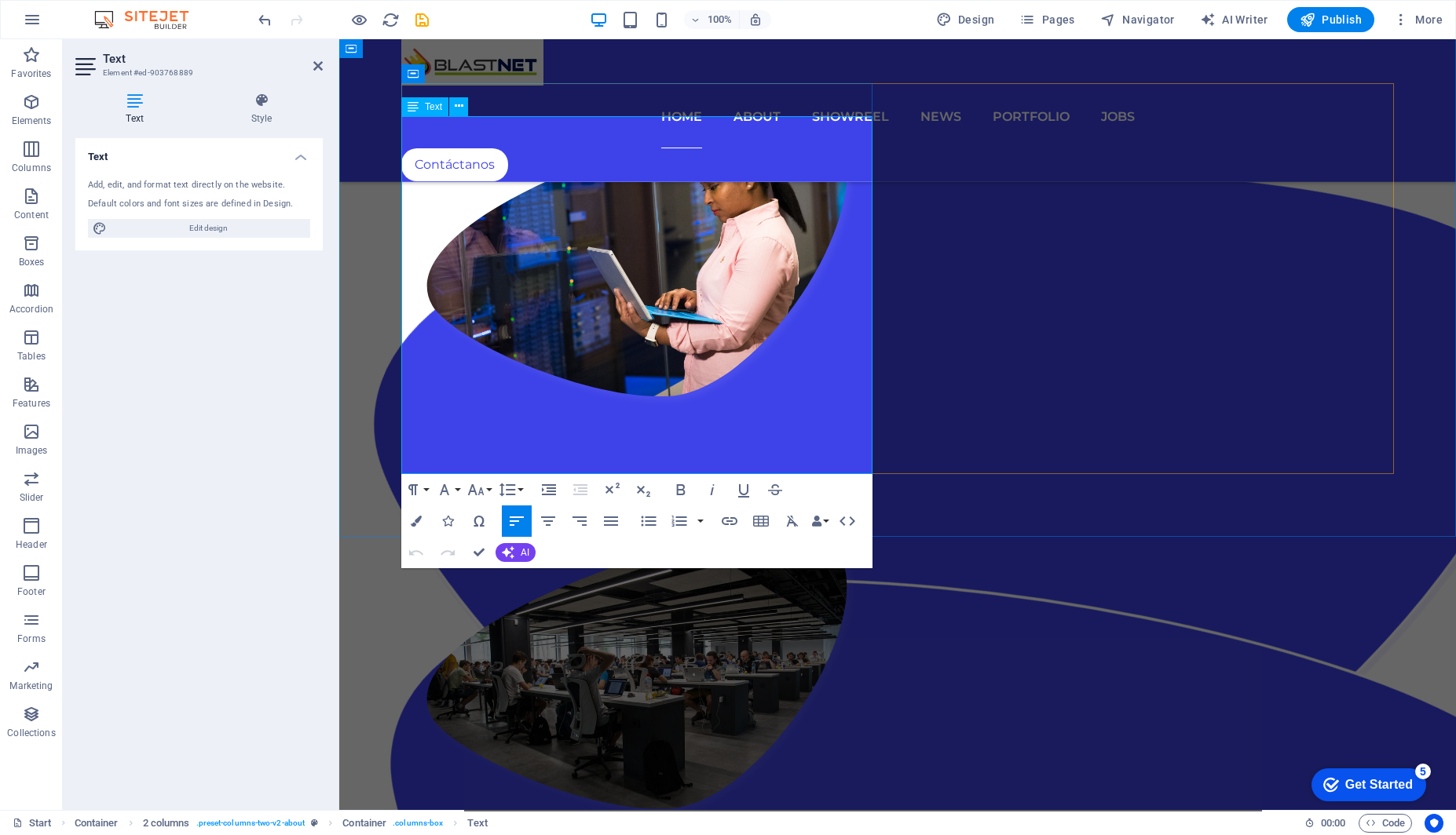
drag, startPoint x: 402, startPoint y: 220, endPoint x: 404, endPoint y: 243, distance: 23.1
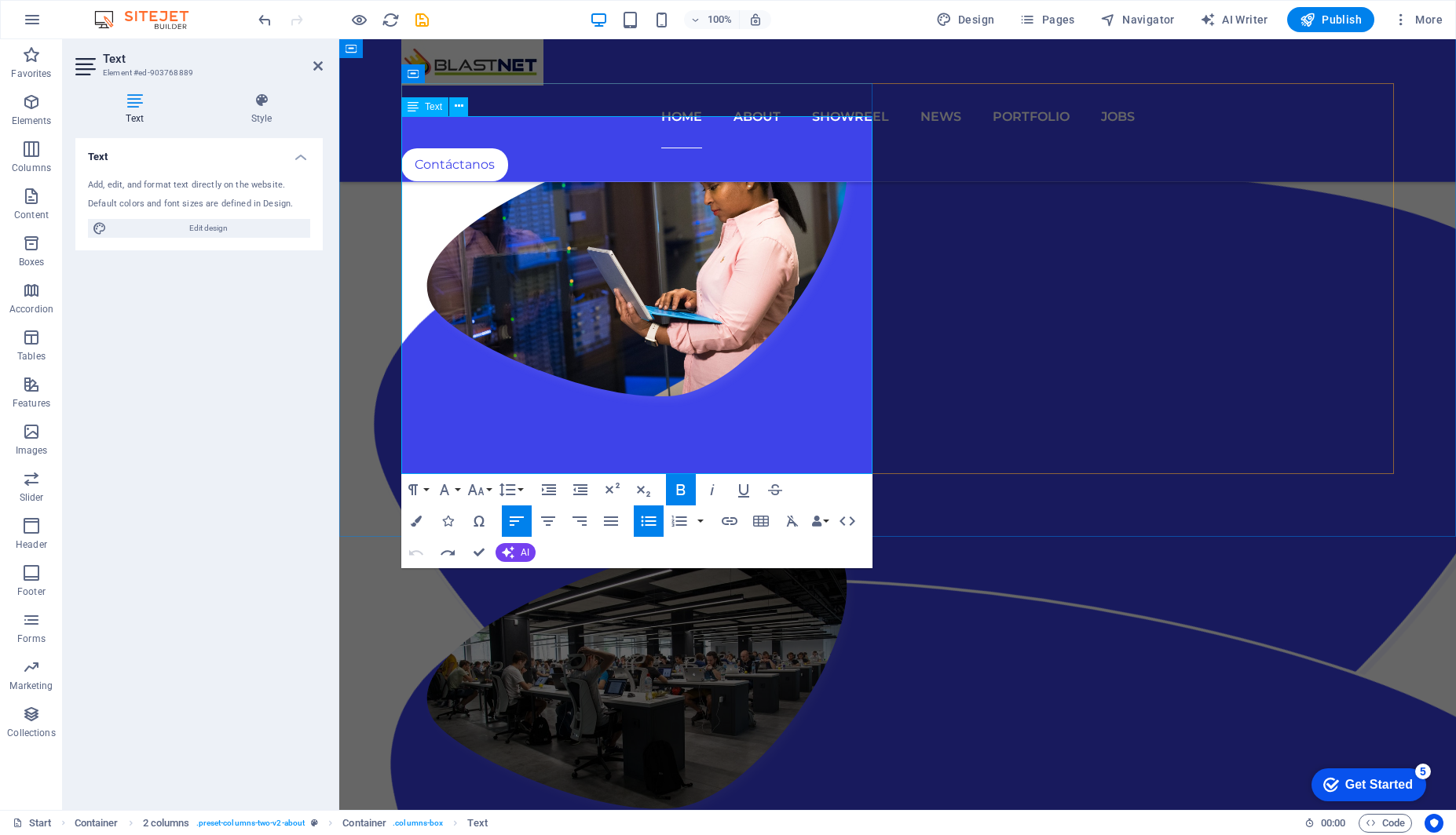
drag, startPoint x: 403, startPoint y: 275, endPoint x: 402, endPoint y: 288, distance: 13.0
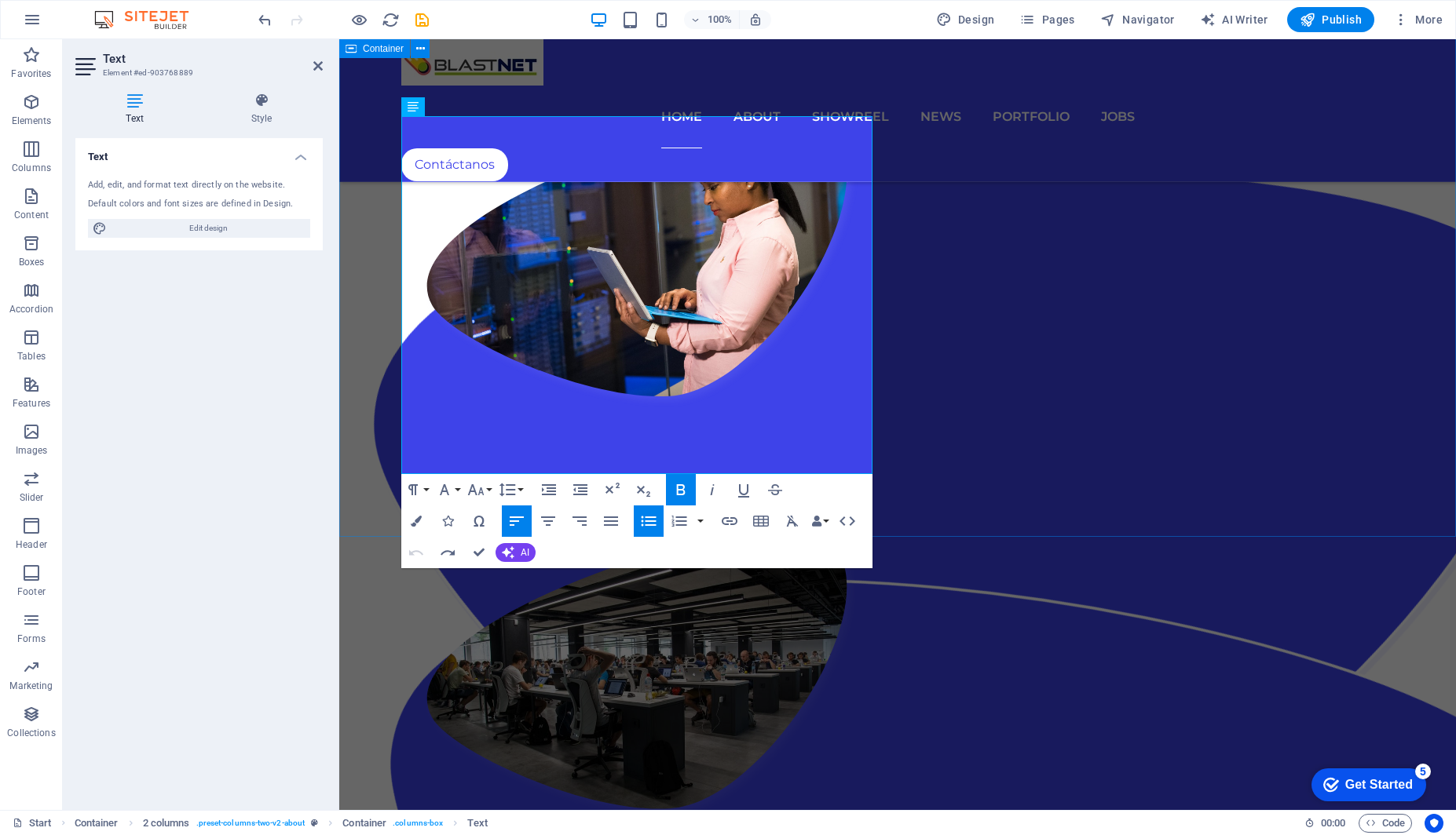
click at [399, 335] on div "Nuestra Compañía Fundada en 2019, nuestra empresa nació con el propósito de lle…" at bounding box center [898, 848] width 1117 height 2172
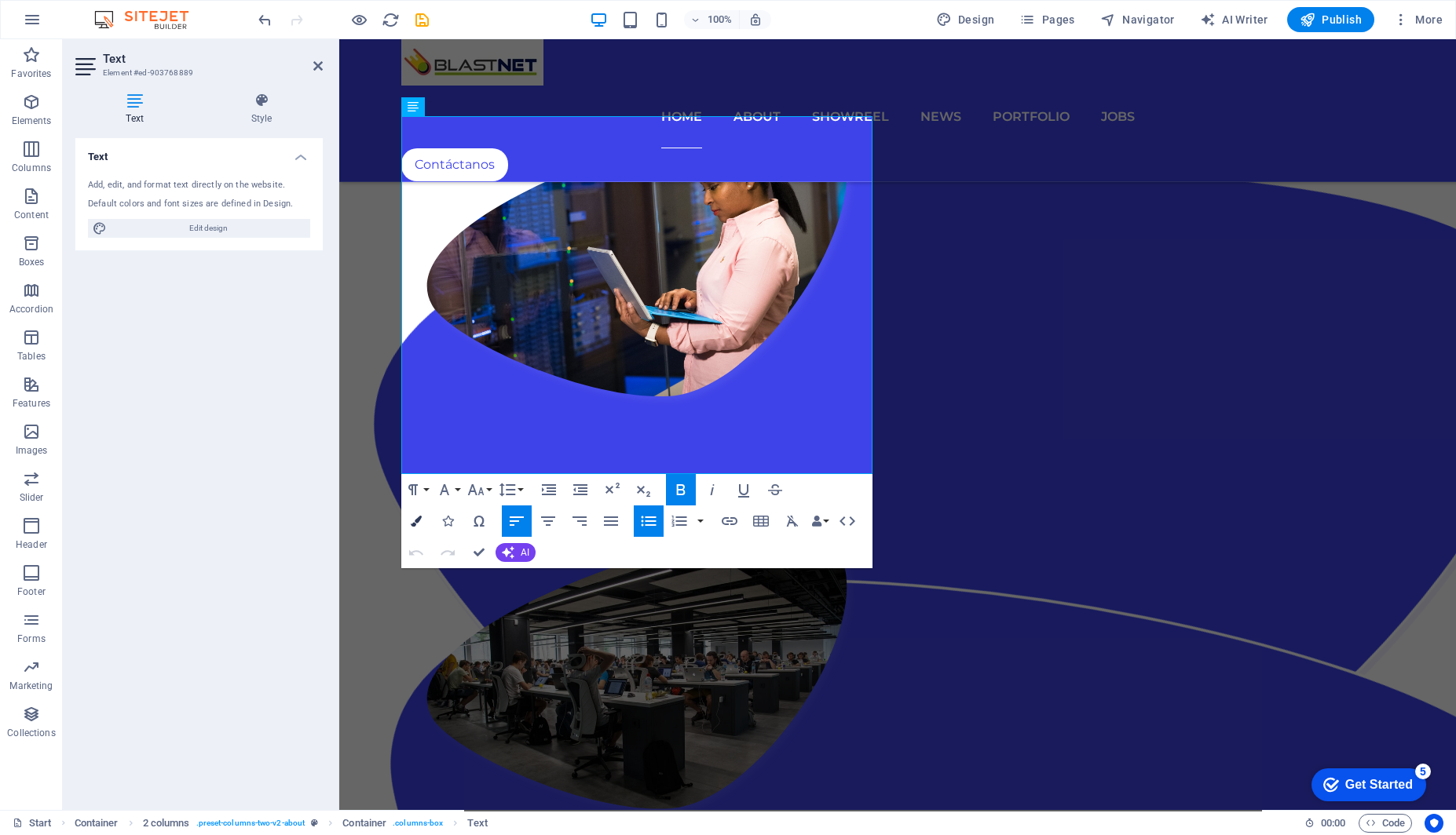
click at [402, 515] on button "Colors" at bounding box center [416, 521] width 30 height 32
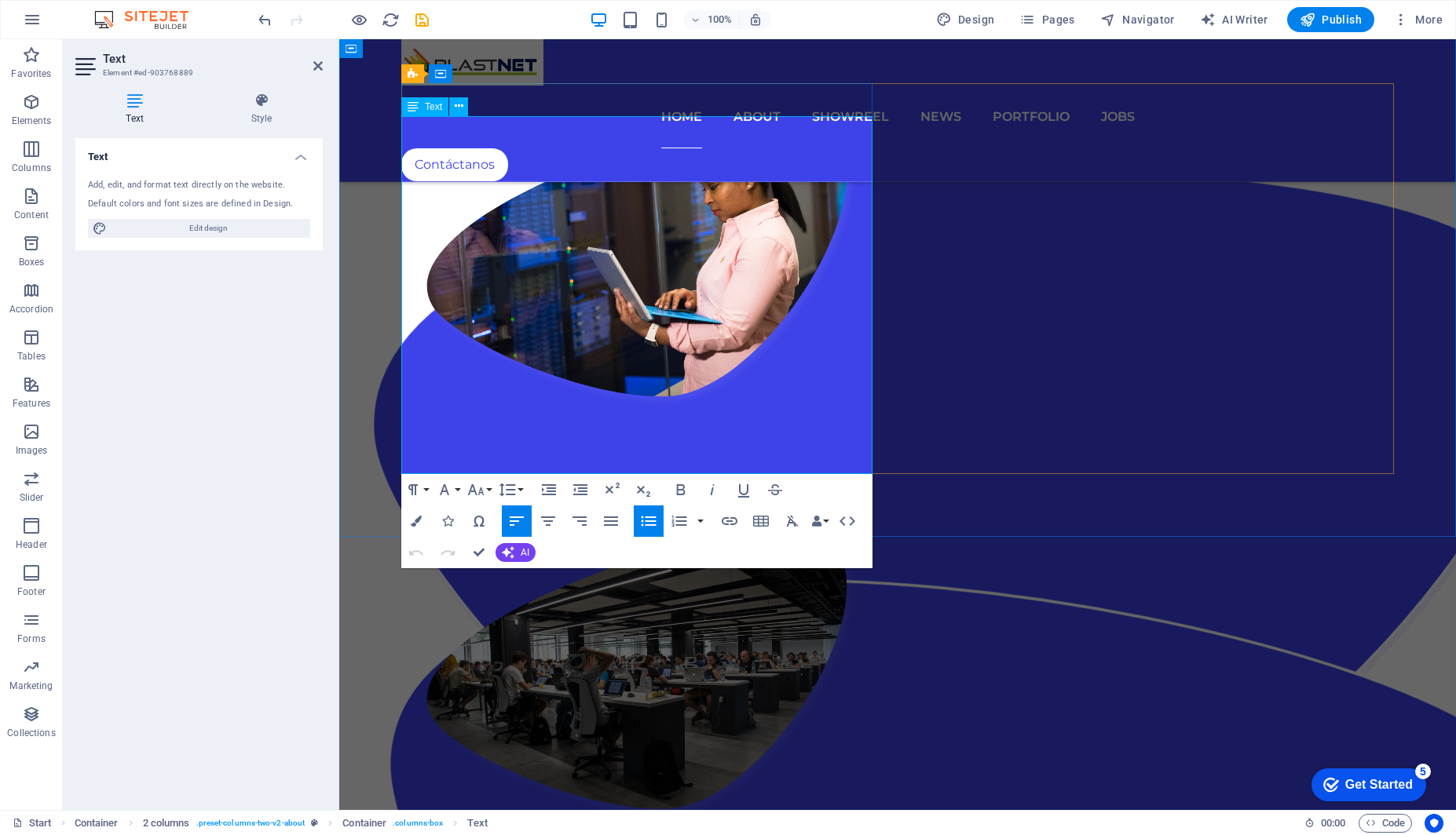
click at [432, 112] on div "Text" at bounding box center [425, 106] width 47 height 19
click at [416, 109] on icon at bounding box center [412, 106] width 11 height 19
click at [460, 104] on icon at bounding box center [459, 106] width 8 height 17
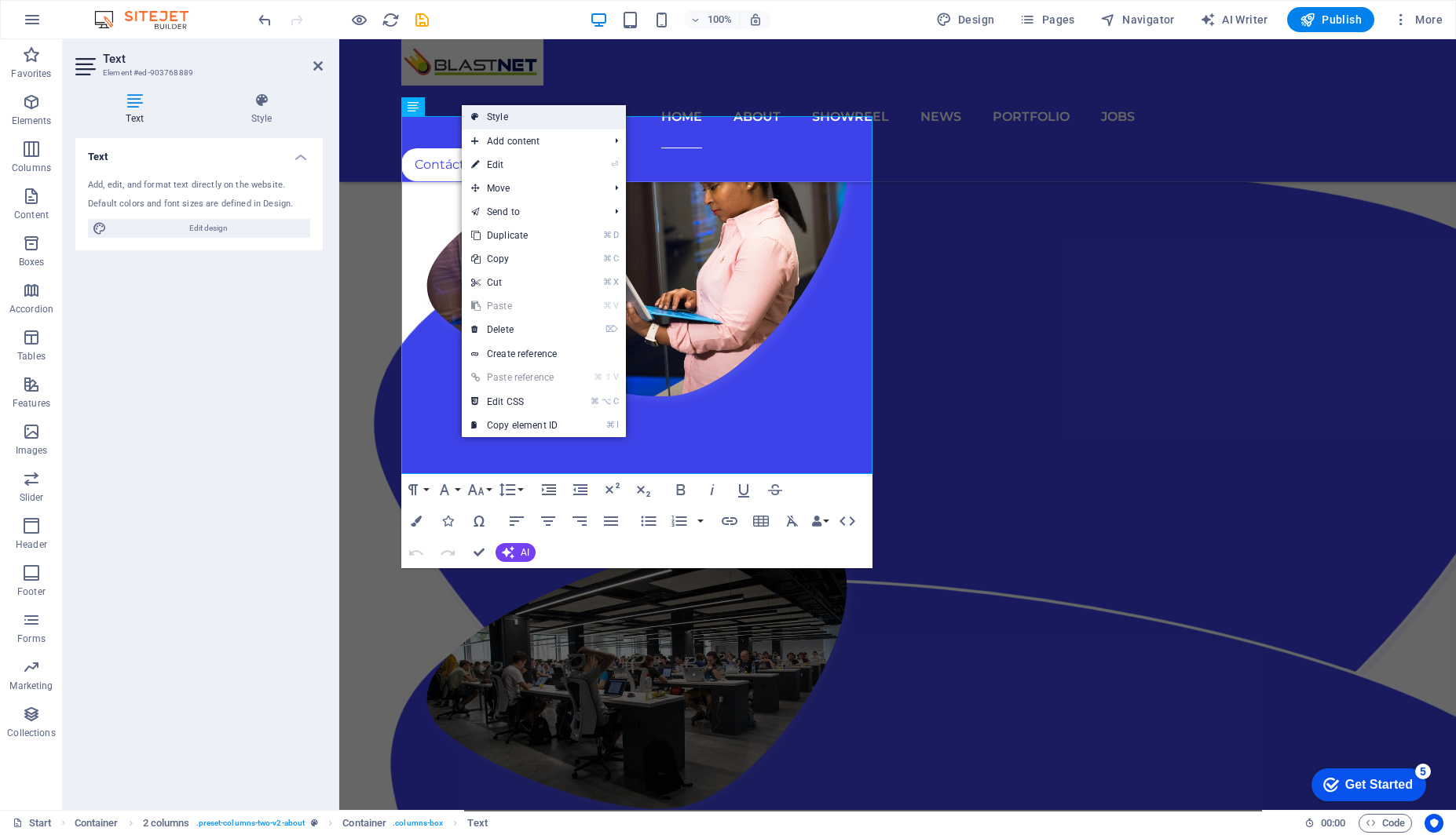
drag, startPoint x: 494, startPoint y: 109, endPoint x: 153, endPoint y: 70, distance: 343.2
click at [494, 109] on link "Style" at bounding box center [543, 117] width 164 height 23
select select "rem"
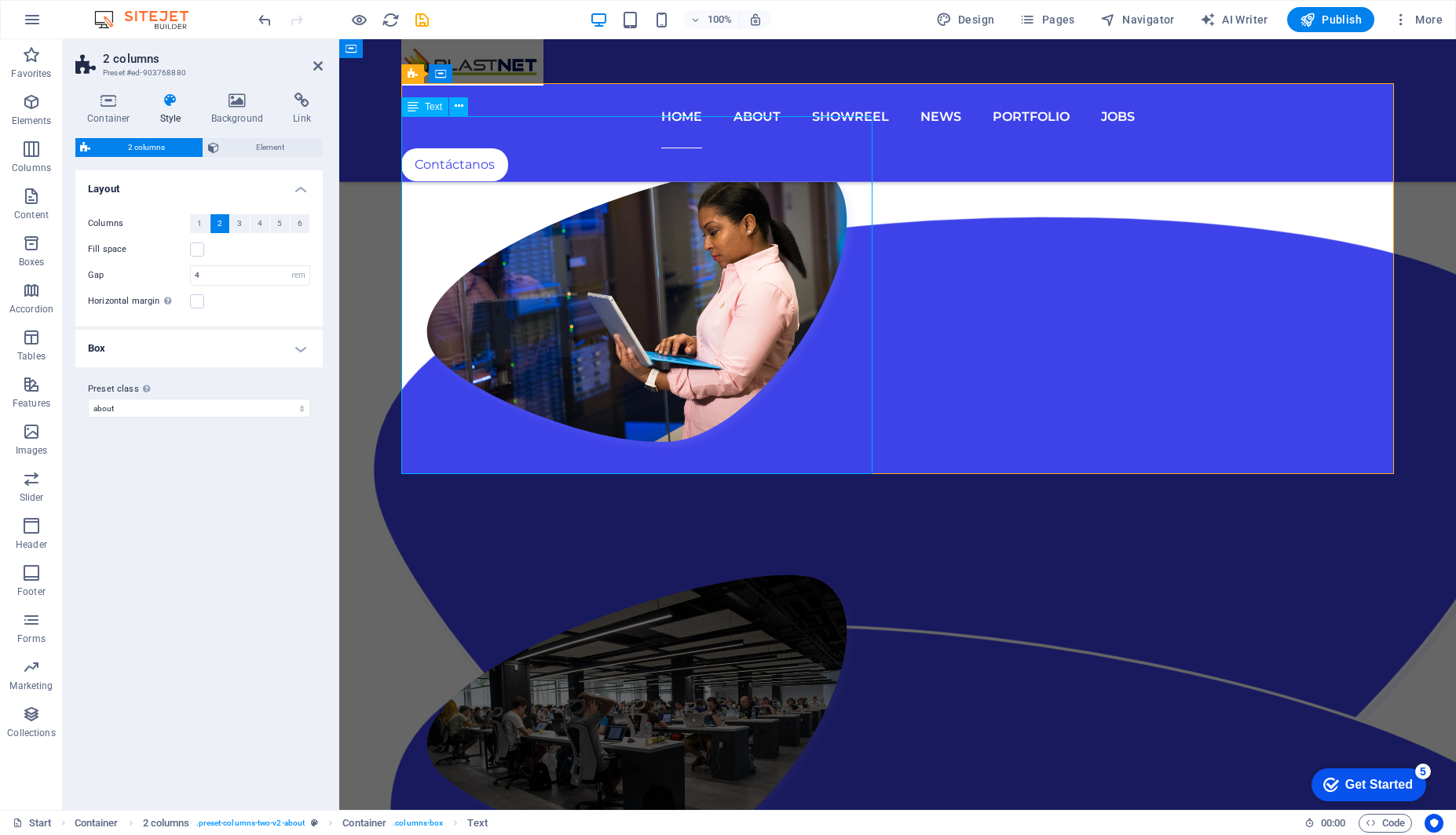
scroll to position [1723, 0]
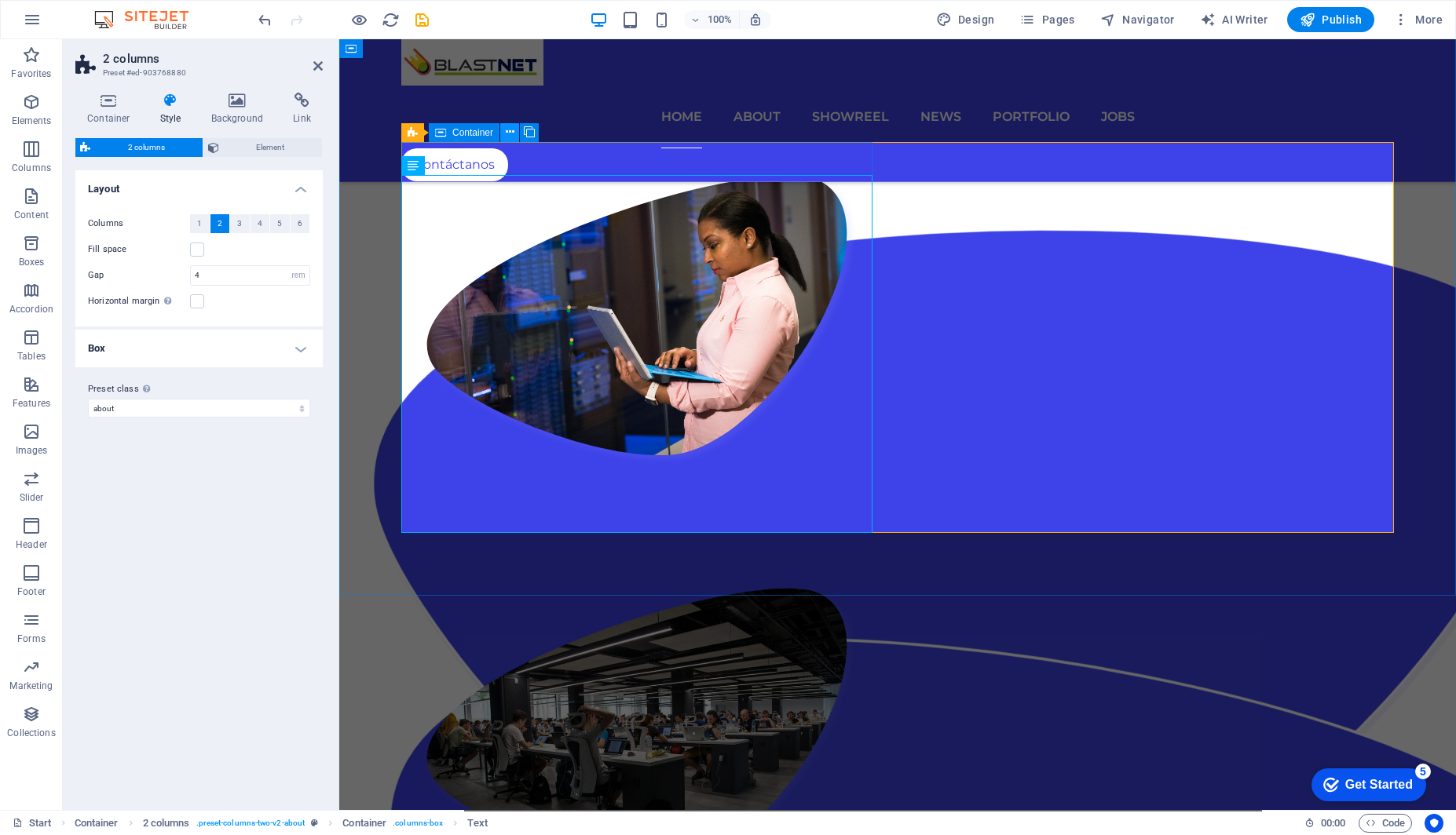
click at [509, 133] on icon at bounding box center [509, 133] width 8 height 17
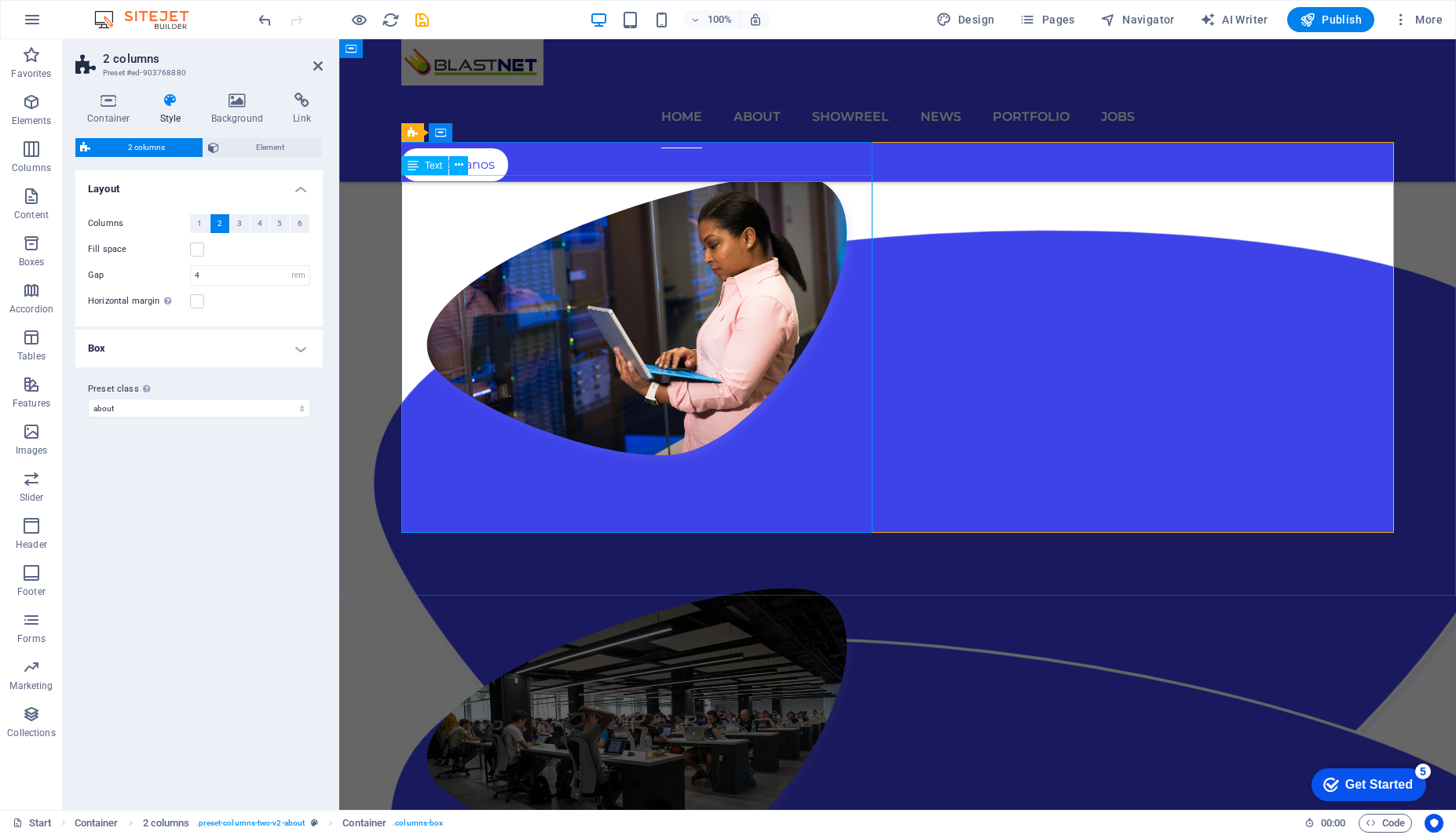
drag, startPoint x: 695, startPoint y: 461, endPoint x: 679, endPoint y: 459, distance: 16.1
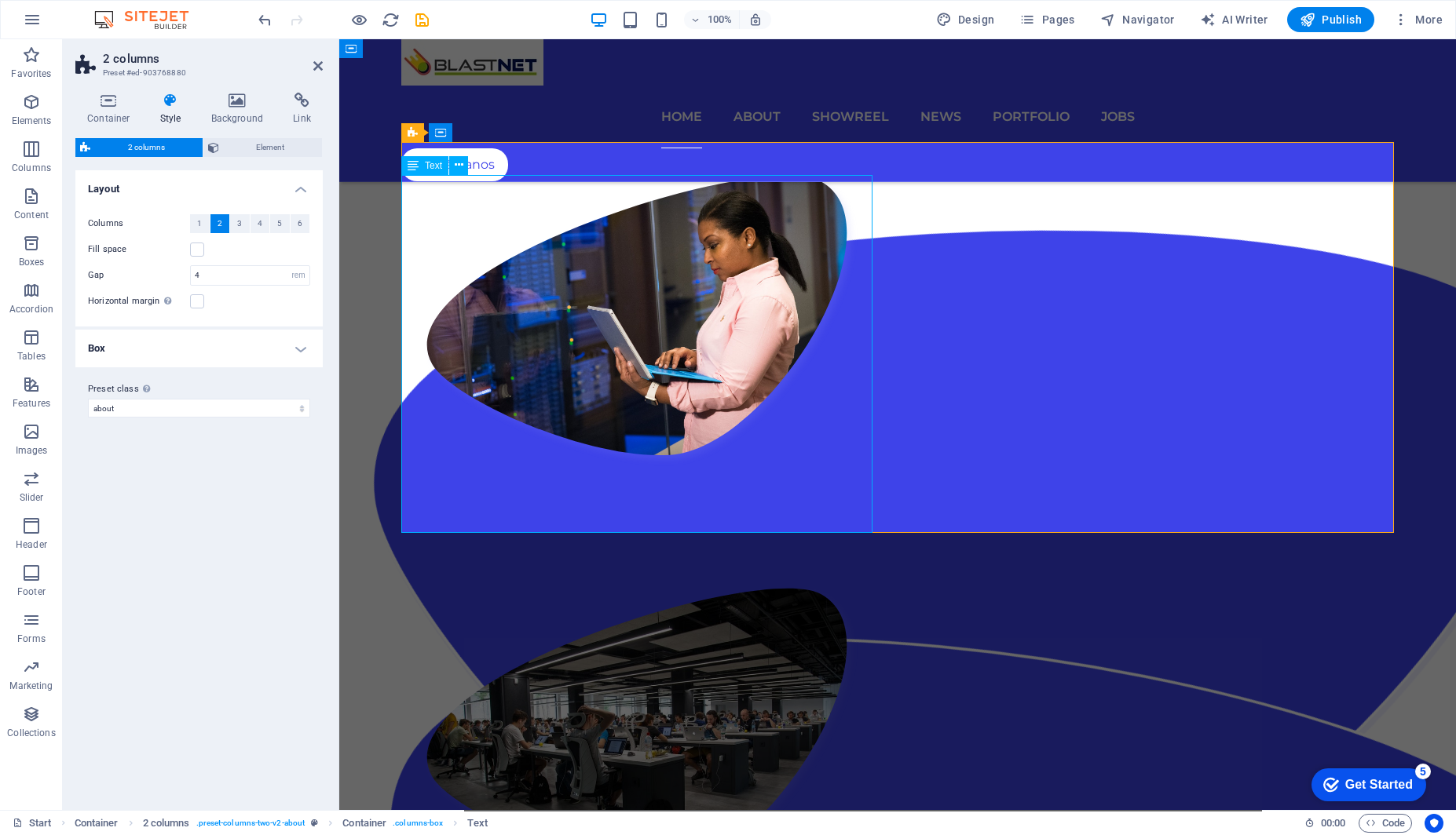
drag, startPoint x: 514, startPoint y: 302, endPoint x: 501, endPoint y: 301, distance: 13.0
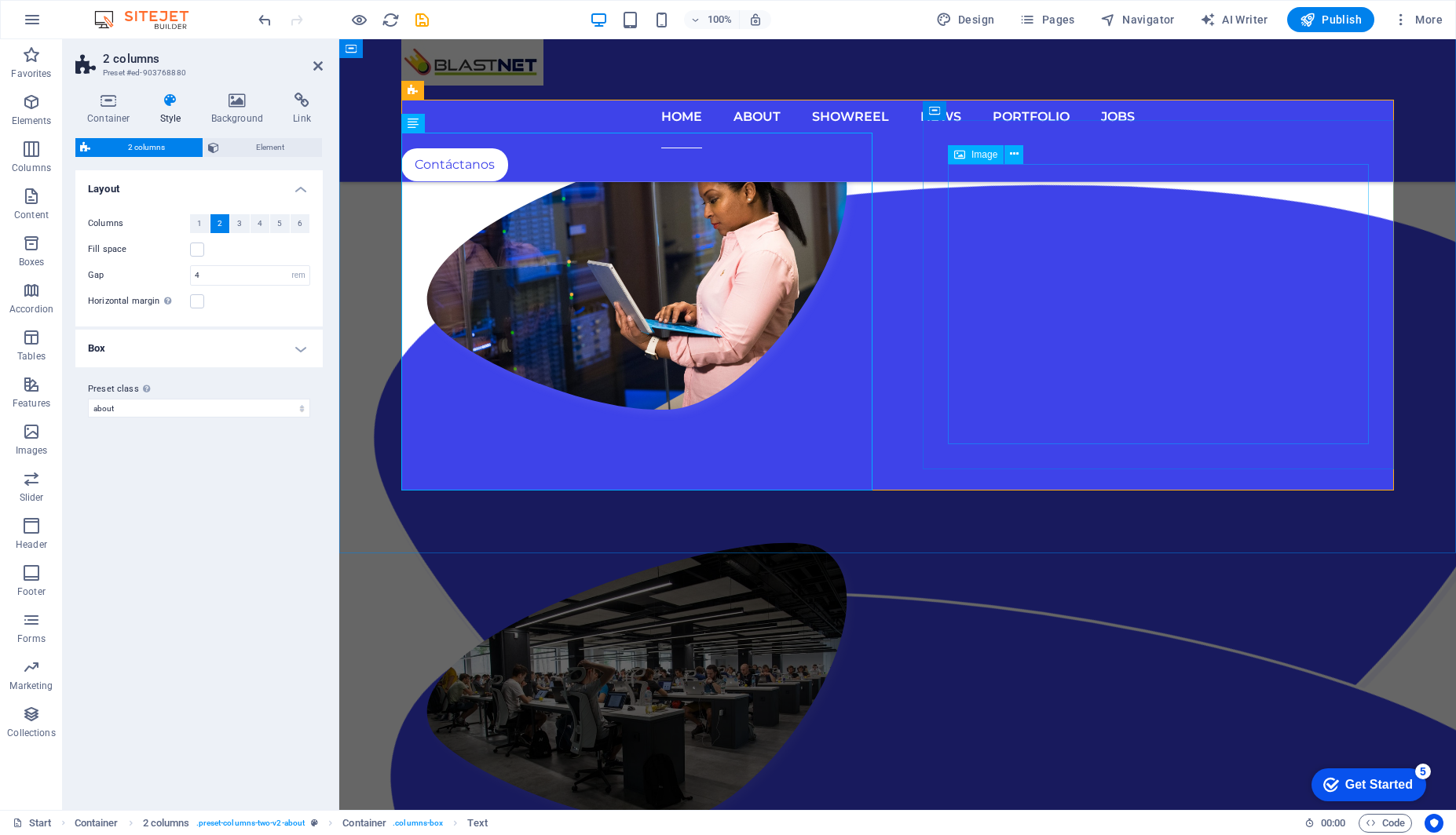
scroll to position [1770, 0]
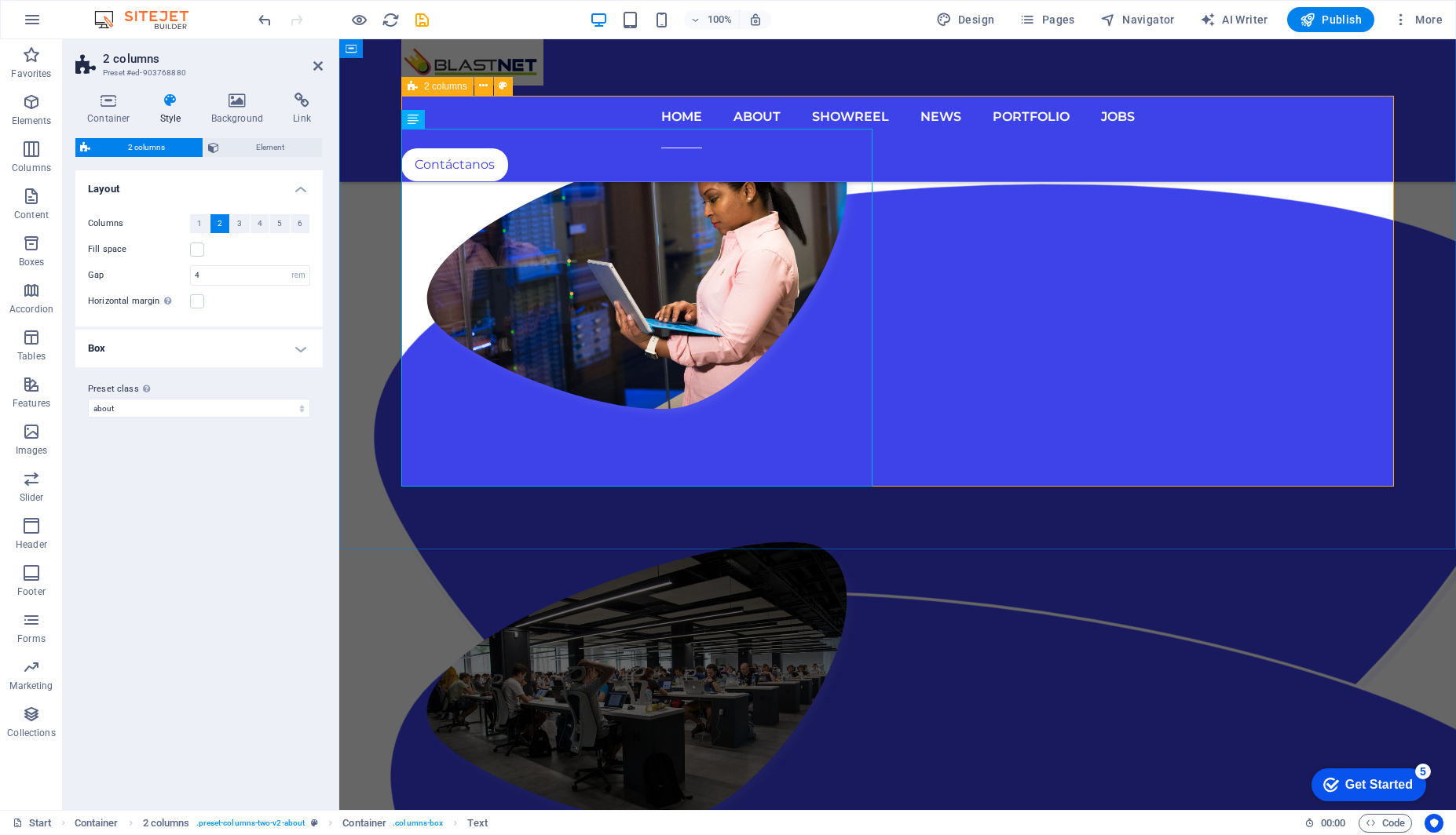
click at [455, 115] on icon at bounding box center [459, 119] width 8 height 17
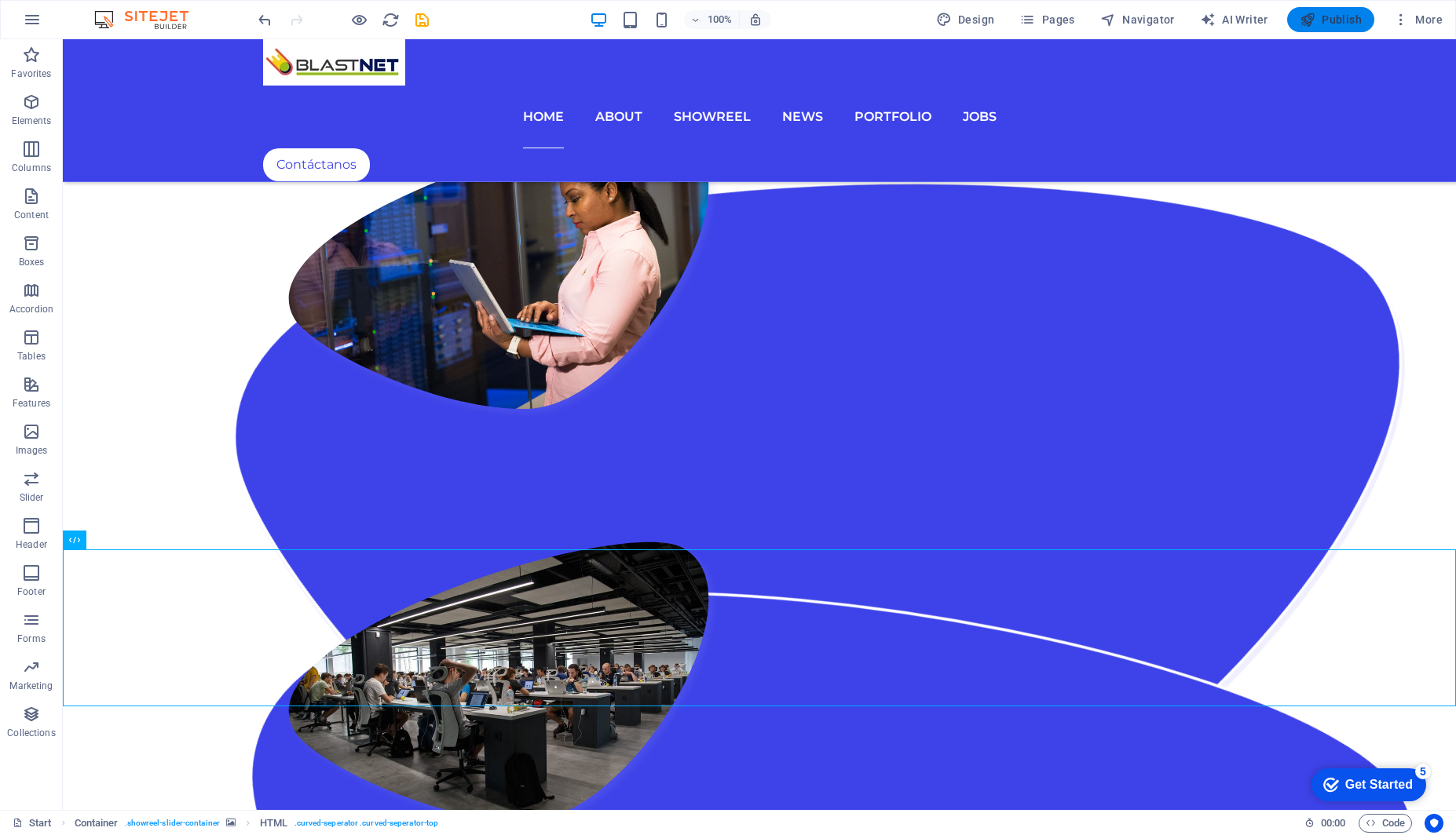
click at [1343, 23] on span "Publish" at bounding box center [1330, 19] width 62 height 16
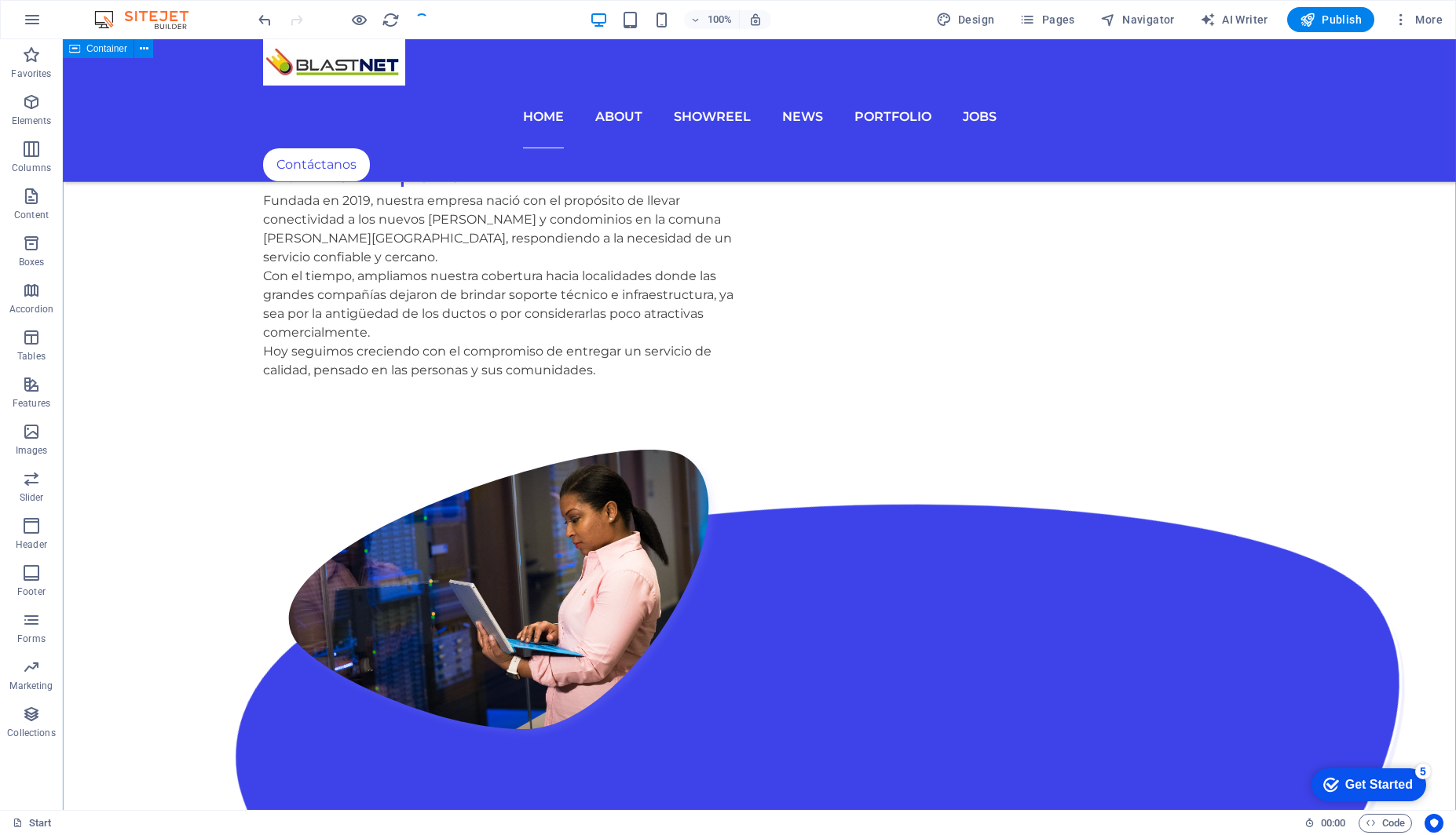
scroll to position [1447, 0]
